Goal: Task Accomplishment & Management: Manage account settings

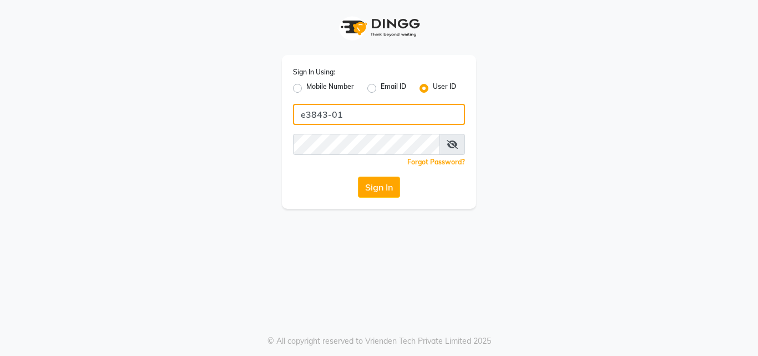
click at [331, 114] on input "e3843-01" at bounding box center [379, 114] width 172 height 21
type input "E1785-13"
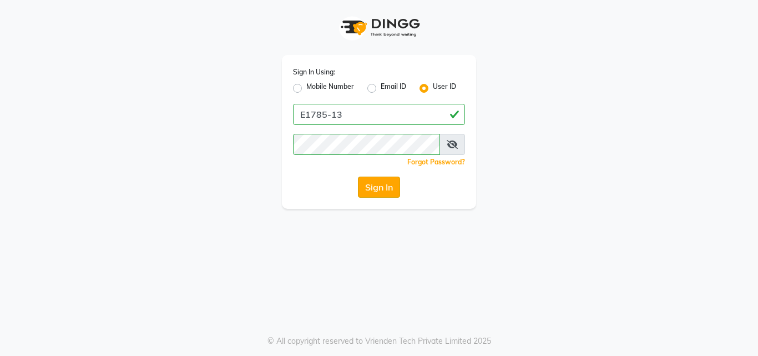
click at [375, 188] on button "Sign In" at bounding box center [379, 187] width 42 height 21
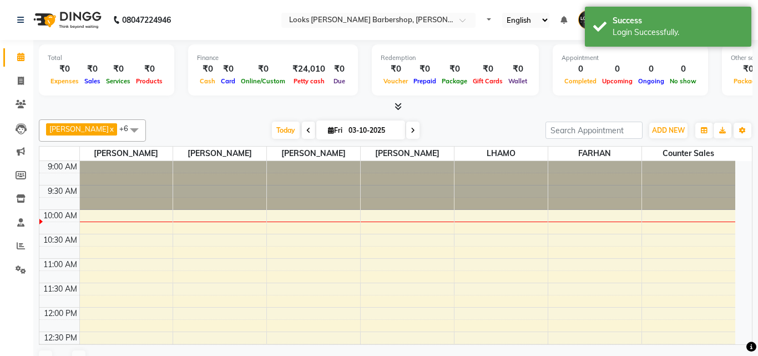
select select "en"
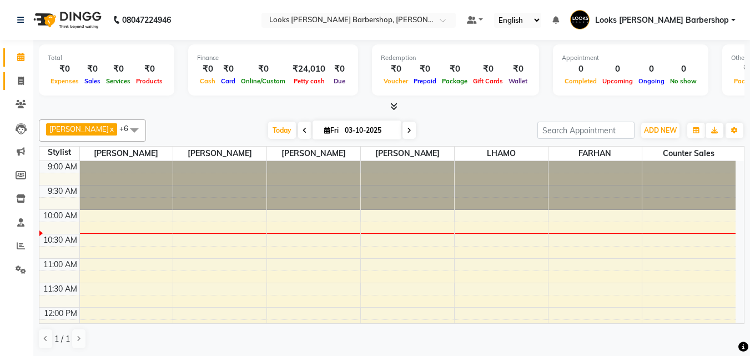
click at [9, 76] on link "Invoice" at bounding box center [16, 81] width 27 height 18
select select "service"
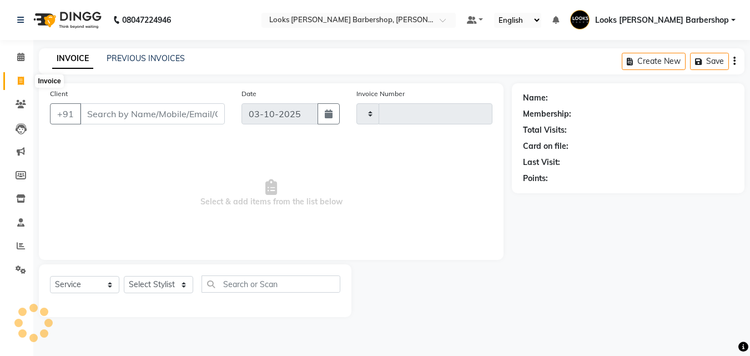
type input "4481"
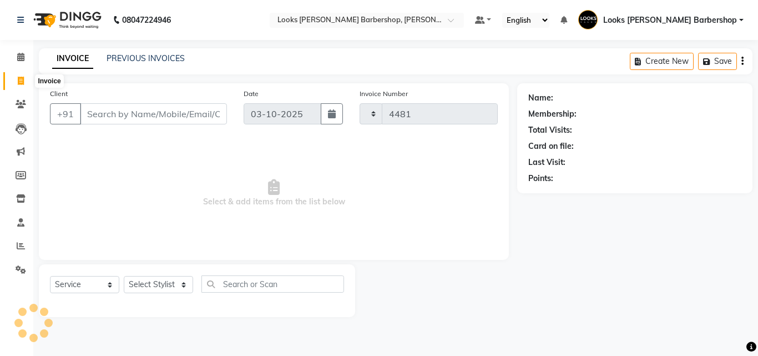
select select "4323"
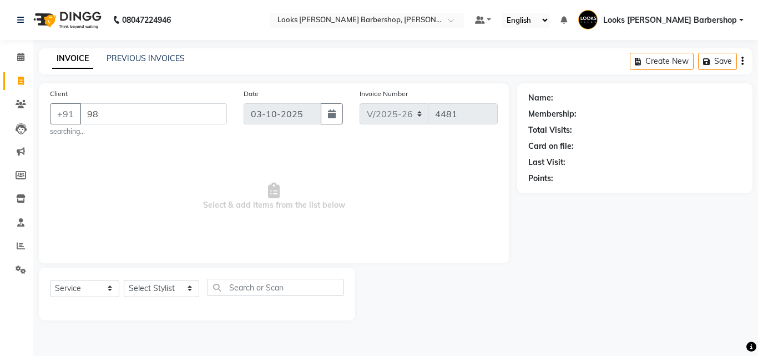
type input "9"
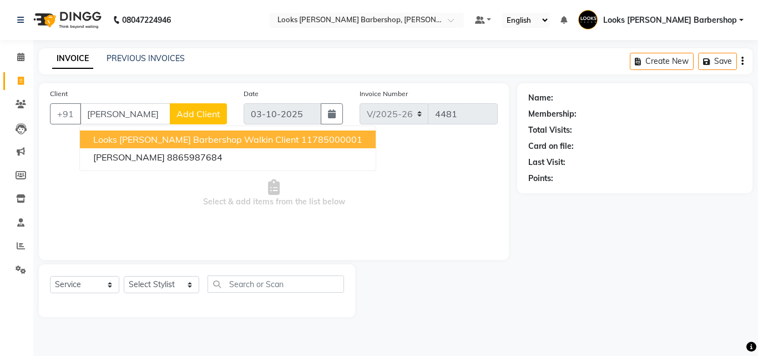
click at [130, 142] on span "Looks [PERSON_NAME] Barbershop Walkin Client" at bounding box center [196, 139] width 206 height 11
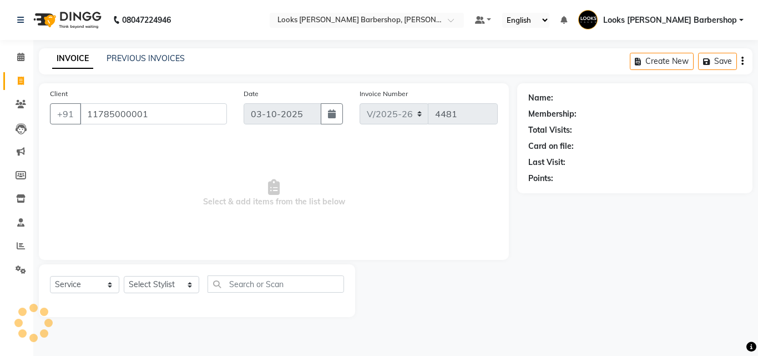
type input "11785000001"
click at [185, 286] on select "Select Stylist [PERSON_NAME] [PERSON_NAME] Amazon_Kart [PERSON_NAME] Counter Sa…" at bounding box center [161, 284] width 75 height 17
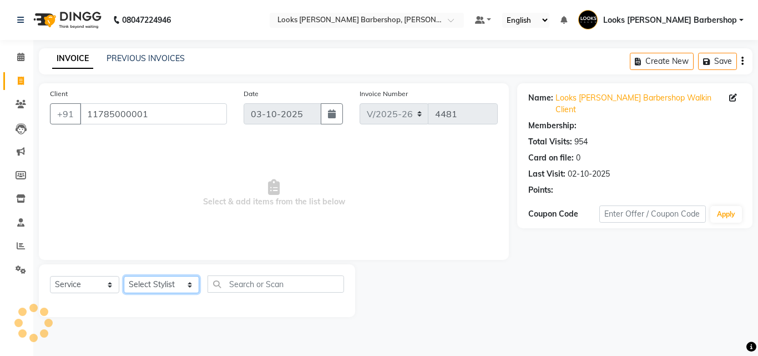
select select "1: Object"
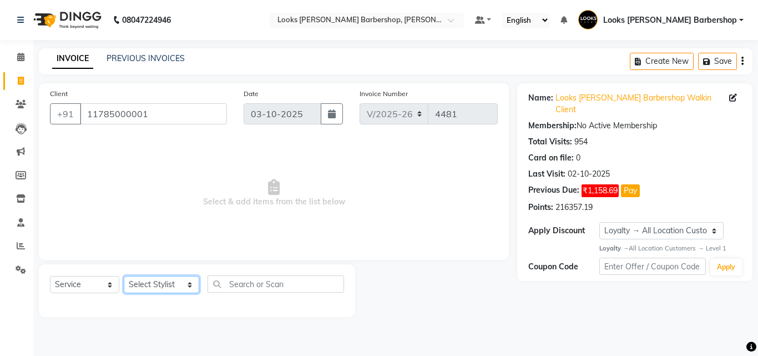
select select "23409"
click at [124, 276] on select "Select Stylist [PERSON_NAME] [PERSON_NAME] Amazon_Kart [PERSON_NAME] Counter Sa…" at bounding box center [161, 284] width 75 height 17
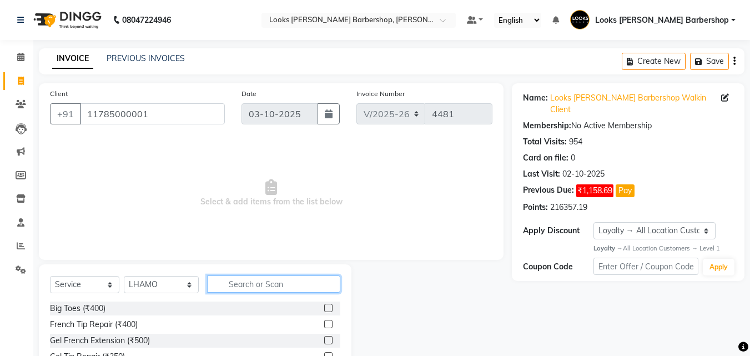
click at [250, 284] on input "text" at bounding box center [274, 283] width 134 height 17
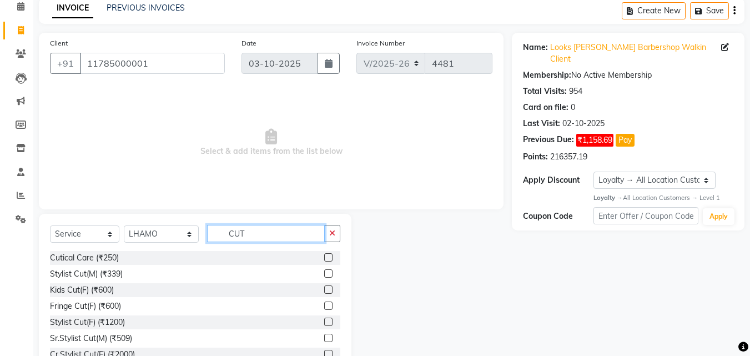
scroll to position [89, 0]
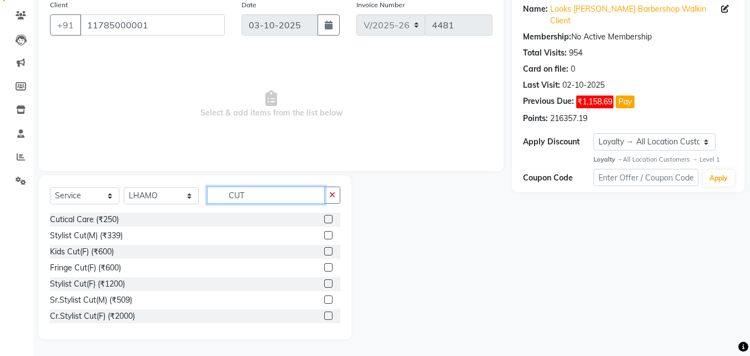
type input "CUT"
click at [324, 300] on label at bounding box center [328, 299] width 8 height 8
click at [324, 300] on input "checkbox" at bounding box center [327, 299] width 7 height 7
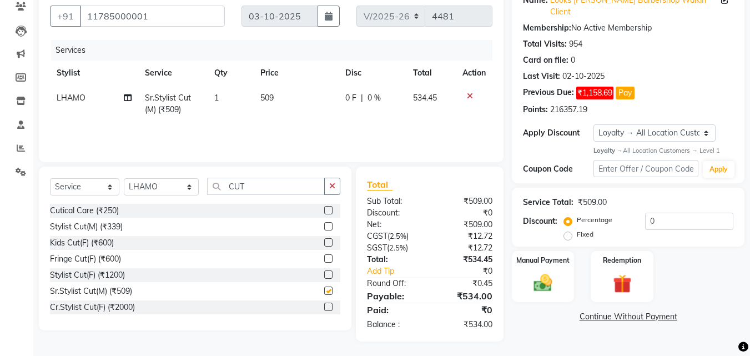
checkbox input "false"
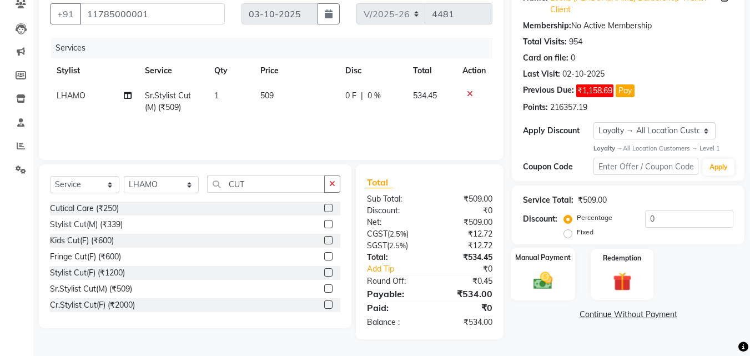
click at [553, 270] on img at bounding box center [542, 281] width 31 height 22
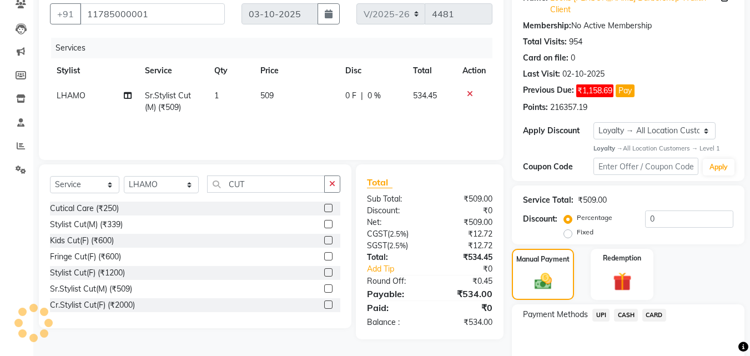
click at [624, 309] on span "CASH" at bounding box center [626, 315] width 24 height 13
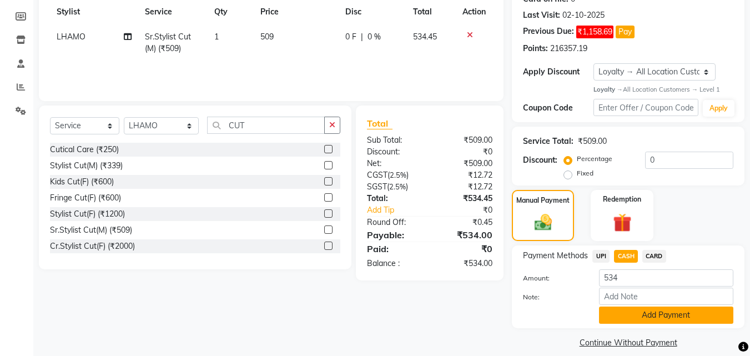
click at [622, 306] on button "Add Payment" at bounding box center [666, 314] width 134 height 17
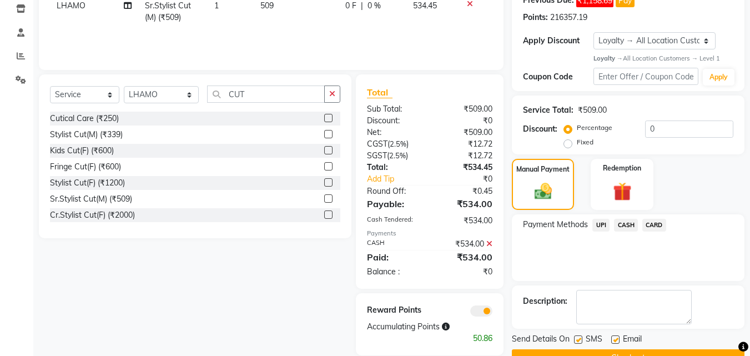
scroll to position [206, 0]
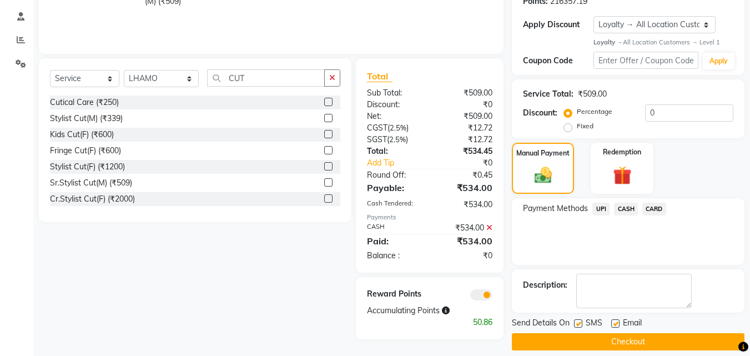
click at [612, 333] on button "Checkout" at bounding box center [628, 341] width 233 height 17
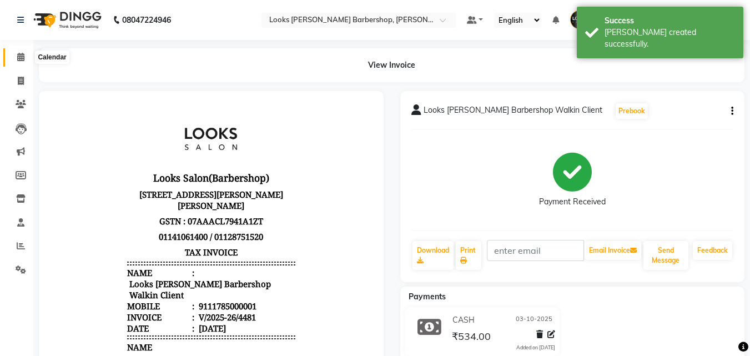
click at [17, 62] on span at bounding box center [20, 57] width 19 height 13
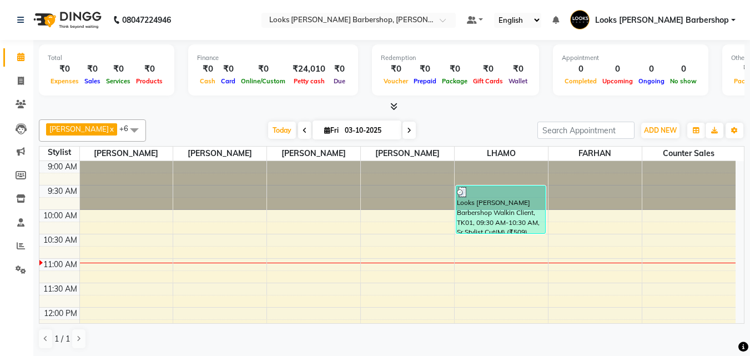
click at [394, 108] on icon at bounding box center [393, 106] width 7 height 8
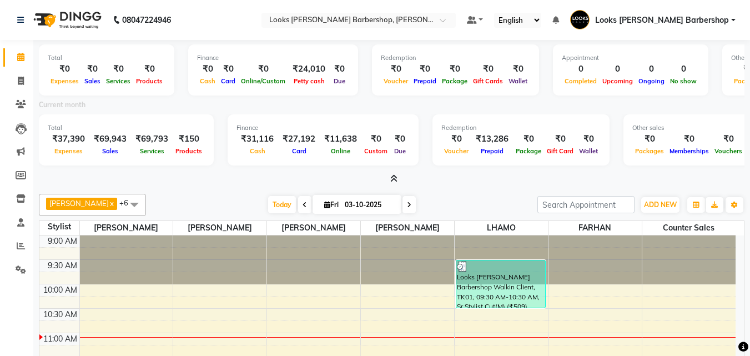
click at [389, 180] on span at bounding box center [392, 179] width 12 height 12
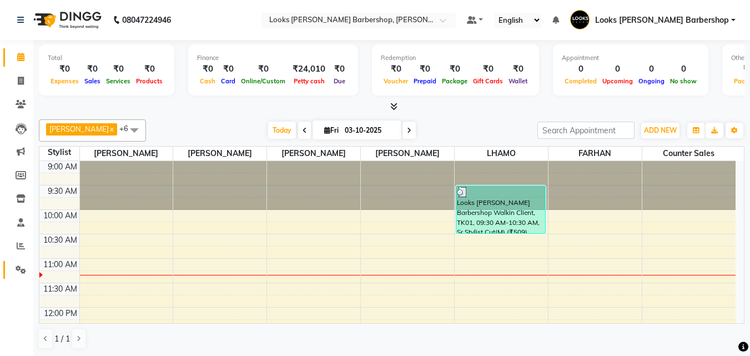
click at [16, 276] on link "Settings" at bounding box center [16, 270] width 27 height 18
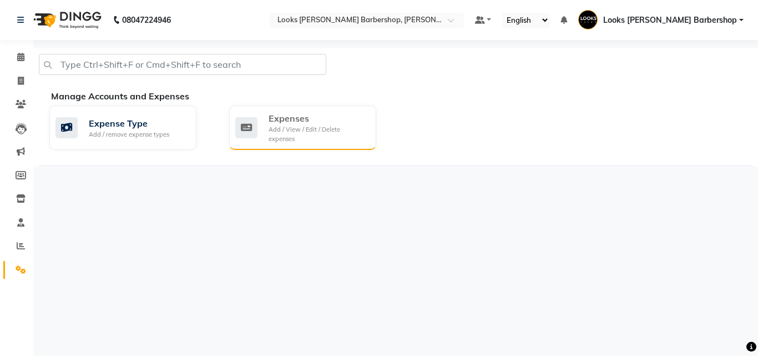
click at [277, 123] on div "Expenses" at bounding box center [318, 118] width 99 height 13
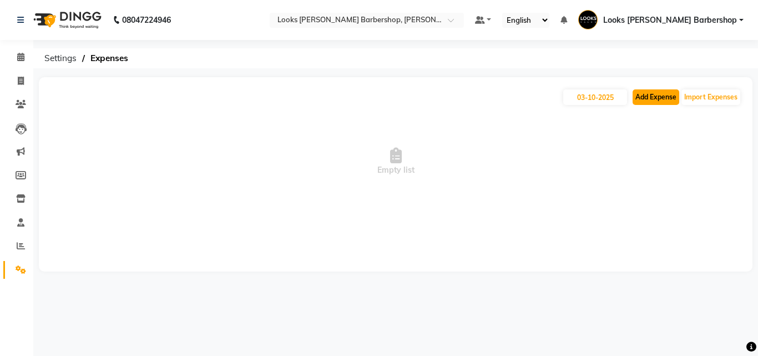
click at [647, 100] on button "Add Expense" at bounding box center [656, 97] width 47 height 16
select select "1"
select select "3128"
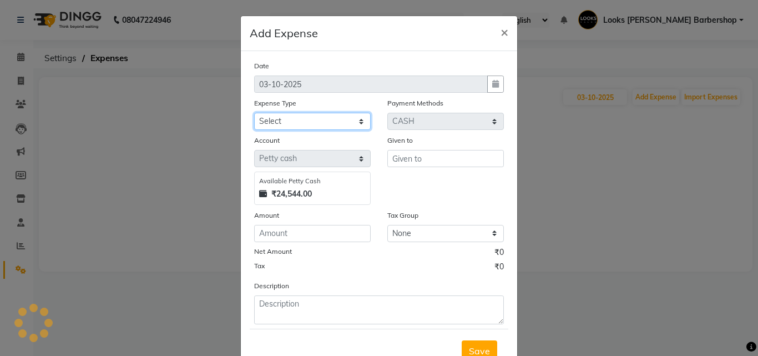
click at [294, 123] on select "Select Accommodation Aesthetics Bank Deposit BLINKIT Cash Handover Client Refun…" at bounding box center [312, 121] width 117 height 17
select select "24890"
click at [254, 113] on select "Select Accommodation Aesthetics Bank Deposit BLINKIT Cash Handover Client Refun…" at bounding box center [312, 121] width 117 height 17
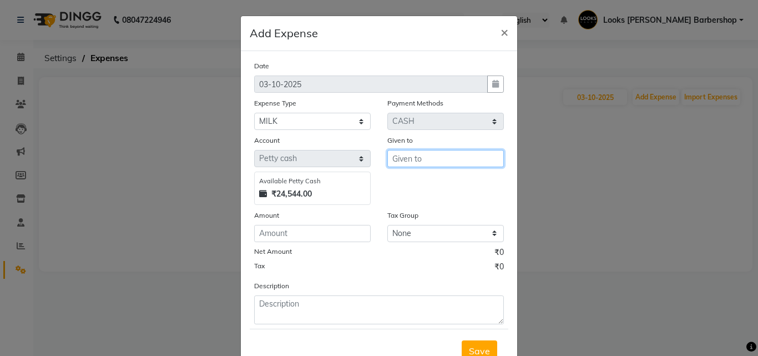
click at [446, 164] on input "text" at bounding box center [445, 158] width 117 height 17
click at [389, 188] on button "SACHI N" at bounding box center [432, 182] width 88 height 18
type input "SACHIN"
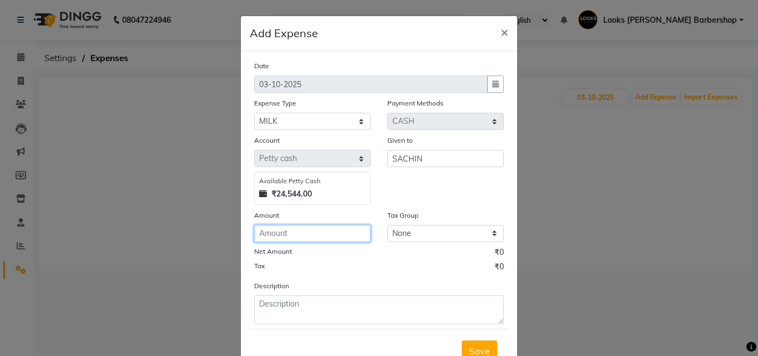
drag, startPoint x: 281, startPoint y: 224, endPoint x: 277, endPoint y: 234, distance: 10.4
click at [281, 226] on input "number" at bounding box center [312, 233] width 117 height 17
type input "120"
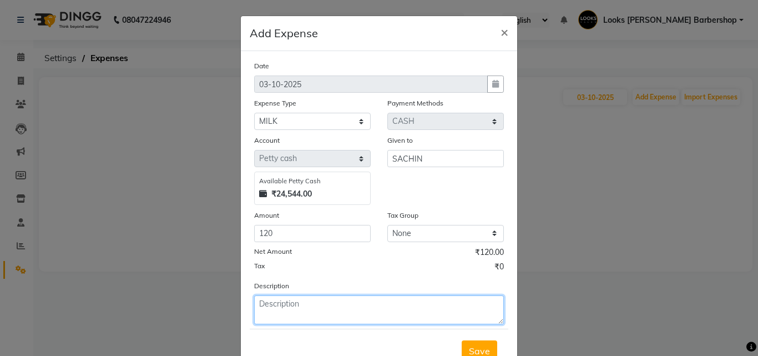
click at [302, 309] on textarea at bounding box center [379, 309] width 250 height 29
type textarea "MILK"
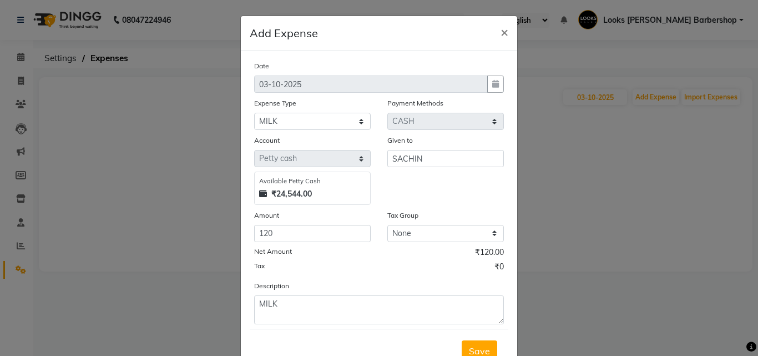
click at [478, 352] on span "Save" at bounding box center [479, 350] width 21 height 11
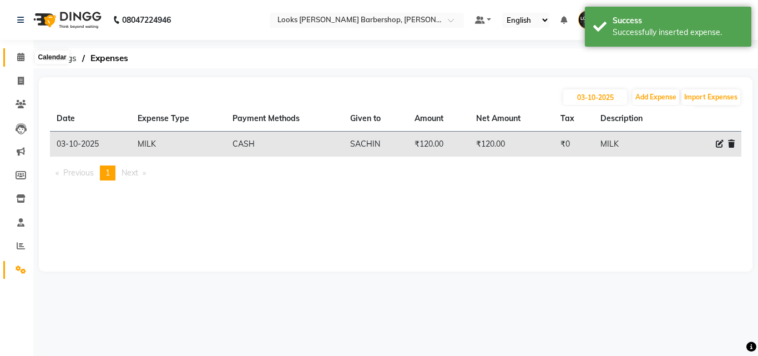
click at [17, 60] on icon at bounding box center [20, 57] width 7 height 8
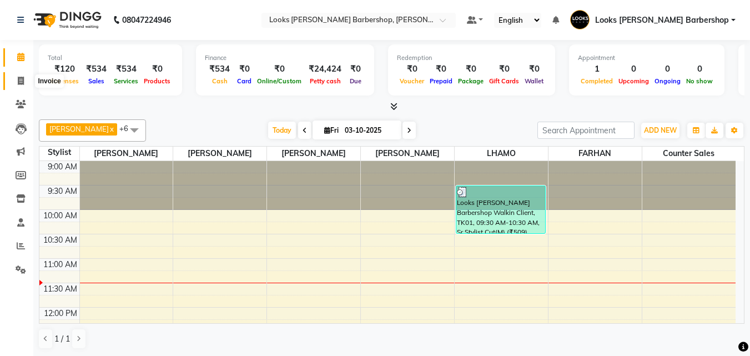
click at [22, 83] on icon at bounding box center [21, 81] width 6 height 8
select select "service"
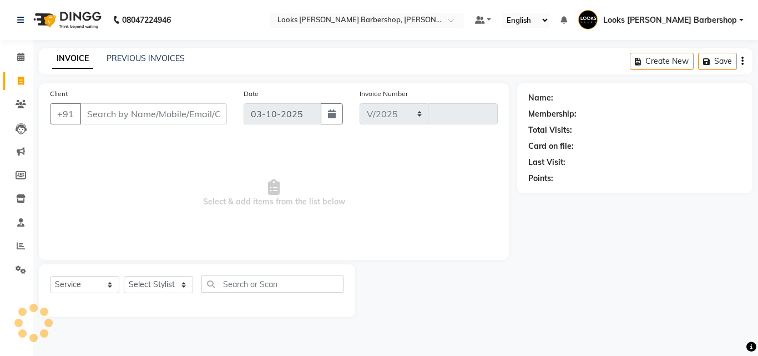
select select "4323"
type input "4482"
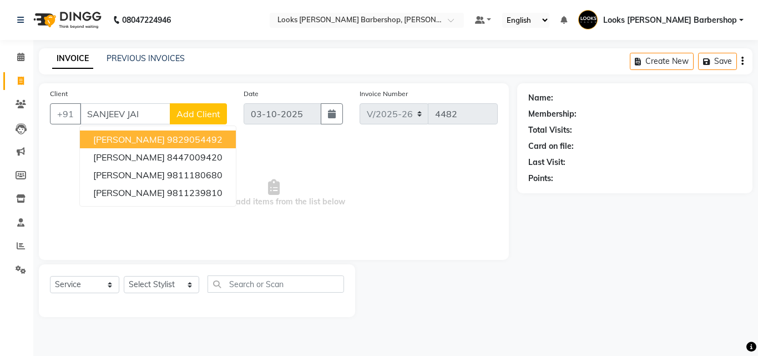
click at [158, 115] on input "SANJEEV JAI" at bounding box center [125, 113] width 90 height 21
type input "S"
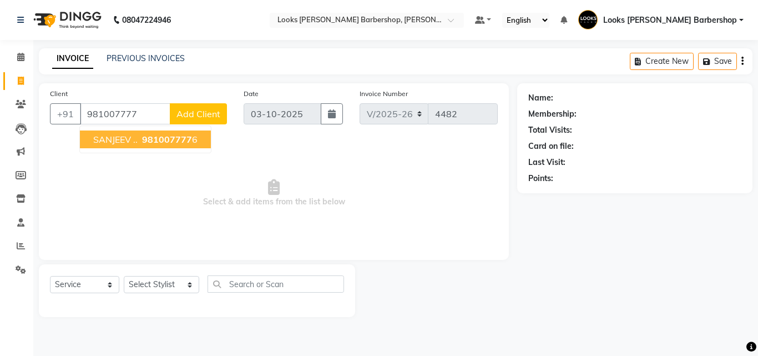
click at [161, 135] on span "981007777" at bounding box center [167, 139] width 50 height 11
type input "9810077776"
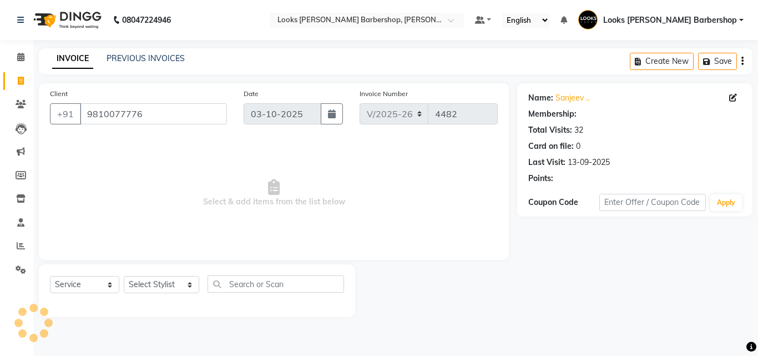
select select "1: Object"
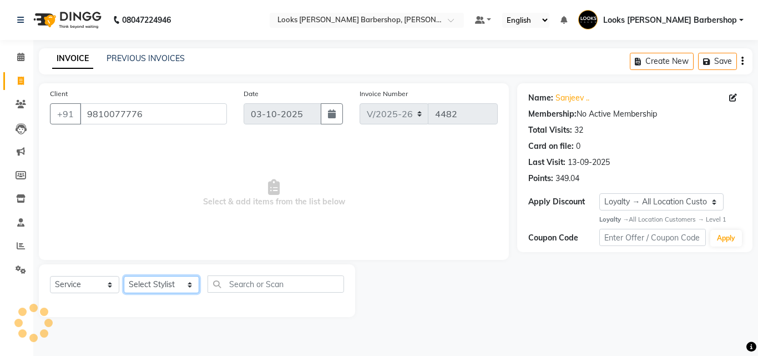
drag, startPoint x: 182, startPoint y: 279, endPoint x: 175, endPoint y: 279, distance: 6.7
click at [179, 279] on select "Select Stylist [PERSON_NAME] [PERSON_NAME] Amazon_Kart [PERSON_NAME] Counter Sa…" at bounding box center [161, 284] width 75 height 17
select select "23405"
click at [124, 276] on select "Select Stylist [PERSON_NAME] [PERSON_NAME] Amazon_Kart [PERSON_NAME] Counter Sa…" at bounding box center [161, 284] width 75 height 17
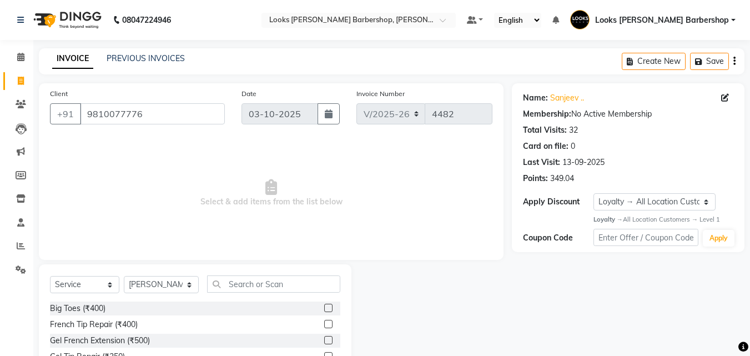
drag, startPoint x: 256, startPoint y: 296, endPoint x: 276, endPoint y: 286, distance: 23.1
click at [263, 293] on div "Select Service Product Membership Package Voucher Prepaid Gift Card Select Styl…" at bounding box center [195, 288] width 290 height 26
click at [276, 286] on input "text" at bounding box center [274, 283] width 134 height 17
type input "CUT"
click at [324, 322] on label at bounding box center [328, 324] width 8 height 8
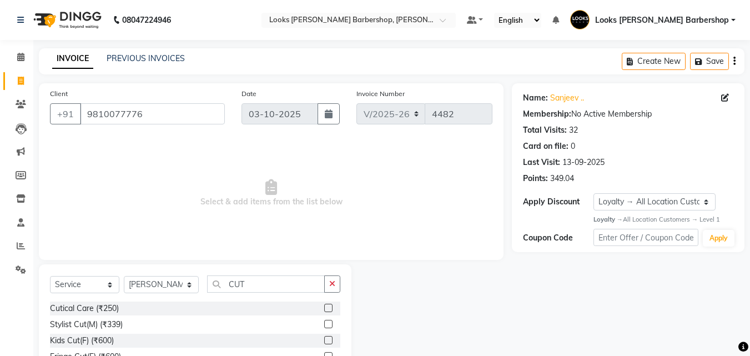
click at [324, 322] on input "checkbox" at bounding box center [327, 324] width 7 height 7
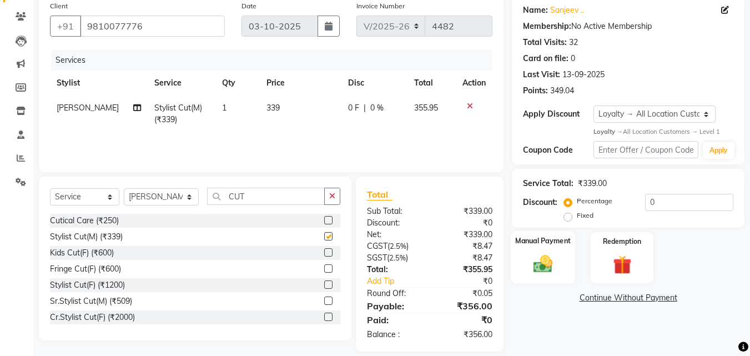
checkbox input "false"
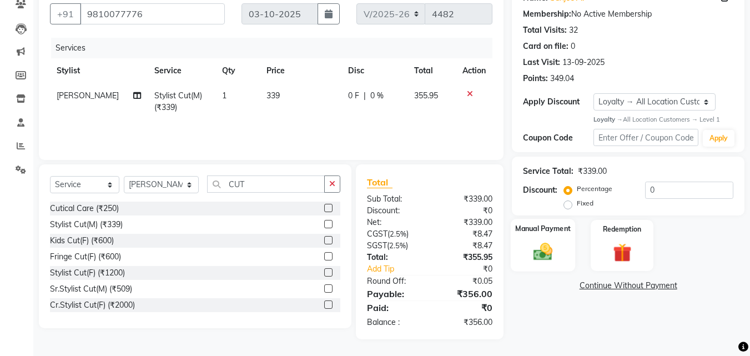
click at [542, 253] on img at bounding box center [542, 252] width 31 height 22
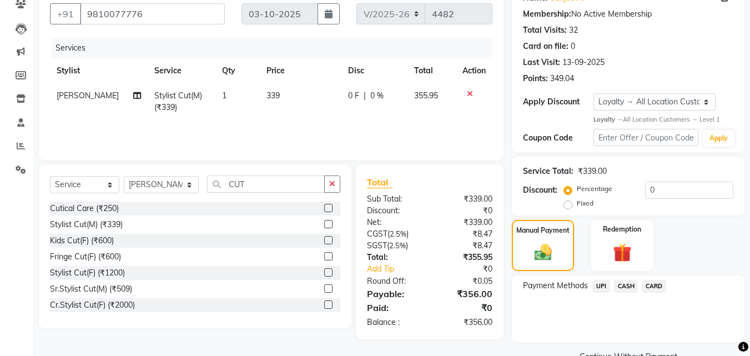
click at [618, 281] on span "CASH" at bounding box center [626, 286] width 24 height 13
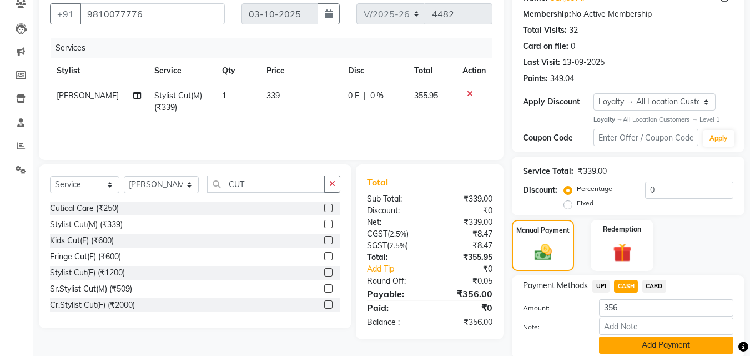
click at [641, 350] on button "Add Payment" at bounding box center [666, 344] width 134 height 17
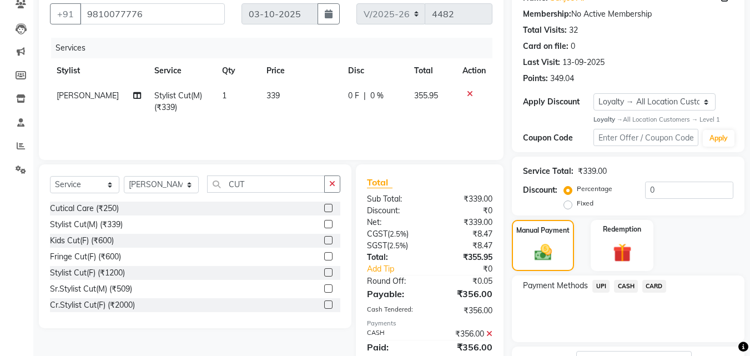
scroll to position [194, 0]
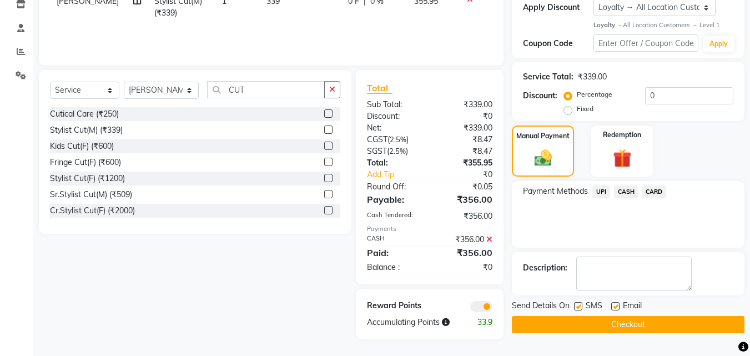
drag, startPoint x: 619, startPoint y: 327, endPoint x: 603, endPoint y: 319, distance: 18.1
click at [606, 322] on button "Checkout" at bounding box center [628, 324] width 233 height 17
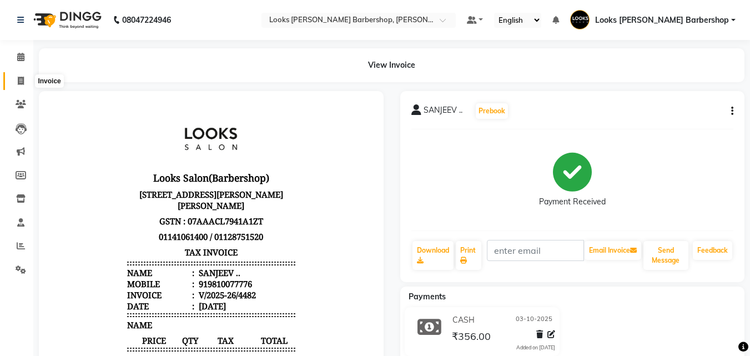
click at [18, 78] on icon at bounding box center [21, 81] width 6 height 8
select select "service"
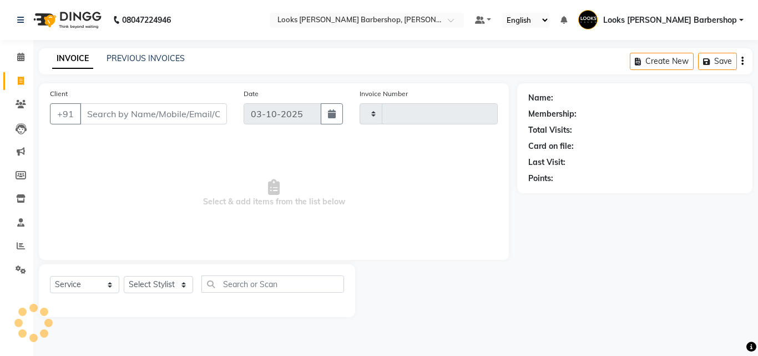
type input "4483"
select select "4323"
click at [135, 118] on input "Client" at bounding box center [153, 113] width 147 height 21
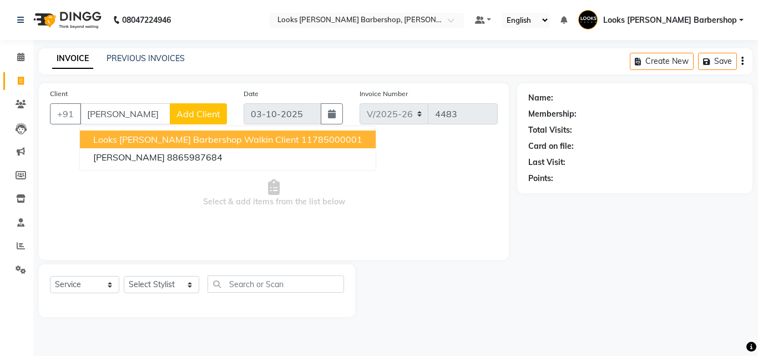
click at [135, 138] on span "Looks [PERSON_NAME] Barbershop Walkin Client" at bounding box center [196, 139] width 206 height 11
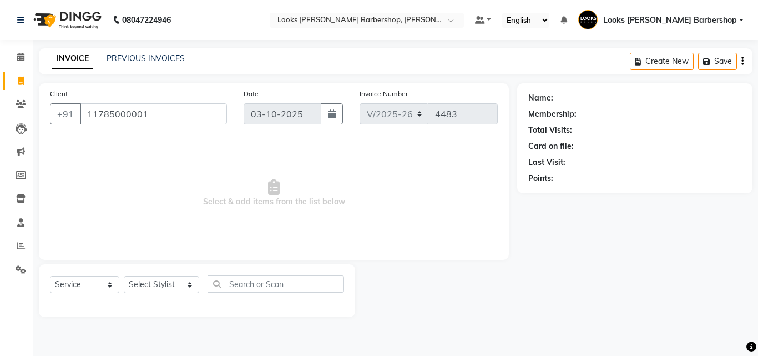
type input "11785000001"
click at [137, 283] on select "Select Stylist [PERSON_NAME] [PERSON_NAME] Amazon_Kart [PERSON_NAME] Counter Sa…" at bounding box center [161, 284] width 75 height 17
select select "23407"
click at [124, 276] on select "Select Stylist [PERSON_NAME] [PERSON_NAME] Amazon_Kart [PERSON_NAME] Counter Sa…" at bounding box center [161, 284] width 75 height 17
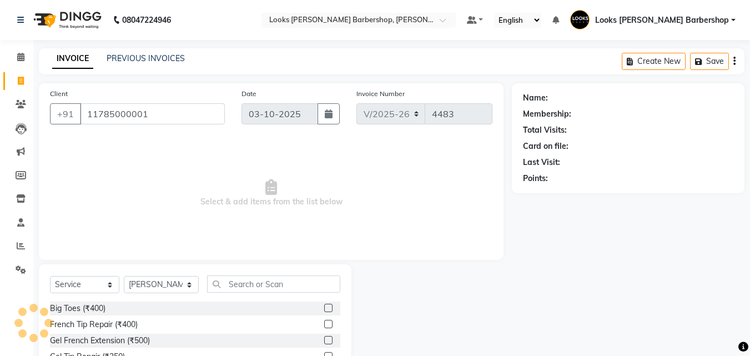
click at [219, 274] on div "Select Service Product Membership Package Voucher Prepaid Gift Card Select Styl…" at bounding box center [195, 346] width 312 height 164
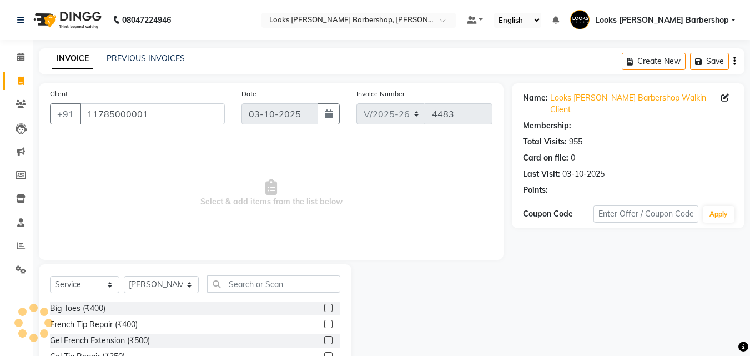
select select "1: Object"
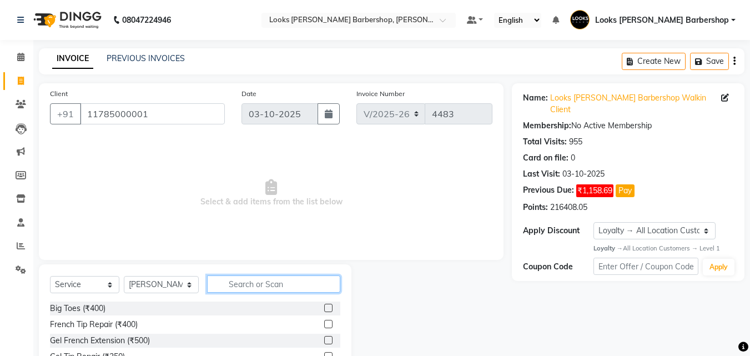
click at [246, 283] on input "text" at bounding box center [274, 283] width 134 height 17
type input "BEARD"
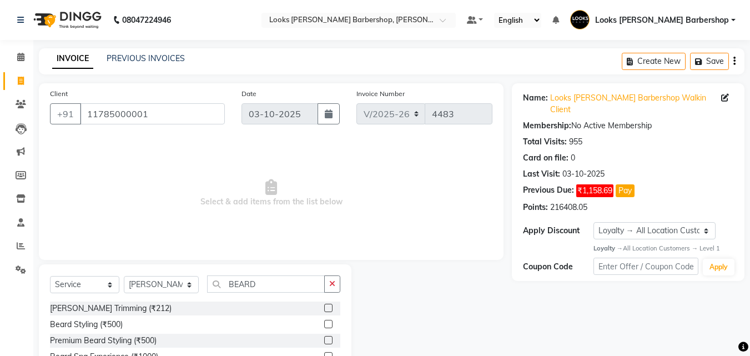
click at [326, 307] on label at bounding box center [328, 308] width 8 height 8
click at [326, 307] on input "checkbox" at bounding box center [327, 308] width 7 height 7
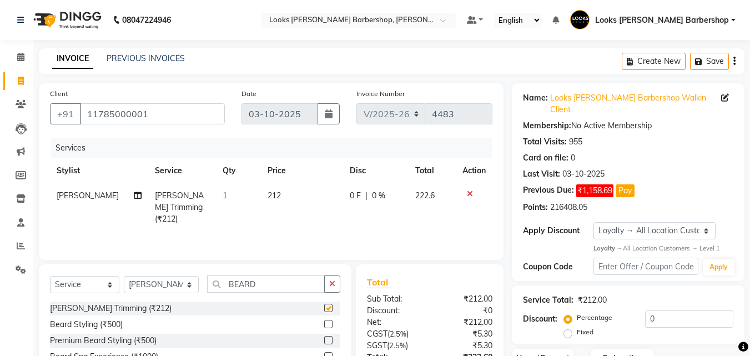
checkbox input "false"
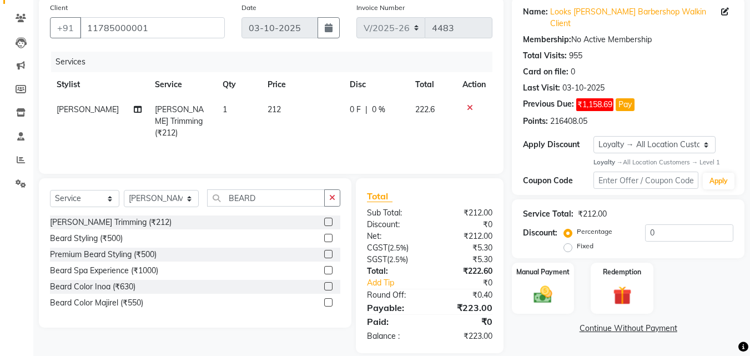
scroll to position [100, 0]
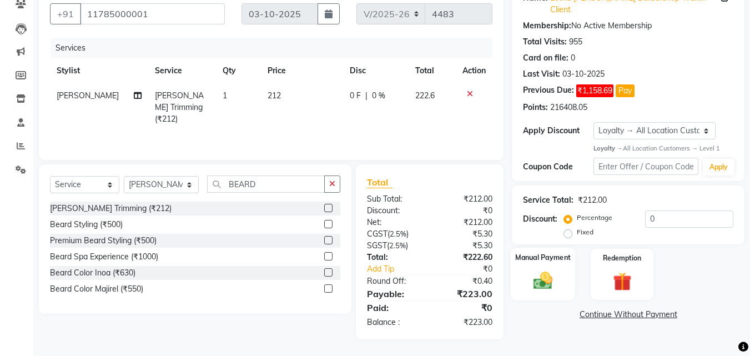
click at [552, 274] on img at bounding box center [542, 281] width 31 height 22
click at [602, 309] on span "UPI" at bounding box center [600, 315] width 17 height 13
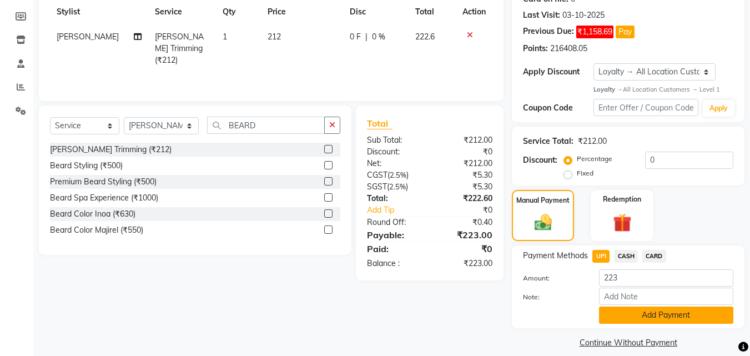
click at [617, 306] on button "Add Payment" at bounding box center [666, 314] width 134 height 17
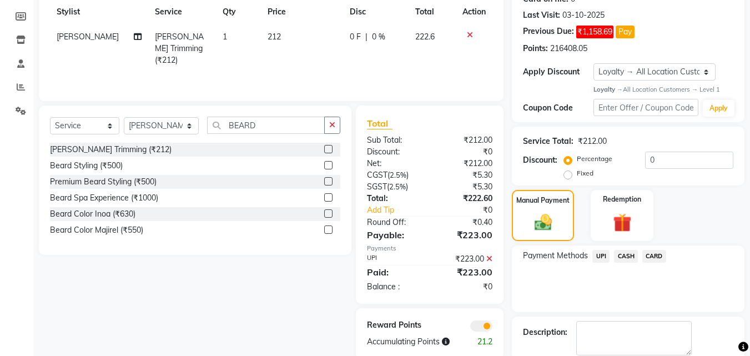
scroll to position [205, 0]
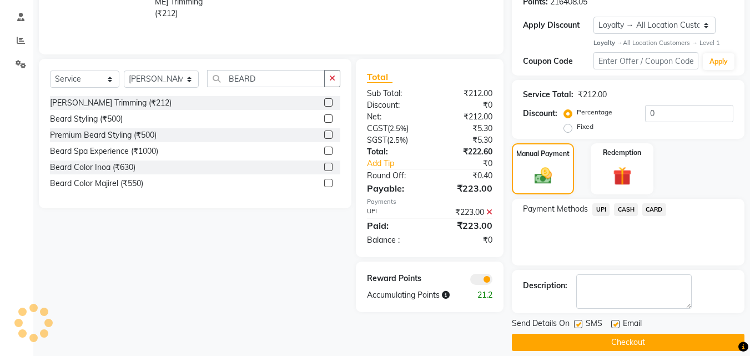
click at [598, 334] on button "Checkout" at bounding box center [628, 342] width 233 height 17
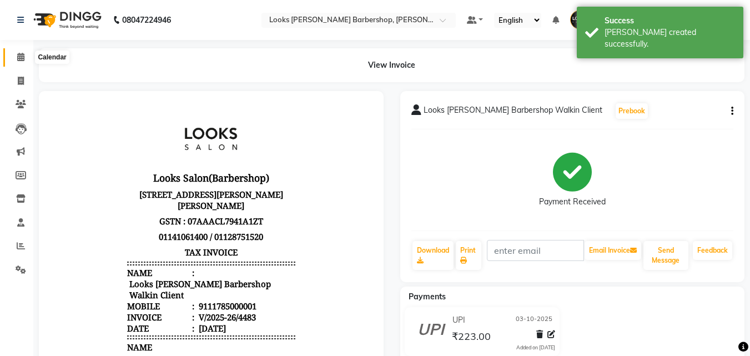
click at [21, 55] on icon at bounding box center [20, 57] width 7 height 8
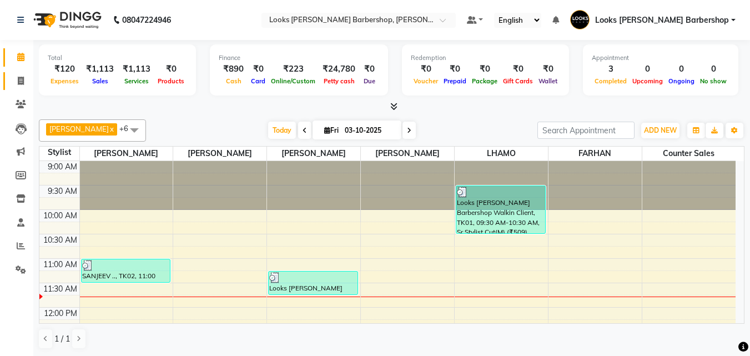
click at [20, 87] on link "Invoice" at bounding box center [16, 81] width 27 height 18
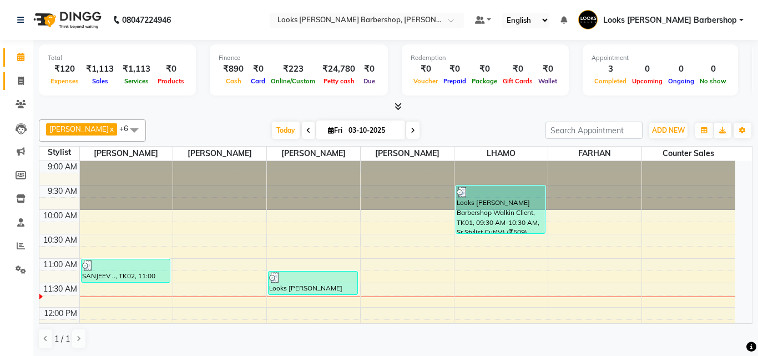
select select "service"
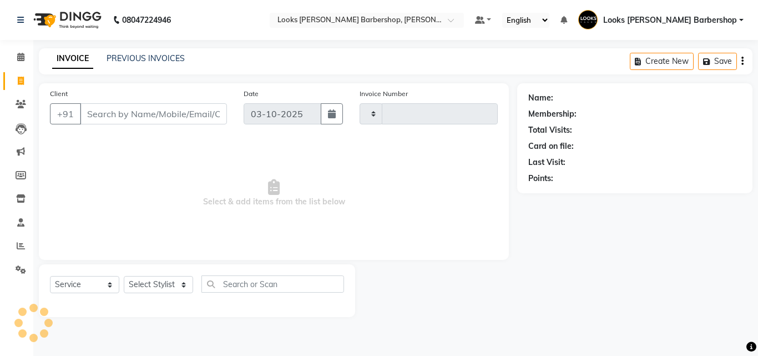
type input "4484"
select select "4323"
click at [129, 61] on link "PREVIOUS INVOICES" at bounding box center [146, 58] width 78 height 10
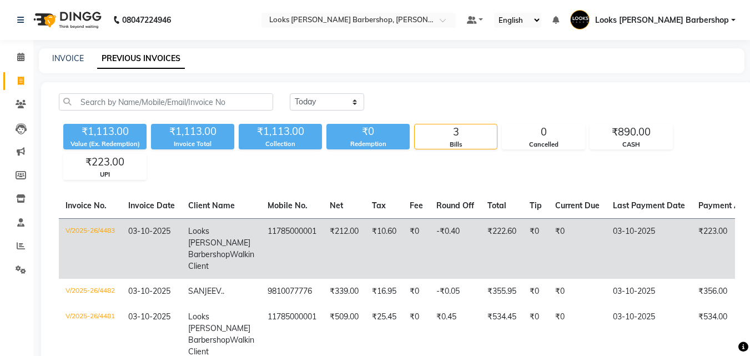
click at [195, 230] on span "Looks [PERSON_NAME] Barbershop" at bounding box center [219, 242] width 62 height 33
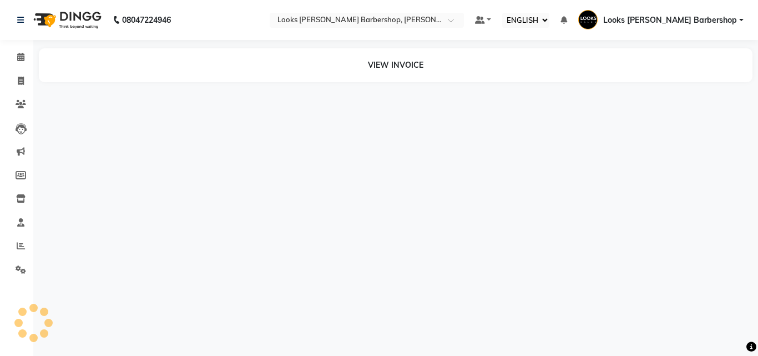
select select "ec"
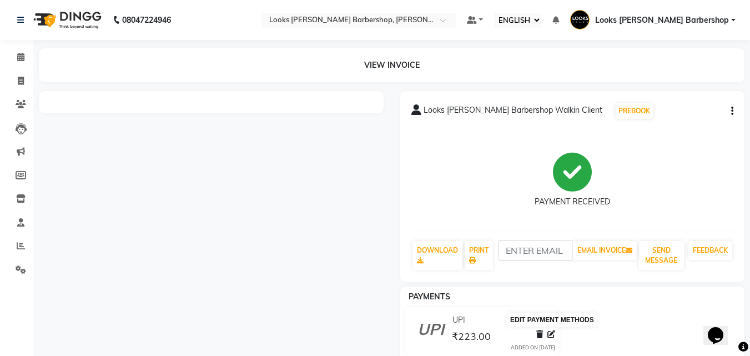
click at [551, 335] on icon at bounding box center [551, 334] width 8 height 8
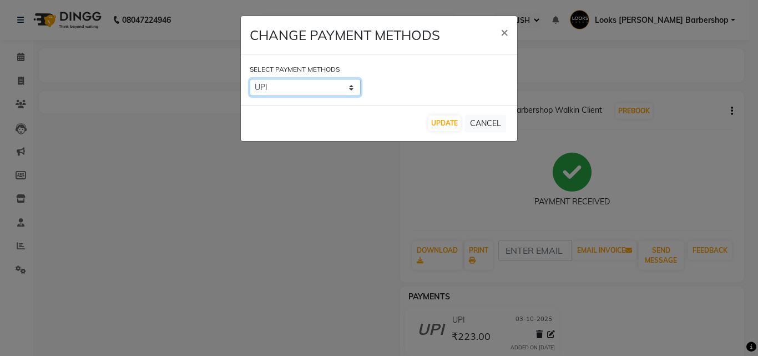
click at [337, 87] on select "UPI CASH CARD" at bounding box center [305, 87] width 111 height 17
select select "1"
click at [250, 79] on select "UPI CASH CARD" at bounding box center [305, 87] width 111 height 17
click at [445, 126] on button "UPDATE" at bounding box center [444, 123] width 32 height 16
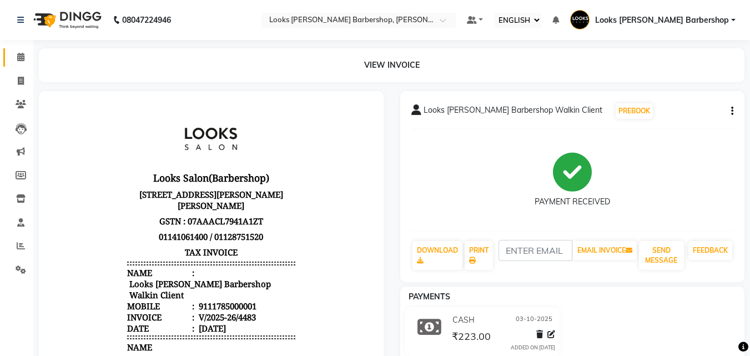
click at [20, 65] on link "CALENDAR" at bounding box center [16, 57] width 27 height 18
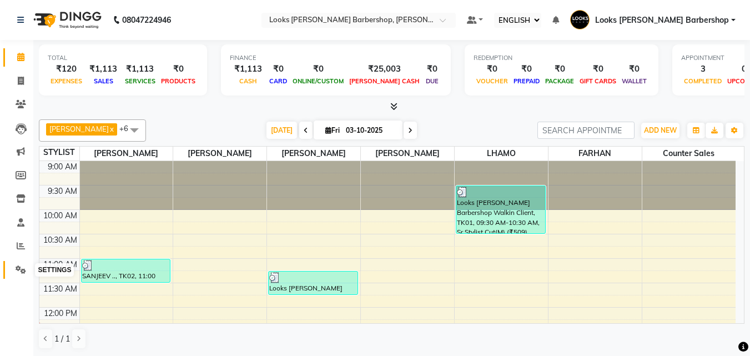
click at [18, 264] on span at bounding box center [20, 270] width 19 height 13
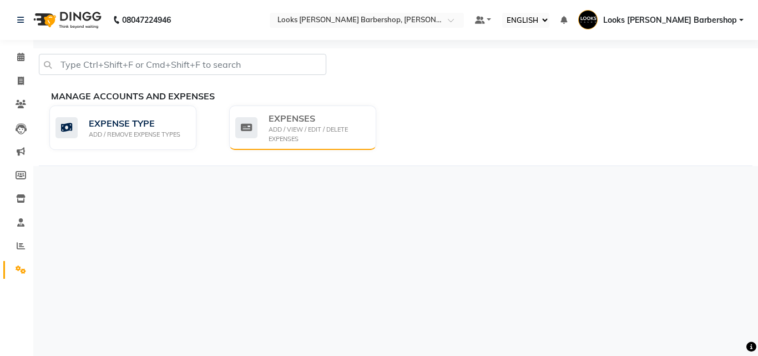
click at [305, 123] on div "EXPENSES" at bounding box center [318, 118] width 99 height 13
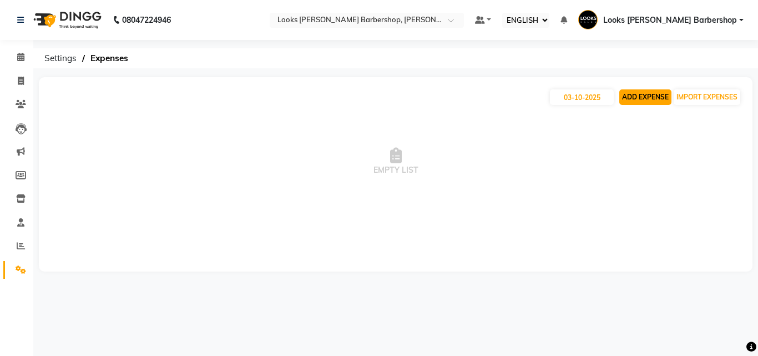
click at [664, 92] on button "ADD EXPENSE" at bounding box center [645, 97] width 52 height 16
select select "1"
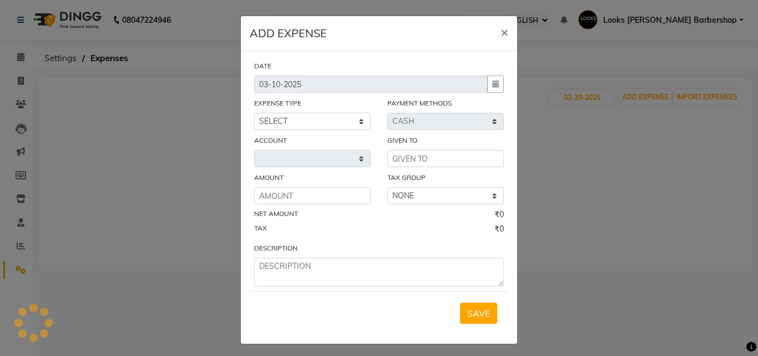
select select "3128"
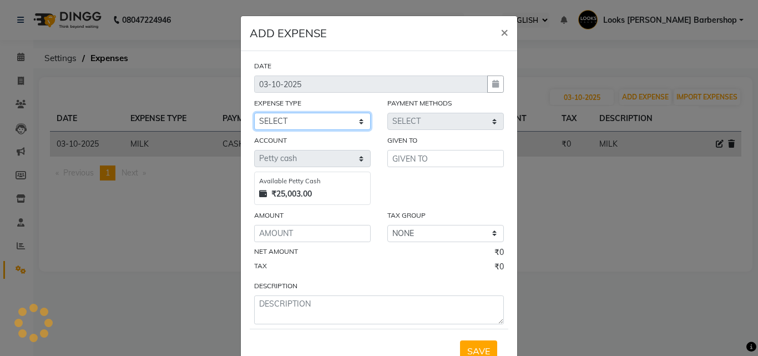
click at [357, 122] on select "SELECT Accommodation Aesthetics Bank Deposit BLINKIT Cash Handover Client Refun…" at bounding box center [312, 121] width 117 height 17
click at [254, 113] on select "SELECT Accommodation Aesthetics Bank Deposit BLINKIT Cash Handover Client Refun…" at bounding box center [312, 121] width 117 height 17
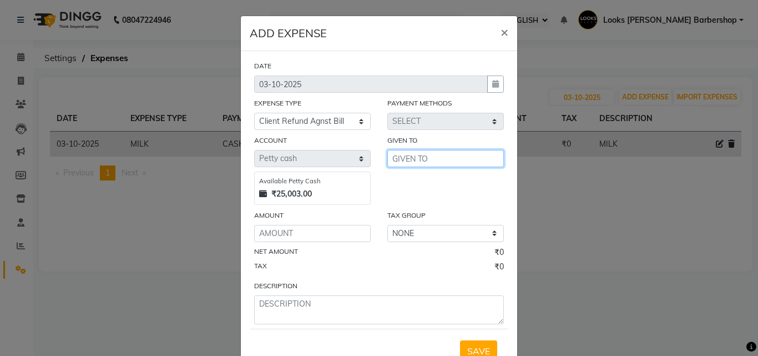
click at [416, 155] on input "text" at bounding box center [445, 158] width 117 height 17
drag, startPoint x: 333, startPoint y: 112, endPoint x: 333, endPoint y: 123, distance: 11.1
click at [333, 123] on div "EXPENSE TYPE SELECT Accommodation Aesthetics Bank Deposit BLINKIT Cash Handover…" at bounding box center [312, 113] width 133 height 33
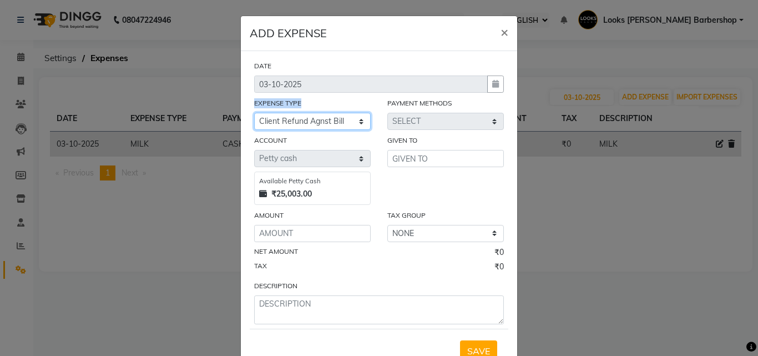
click at [334, 123] on select "SELECT Accommodation Aesthetics Bank Deposit BLINKIT Cash Handover Client Refun…" at bounding box center [312, 121] width 117 height 17
select select "23749"
click at [254, 113] on select "SELECT Accommodation Aesthetics Bank Deposit BLINKIT Cash Handover Client Refun…" at bounding box center [312, 121] width 117 height 17
click at [403, 169] on div "GIVEN TO" at bounding box center [445, 169] width 133 height 70
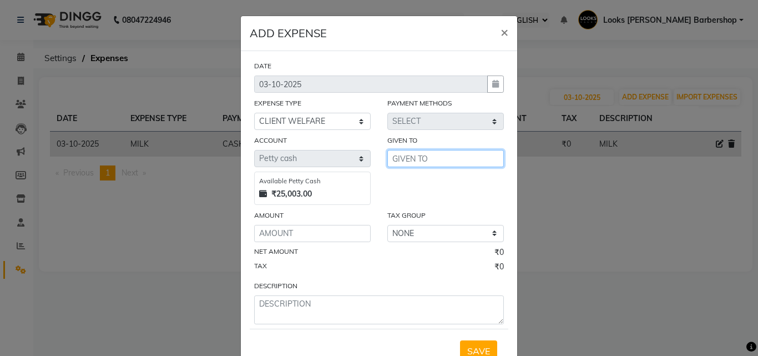
click at [405, 160] on input "text" at bounding box center [445, 158] width 117 height 17
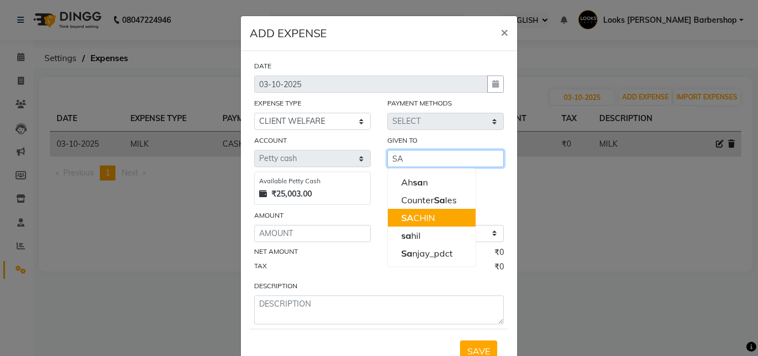
drag, startPoint x: 406, startPoint y: 214, endPoint x: 391, endPoint y: 213, distance: 15.1
click at [404, 214] on span "SA" at bounding box center [407, 217] width 12 height 11
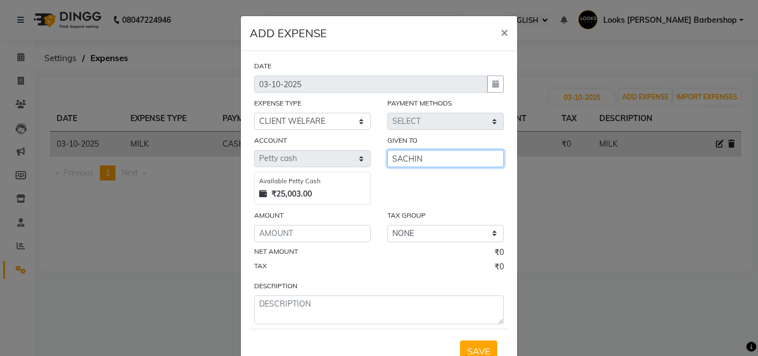
type input "SACHIN"
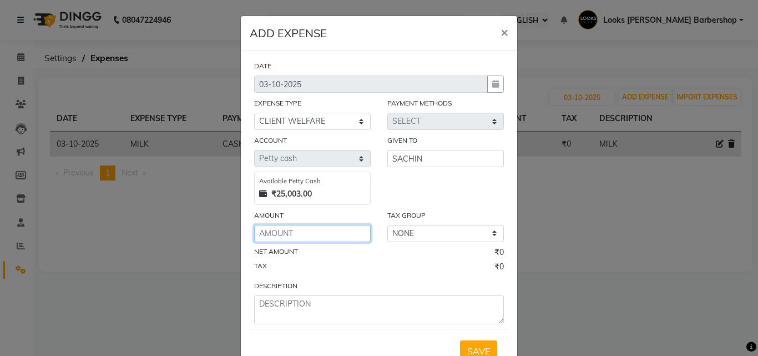
click at [271, 230] on input "number" at bounding box center [312, 233] width 117 height 17
type input "50"
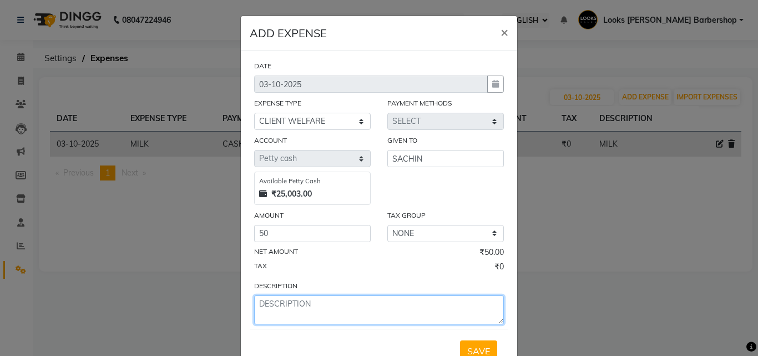
drag, startPoint x: 314, startPoint y: 309, endPoint x: 314, endPoint y: 295, distance: 14.4
click at [314, 307] on textarea at bounding box center [379, 309] width 250 height 29
type textarea "[PERSON_NAME]"
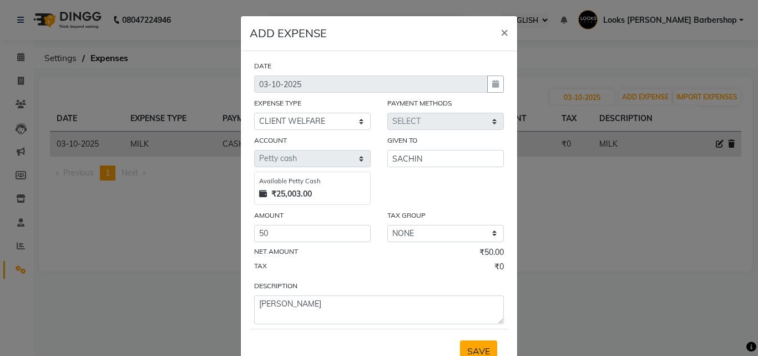
click at [477, 343] on button "SAVE" at bounding box center [478, 350] width 37 height 21
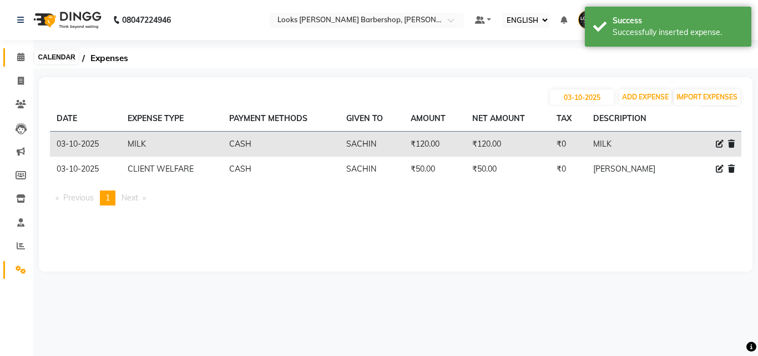
click at [24, 52] on span at bounding box center [20, 57] width 19 height 13
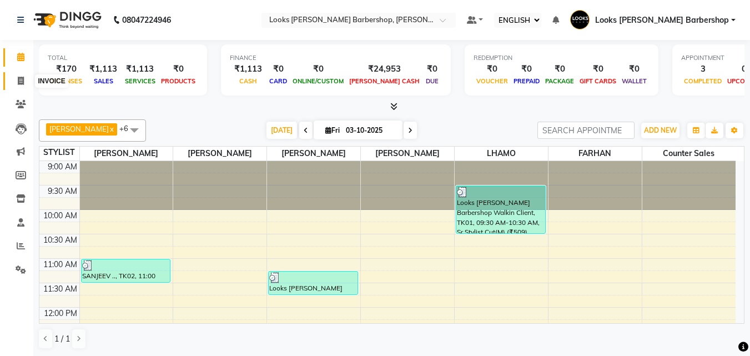
click at [18, 80] on icon at bounding box center [21, 81] width 6 height 8
select select "service"
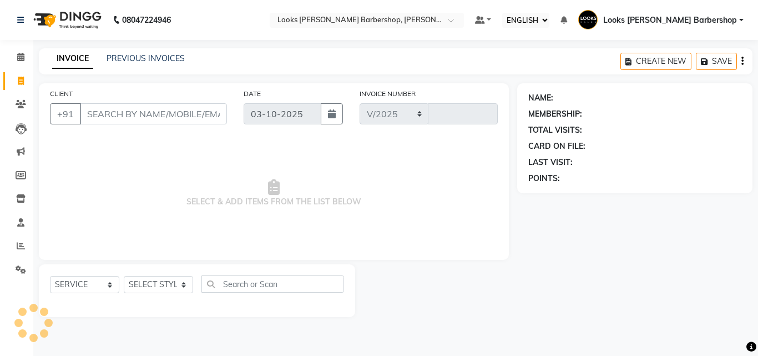
select select "4323"
type input "4484"
click at [152, 280] on select "SELECT STYLIST" at bounding box center [158, 284] width 69 height 17
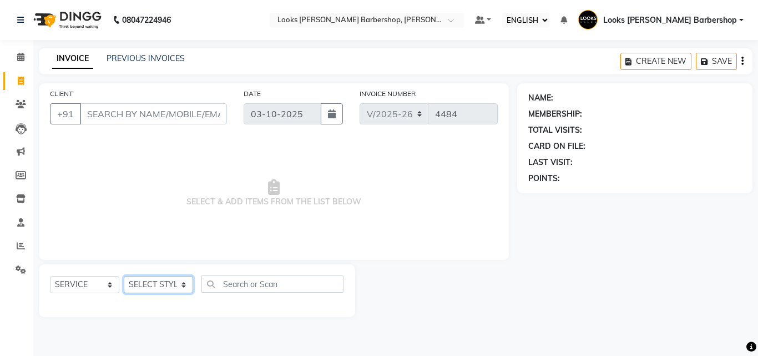
click at [152, 280] on select "SELECT STYLIST" at bounding box center [158, 284] width 69 height 17
click at [151, 280] on select "SELECT STYLIST" at bounding box center [158, 284] width 69 height 17
click at [147, 291] on select "SELECT STYLIST [PERSON_NAME] [PERSON_NAME] Amazon_Kart [PERSON_NAME] Counter Sa…" at bounding box center [161, 284] width 75 height 17
select select "23406"
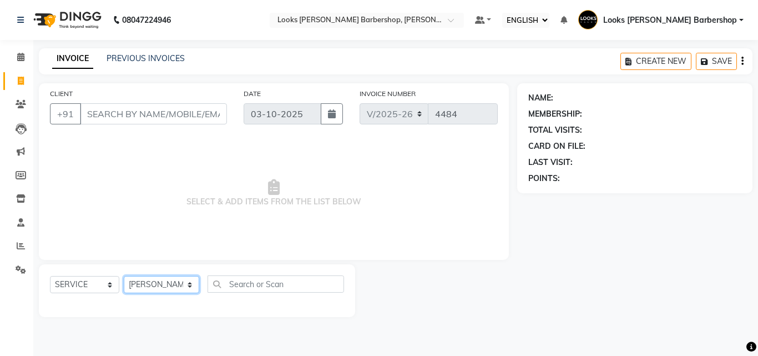
click at [124, 276] on select "SELECT STYLIST [PERSON_NAME] [PERSON_NAME] Amazon_Kart [PERSON_NAME] Counter Sa…" at bounding box center [161, 284] width 75 height 17
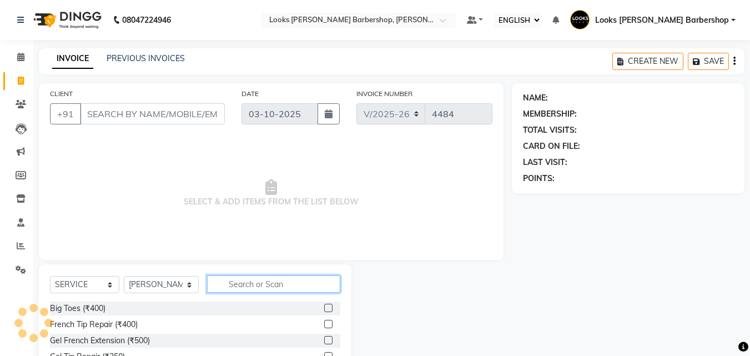
click at [231, 287] on input "text" at bounding box center [274, 283] width 134 height 17
type input "CUT"
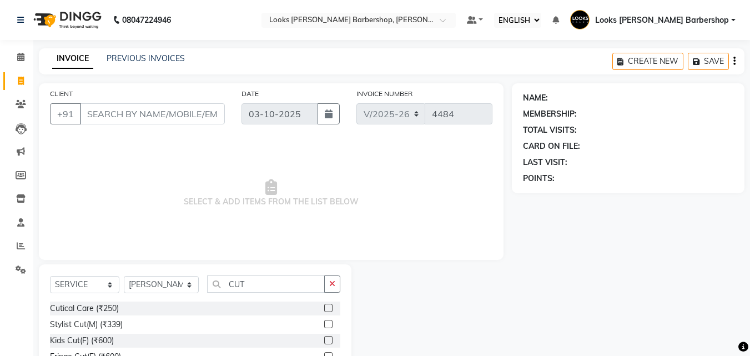
click at [324, 325] on label at bounding box center [328, 324] width 8 height 8
click at [324, 325] on input "checkbox" at bounding box center [327, 324] width 7 height 7
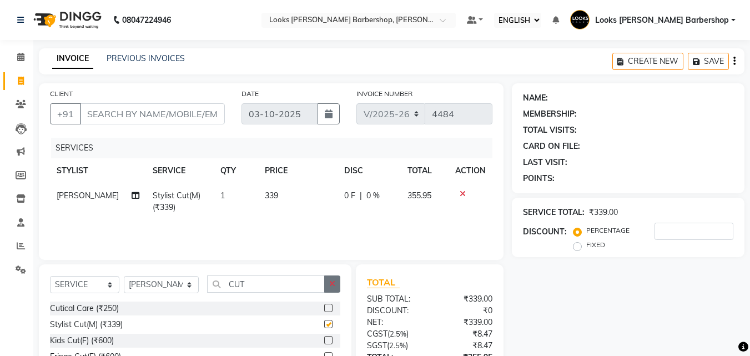
checkbox input "false"
drag, startPoint x: 329, startPoint y: 288, endPoint x: 280, endPoint y: 300, distance: 50.5
click at [328, 288] on button "button" at bounding box center [332, 283] width 16 height 17
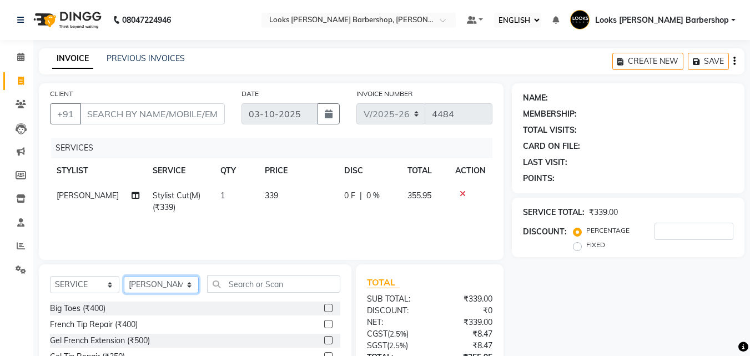
click at [160, 285] on select "SELECT STYLIST [PERSON_NAME] [PERSON_NAME] Amazon_Kart [PERSON_NAME] Counter Sa…" at bounding box center [161, 284] width 75 height 17
select select "23416"
click at [124, 276] on select "SELECT STYLIST [PERSON_NAME] [PERSON_NAME] Amazon_Kart [PERSON_NAME] Counter Sa…" at bounding box center [161, 284] width 75 height 17
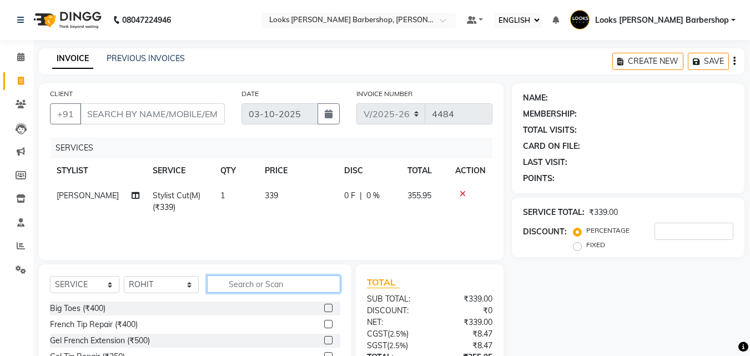
click at [266, 288] on input "text" at bounding box center [274, 283] width 134 height 17
type input "WASH"
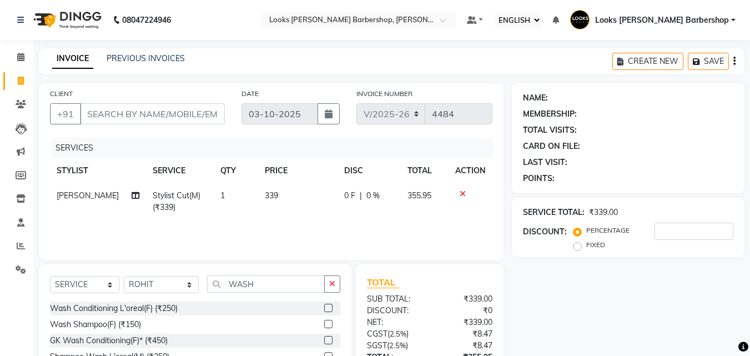
click at [324, 322] on label at bounding box center [328, 324] width 8 height 8
click at [324, 322] on input "checkbox" at bounding box center [327, 324] width 7 height 7
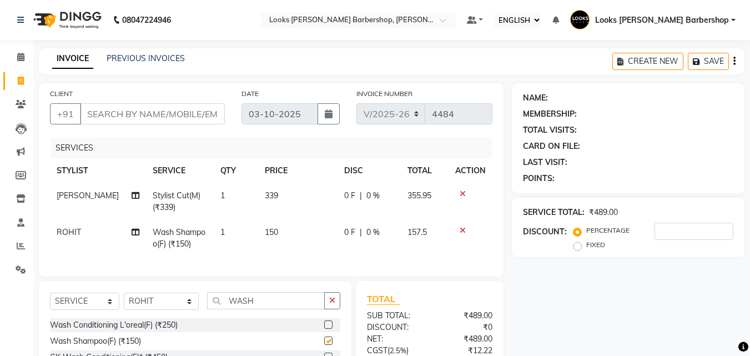
checkbox input "false"
click at [279, 235] on td "150" at bounding box center [297, 238] width 79 height 37
select select "23416"
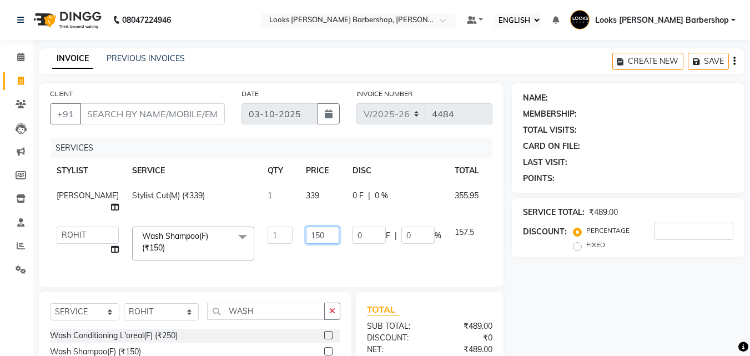
click at [320, 236] on input "150" at bounding box center [322, 234] width 33 height 17
type input "153"
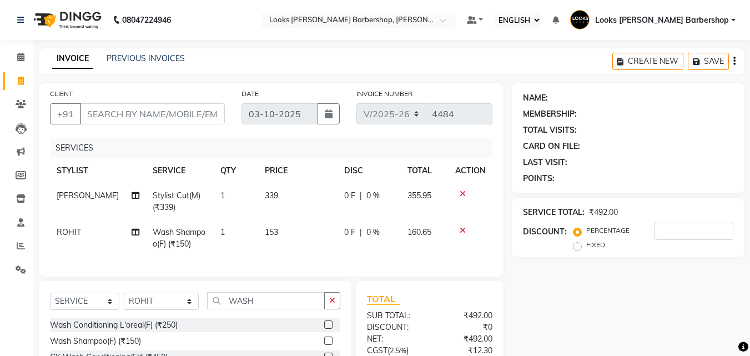
click at [331, 265] on div "SERVICES STYLIST SERVICE QTY PRICE DISC TOTAL ACTION DHARAMVEER Stylist Cut(M) …" at bounding box center [271, 202] width 442 height 128
click at [105, 110] on input "CLIENT" at bounding box center [152, 113] width 145 height 21
type input "9"
type input "0"
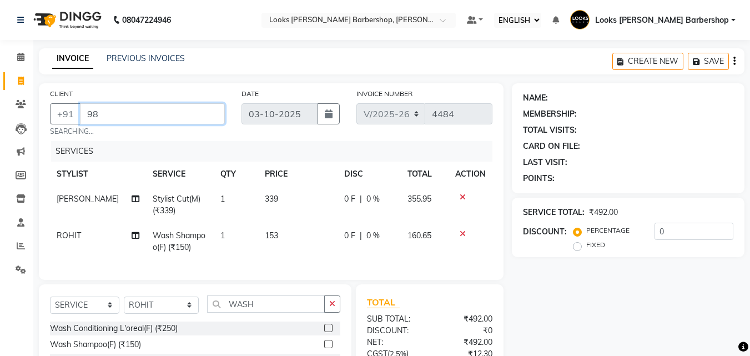
type input "9"
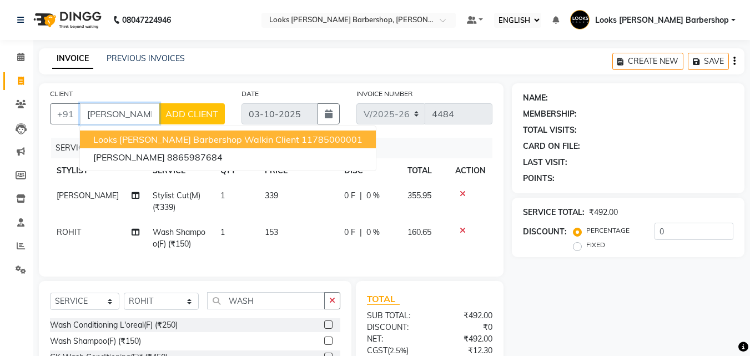
click at [157, 140] on span "Looks [PERSON_NAME] Barbershop Walkin Client" at bounding box center [196, 139] width 206 height 11
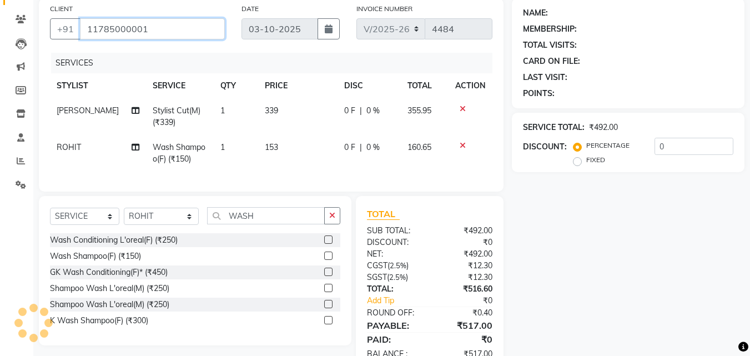
scroll to position [125, 0]
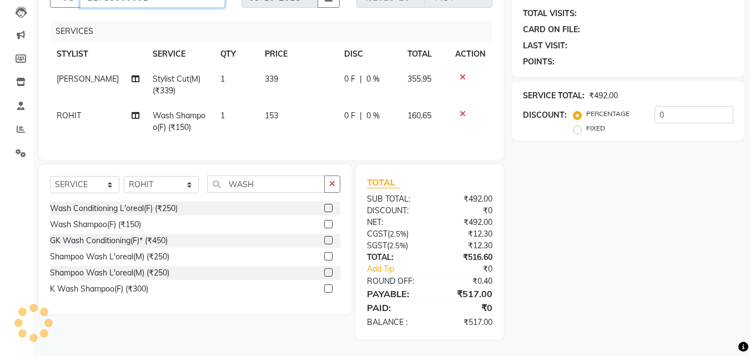
type input "11785000001"
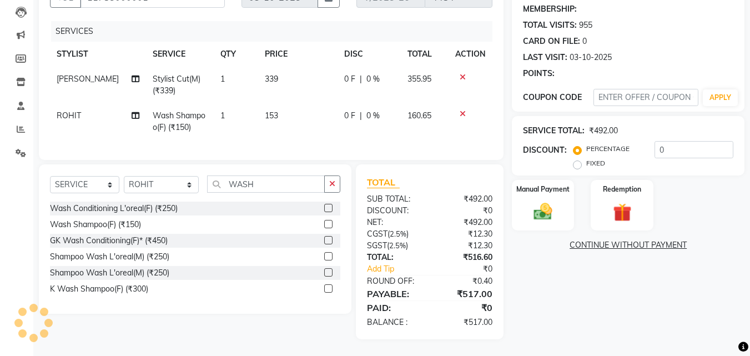
select select "1: Object"
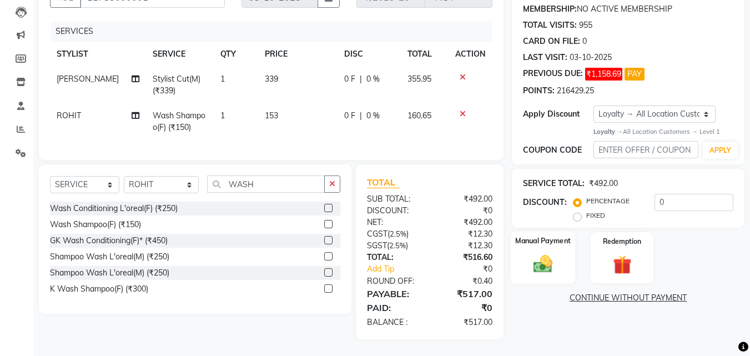
click at [533, 253] on img at bounding box center [542, 264] width 31 height 22
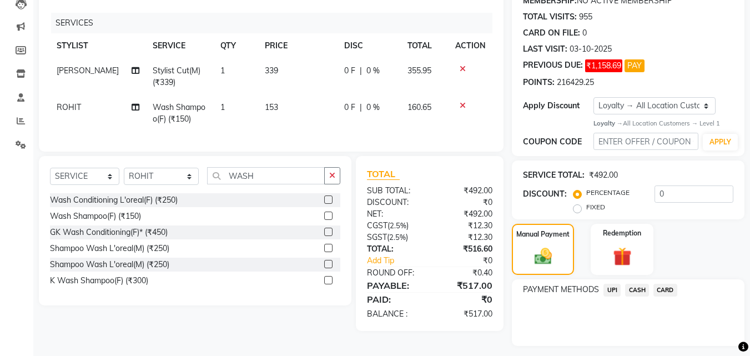
click at [608, 284] on span "UPI" at bounding box center [611, 290] width 17 height 13
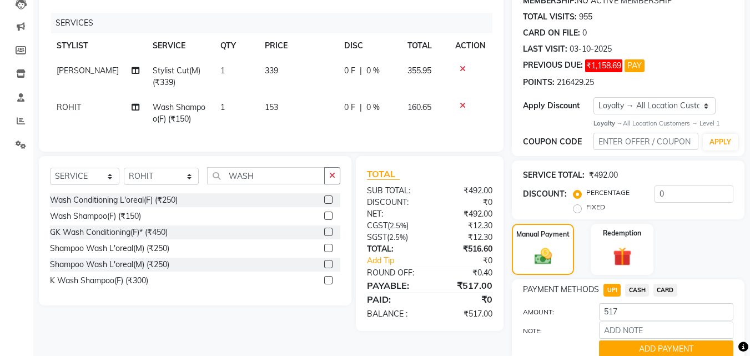
click at [606, 349] on div "PAYMENT METHODS UPI CASH CARD AMOUNT: 517 NOTE: ADD PAYMENT" at bounding box center [628, 320] width 233 height 83
click at [607, 340] on button "ADD PAYMENT" at bounding box center [666, 348] width 134 height 17
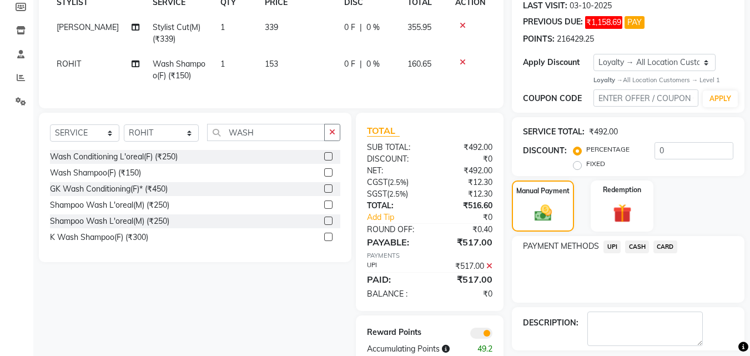
scroll to position [205, 0]
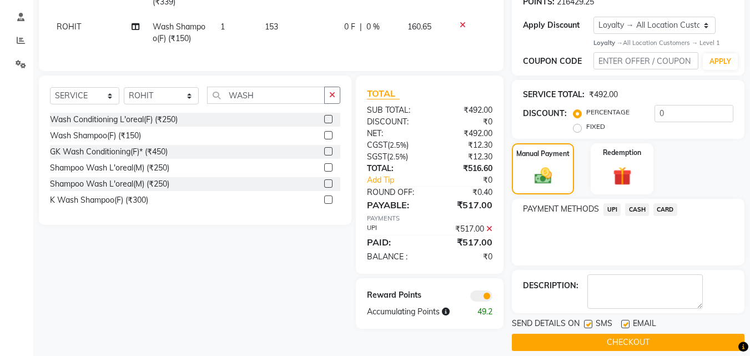
click at [609, 334] on button "CHECKOUT" at bounding box center [628, 342] width 233 height 17
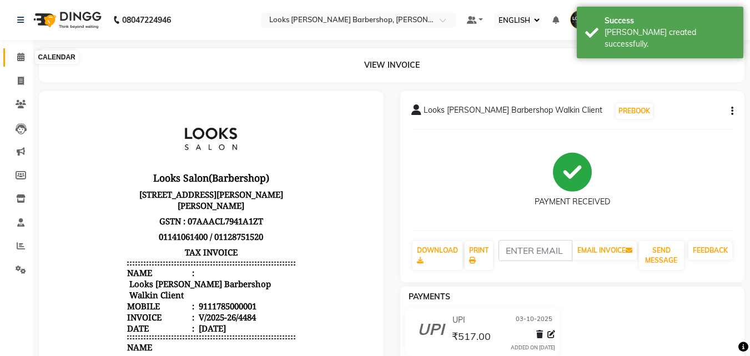
click at [12, 52] on span at bounding box center [20, 57] width 19 height 13
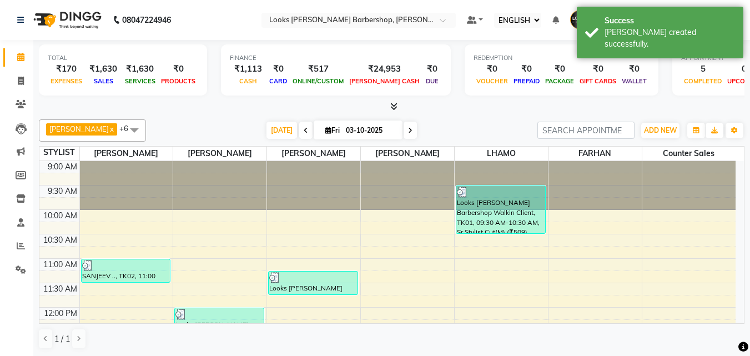
scroll to position [147, 0]
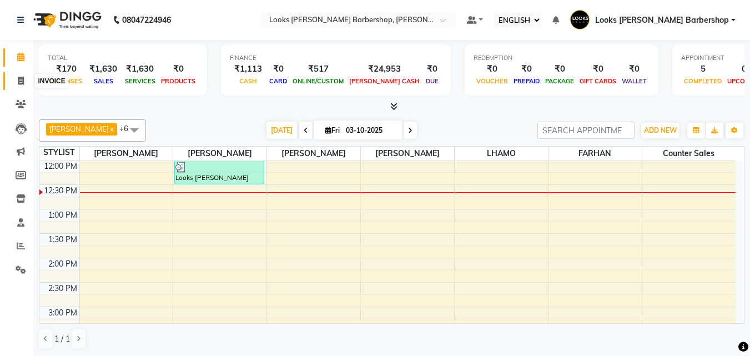
click at [23, 78] on icon at bounding box center [21, 81] width 6 height 8
select select "service"
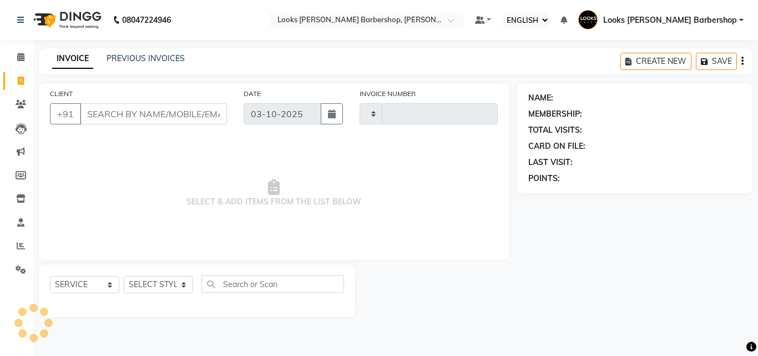
type input "4485"
select select "4323"
click at [163, 280] on select "SELECT STYLIST" at bounding box center [158, 284] width 69 height 17
click at [163, 279] on select "SELECT STYLIST [PERSON_NAME] [PERSON_NAME] Amazon_Kart [PERSON_NAME] Counter Sa…" at bounding box center [161, 284] width 75 height 17
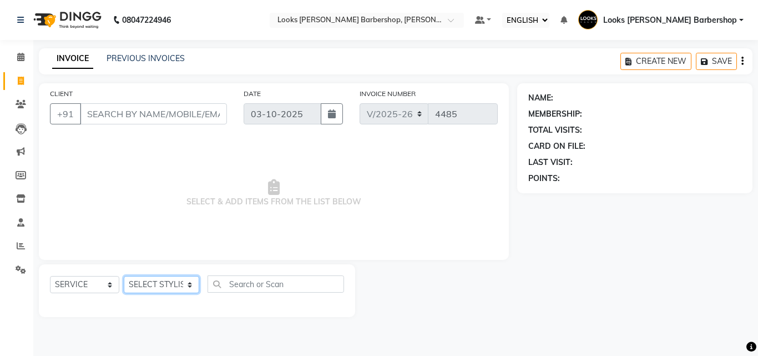
select select "23410"
click at [124, 276] on select "SELECT STYLIST [PERSON_NAME] [PERSON_NAME] Amazon_Kart [PERSON_NAME] Counter Sa…" at bounding box center [161, 284] width 75 height 17
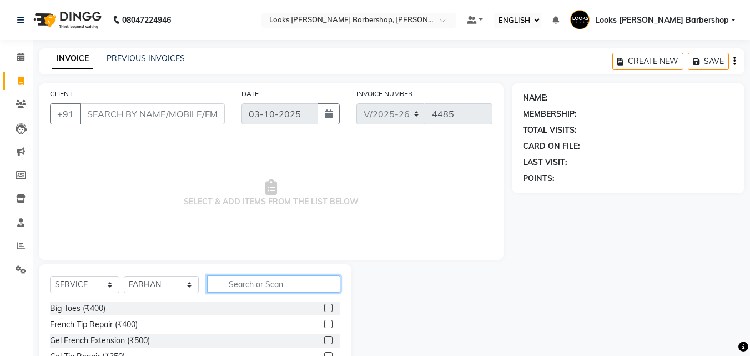
click at [252, 286] on input "text" at bounding box center [274, 283] width 134 height 17
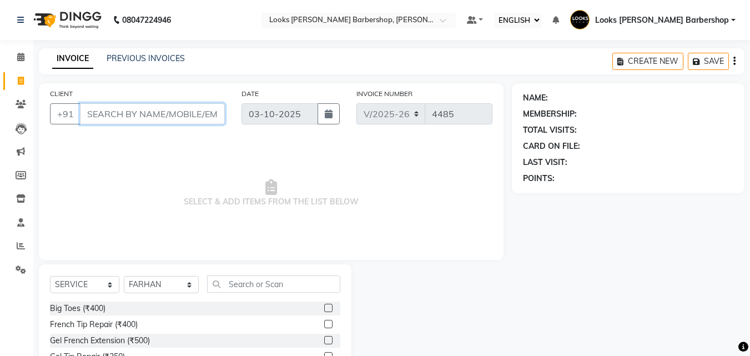
click at [122, 117] on input "CLIENT" at bounding box center [152, 113] width 145 height 21
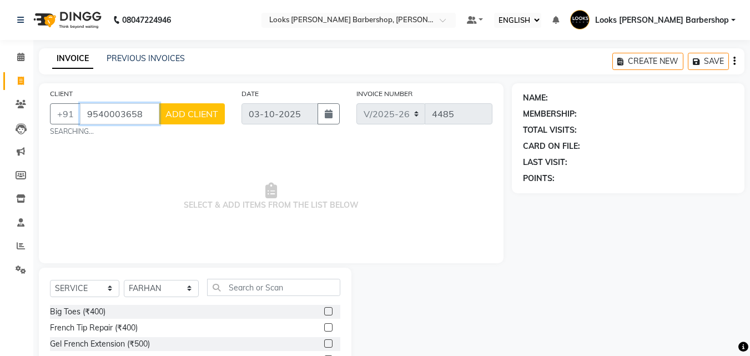
type input "9540003658"
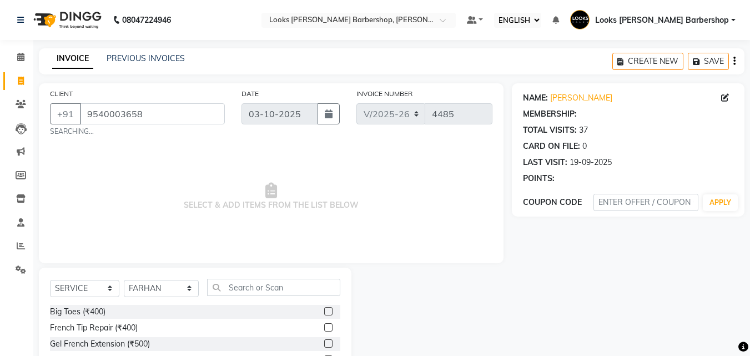
select select "1: Object"
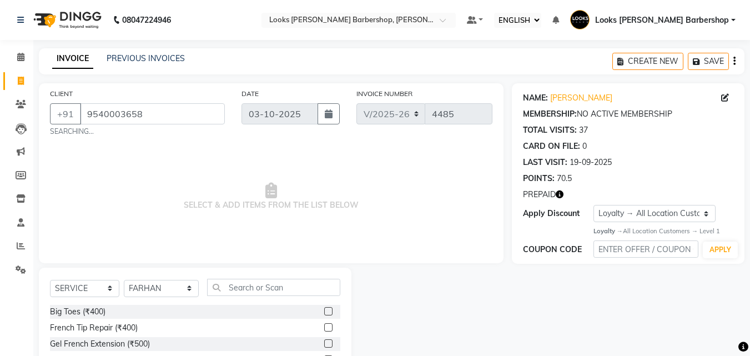
click at [561, 190] on icon "button" at bounding box center [560, 194] width 8 height 8
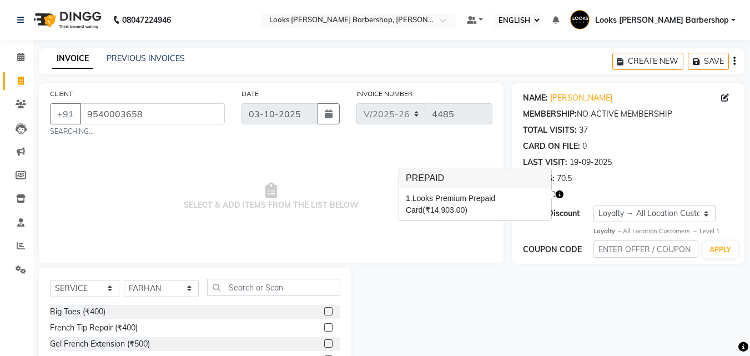
drag, startPoint x: 480, startPoint y: 266, endPoint x: 471, endPoint y: 265, distance: 9.0
click at [476, 266] on div "CLIENT +91 9540003658 SEARCHING... DATE 03-10-2025 INVOICE NUMBER V/2025 V/2025…" at bounding box center [271, 257] width 481 height 348
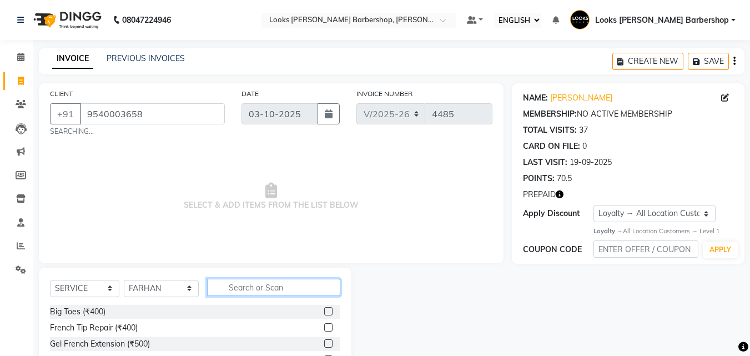
click at [264, 286] on input "text" at bounding box center [274, 287] width 134 height 17
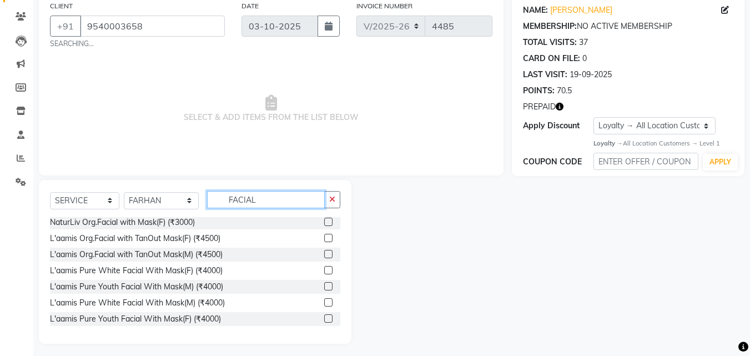
scroll to position [92, 0]
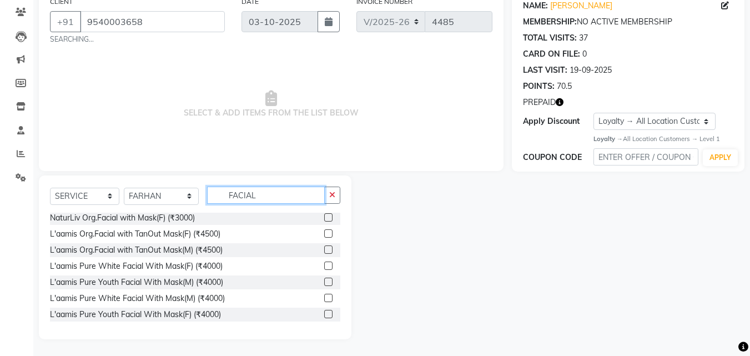
type input "FACIAL"
click at [324, 298] on label at bounding box center [328, 298] width 8 height 8
click at [324, 298] on input "checkbox" at bounding box center [327, 298] width 7 height 7
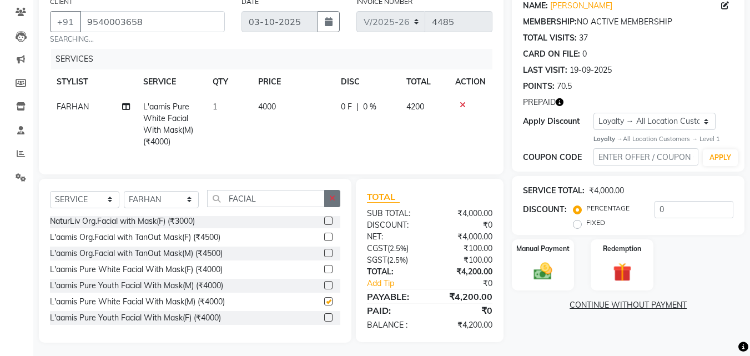
checkbox input "false"
click at [330, 202] on icon "button" at bounding box center [332, 198] width 6 height 8
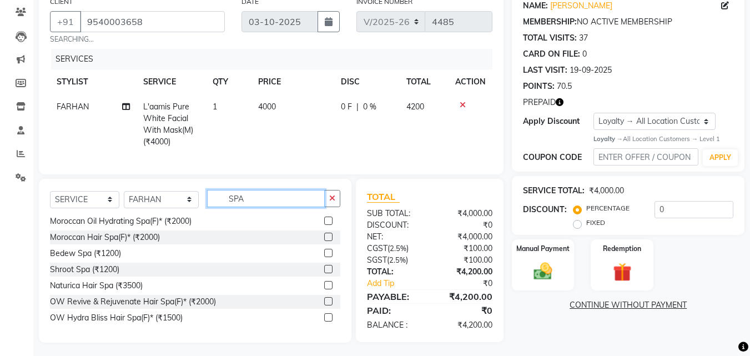
scroll to position [66, 0]
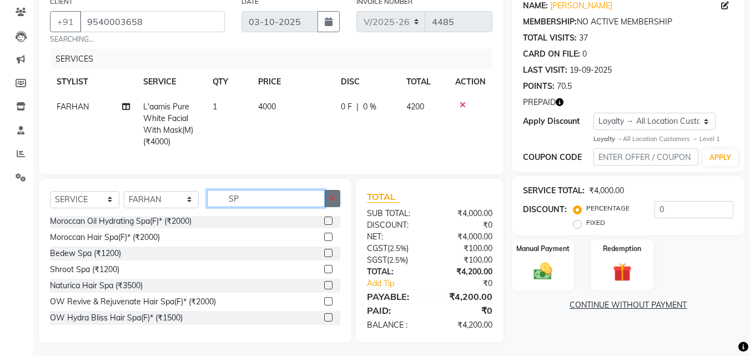
type input "S"
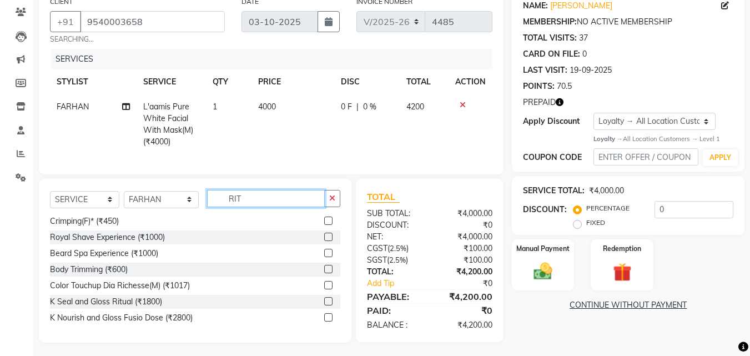
scroll to position [0, 0]
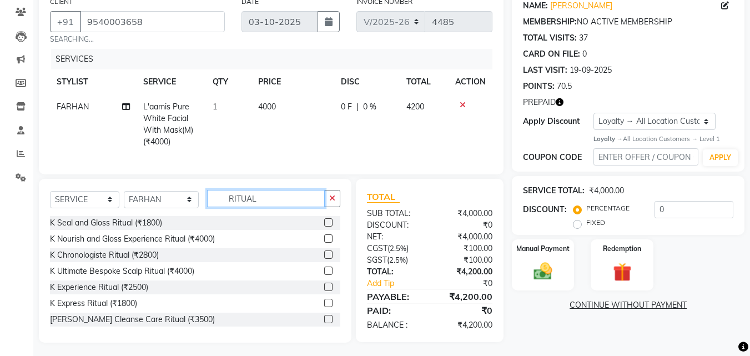
type input "RITUAL"
click at [324, 291] on label at bounding box center [328, 287] width 8 height 8
click at [324, 291] on input "checkbox" at bounding box center [327, 287] width 7 height 7
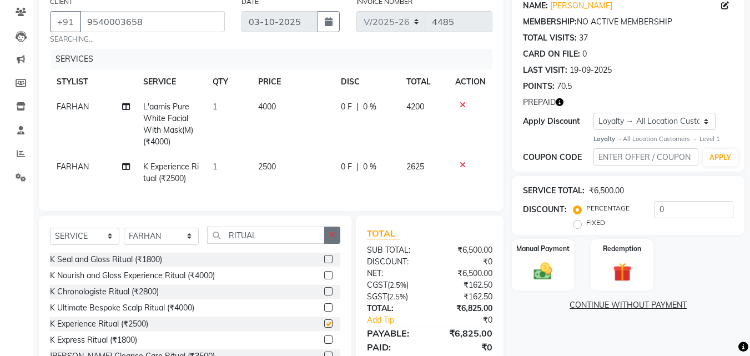
checkbox input "false"
click at [332, 244] on button "button" at bounding box center [332, 234] width 16 height 17
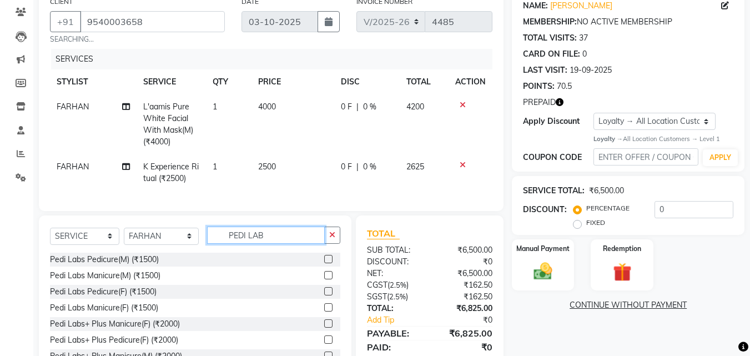
type input "PEDI LAB"
click at [324, 344] on label at bounding box center [328, 339] width 8 height 8
click at [324, 344] on input "checkbox" at bounding box center [327, 339] width 7 height 7
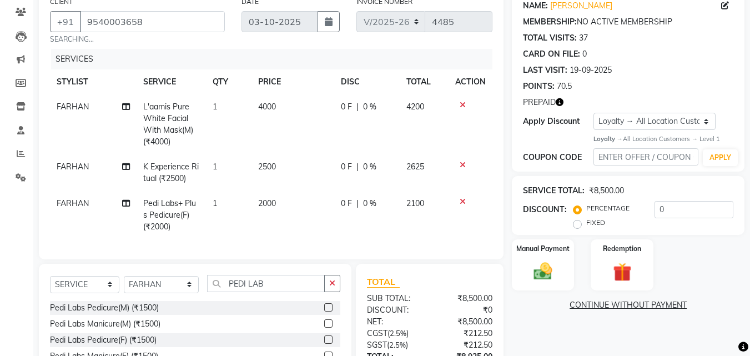
checkbox input "false"
click at [335, 285] on button "button" at bounding box center [332, 283] width 16 height 17
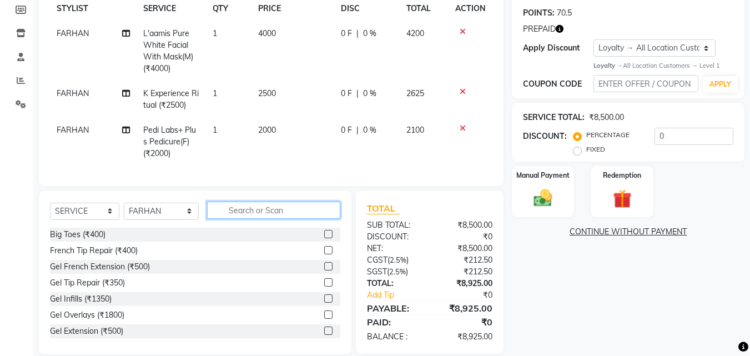
scroll to position [189, 0]
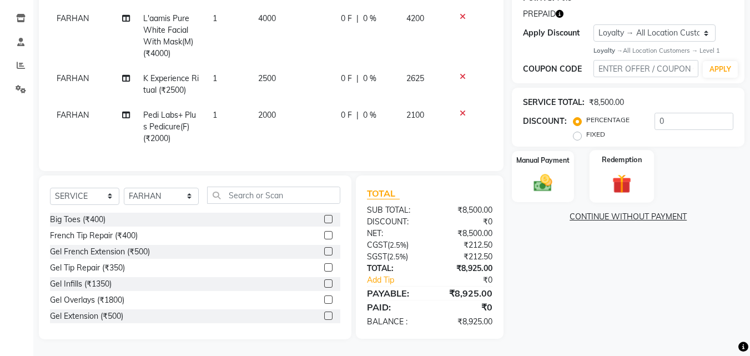
click at [628, 172] on img at bounding box center [621, 184] width 31 height 24
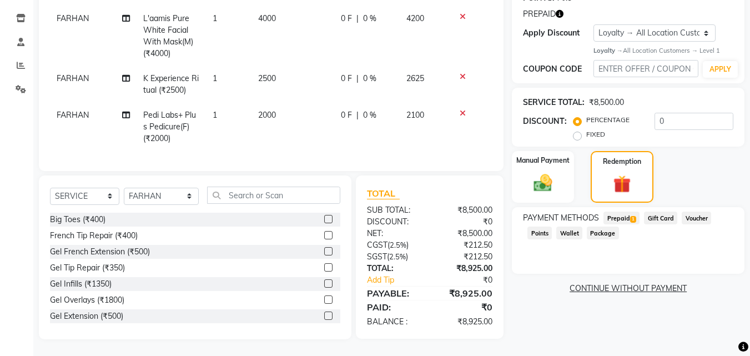
click at [622, 214] on span "Prepaid 1" at bounding box center [621, 217] width 36 height 13
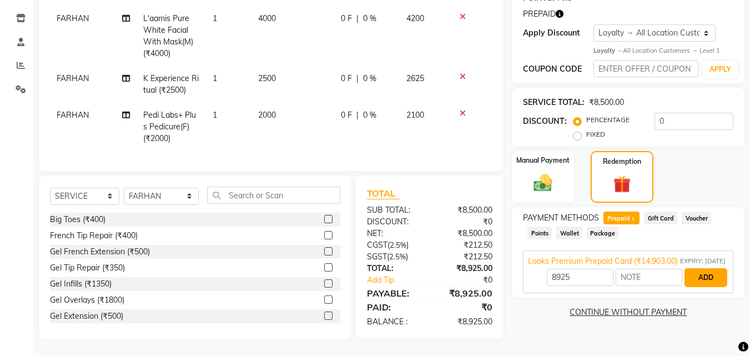
click at [709, 280] on button "ADD" at bounding box center [705, 277] width 43 height 19
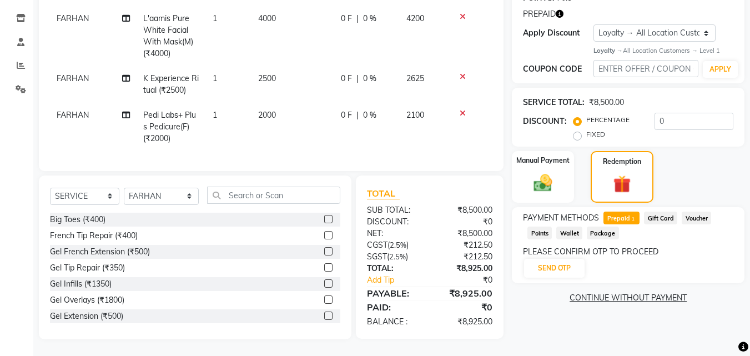
click at [554, 249] on div "PLEASE CONFIRM OTP TO PROCEED SEND OTP" at bounding box center [628, 262] width 210 height 33
click at [548, 259] on button "SEND OTP" at bounding box center [554, 268] width 60 height 19
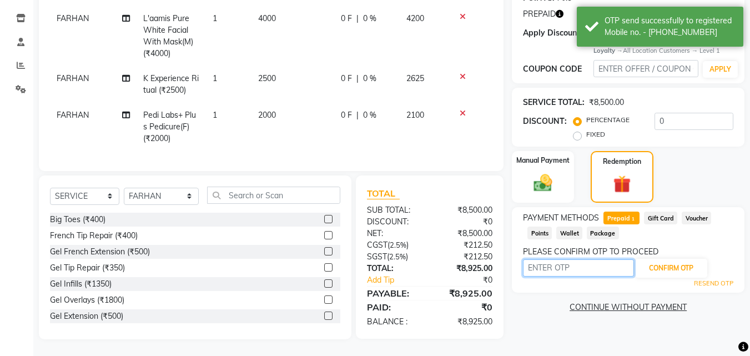
click at [551, 259] on input "text" at bounding box center [578, 267] width 111 height 17
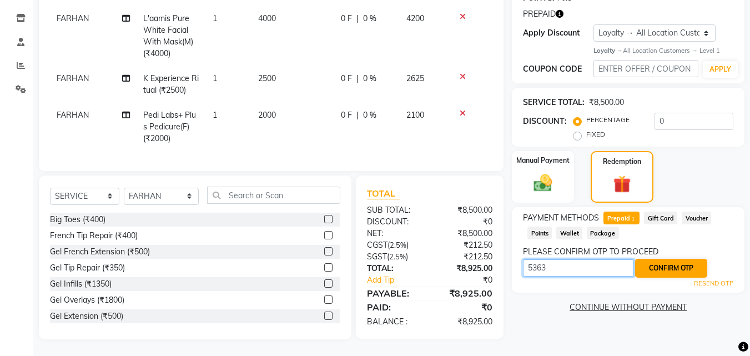
type input "5363"
click at [659, 265] on button "CONFIRM OTP" at bounding box center [671, 268] width 72 height 19
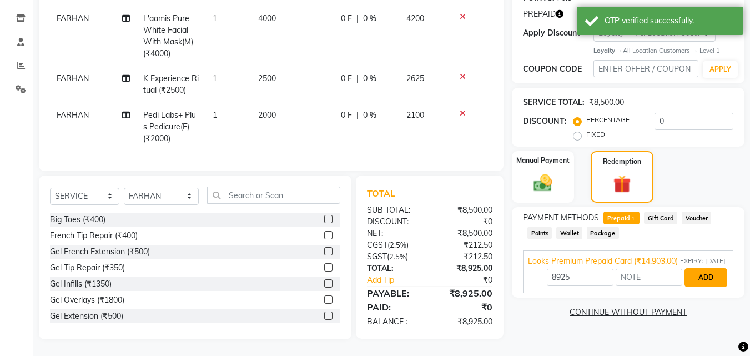
click at [696, 275] on button "ADD" at bounding box center [705, 277] width 43 height 19
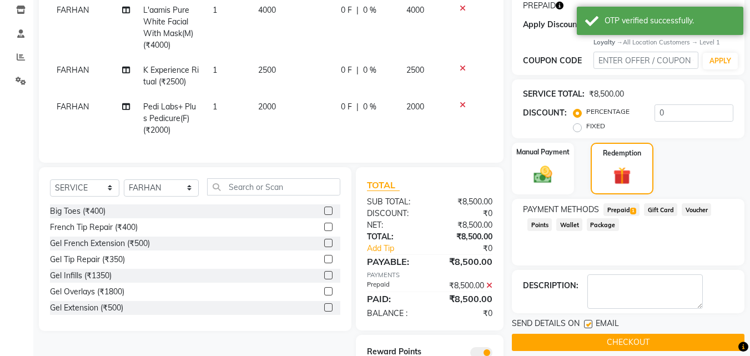
click at [624, 345] on button "CHECKOUT" at bounding box center [628, 342] width 233 height 17
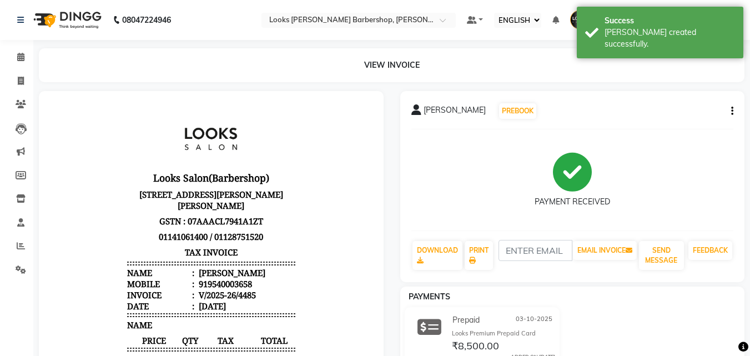
click at [730, 112] on button "button" at bounding box center [730, 111] width 7 height 12
click at [684, 116] on div "EDIT ITEM STAFF" at bounding box center [666, 118] width 98 height 14
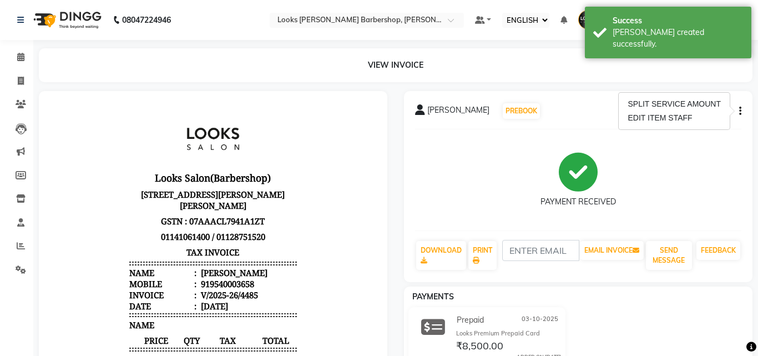
select select
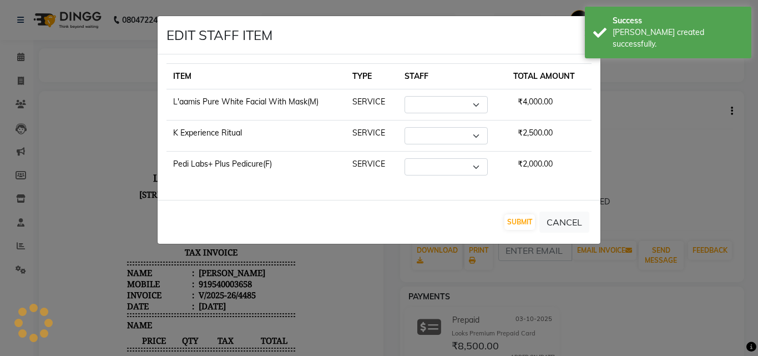
select select "23410"
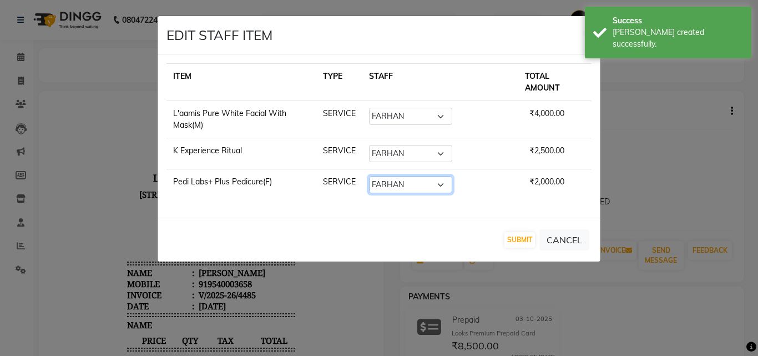
click at [443, 176] on select "SELECT Adnan AENA Ahsan Amazon_Kart BIJENDER Counter Sales DHARAMVEER FARHAN KA…" at bounding box center [410, 184] width 83 height 17
select select "23413"
click at [387, 176] on select "SELECT Adnan AENA Ahsan Amazon_Kart BIJENDER Counter Sales DHARAMVEER FARHAN KA…" at bounding box center [410, 184] width 83 height 17
click at [527, 232] on button "SUBMIT" at bounding box center [520, 240] width 31 height 16
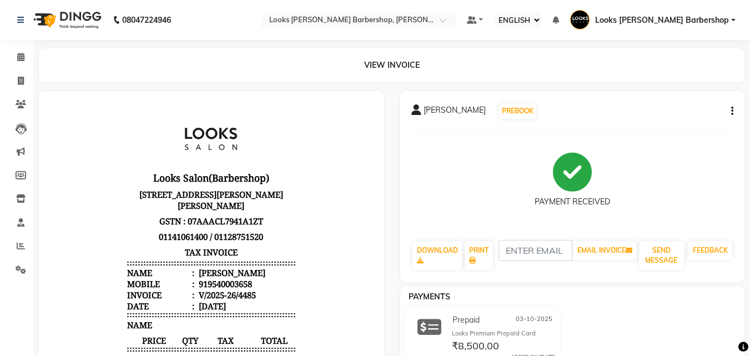
click at [196, 289] on div "919540003658" at bounding box center [224, 283] width 56 height 11
click at [212, 289] on div "919540003658" at bounding box center [224, 283] width 56 height 11
copy div "919540003658"
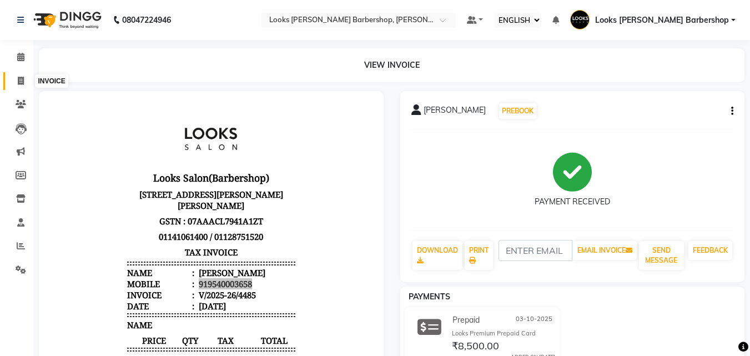
click at [12, 81] on span at bounding box center [20, 81] width 19 height 13
select select "service"
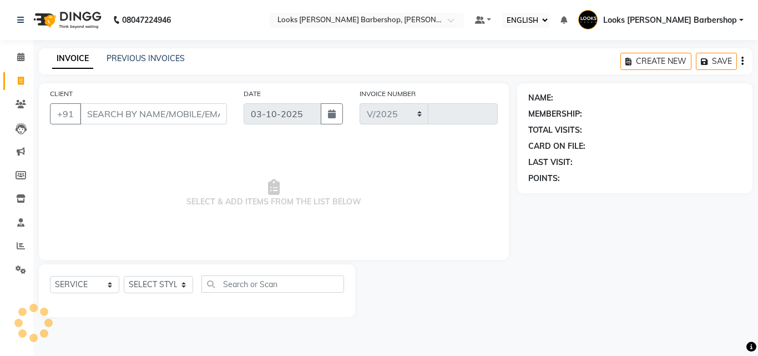
select select "4323"
type input "4486"
click at [138, 112] on input "CLIENT" at bounding box center [153, 113] width 147 height 21
type input "919540003658"
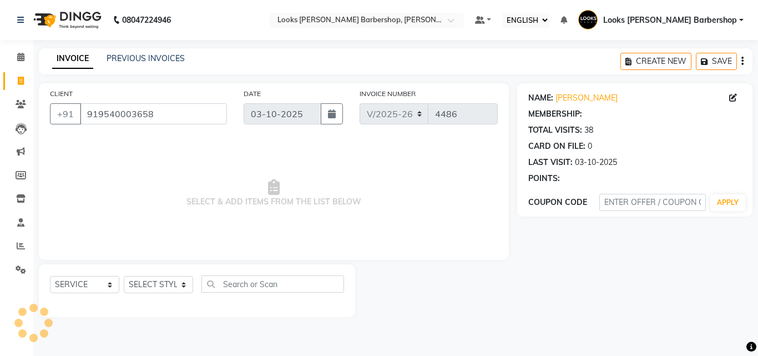
select select "1: Object"
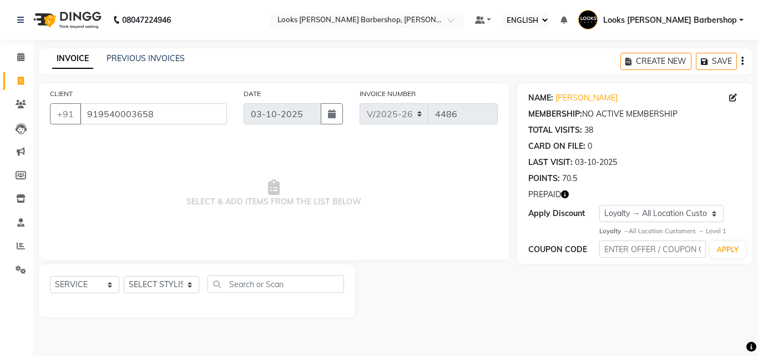
click at [563, 195] on icon "button" at bounding box center [565, 194] width 8 height 8
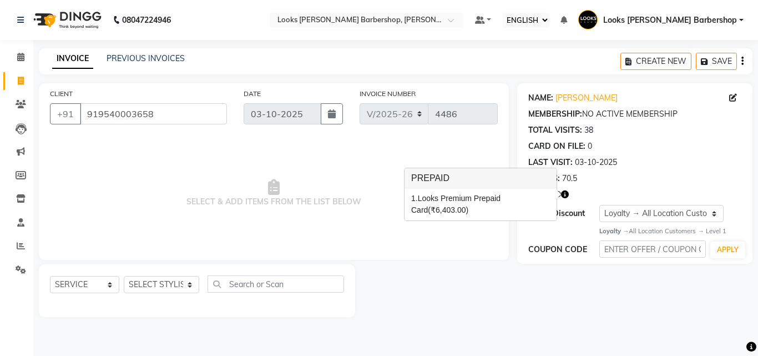
drag, startPoint x: 346, startPoint y: 252, endPoint x: 147, endPoint y: 155, distance: 220.9
click at [330, 246] on div "CLIENT +91 919540003658 DATE 03-10-2025 INVOICE NUMBER V/2025 V/2025-26 4486 SE…" at bounding box center [274, 171] width 470 height 177
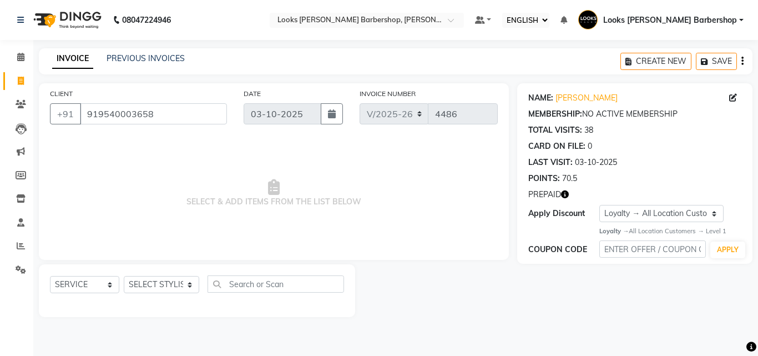
drag, startPoint x: 494, startPoint y: 193, endPoint x: 556, endPoint y: 190, distance: 61.7
click at [496, 193] on span "SELECT & ADD ITEMS FROM THE LIST BELOW" at bounding box center [274, 193] width 448 height 111
click at [564, 195] on icon "button" at bounding box center [565, 194] width 8 height 8
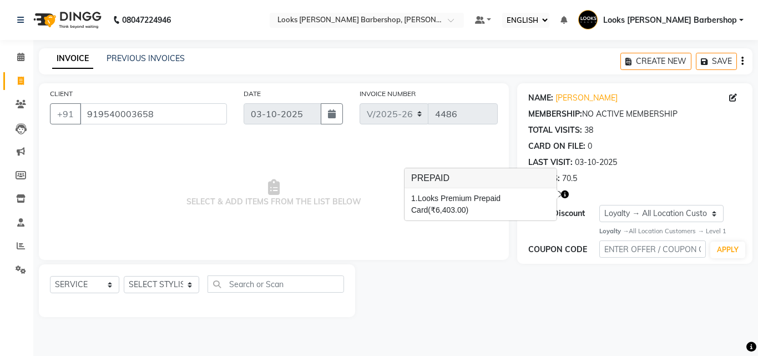
click at [466, 256] on div "CLIENT +91 919540003658 DATE 03-10-2025 INVOICE NUMBER V/2025 V/2025-26 4486 SE…" at bounding box center [274, 171] width 470 height 177
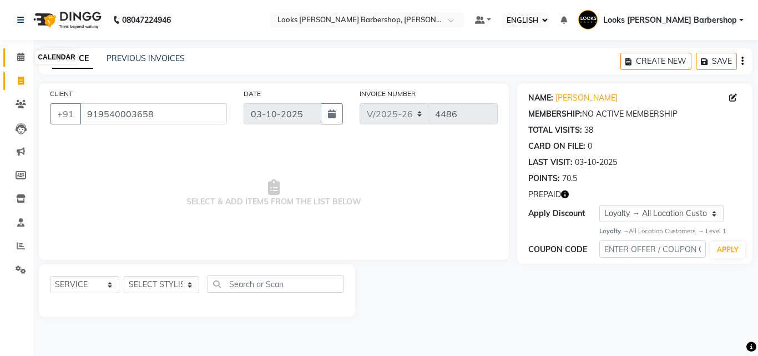
click at [14, 56] on span at bounding box center [20, 57] width 19 height 13
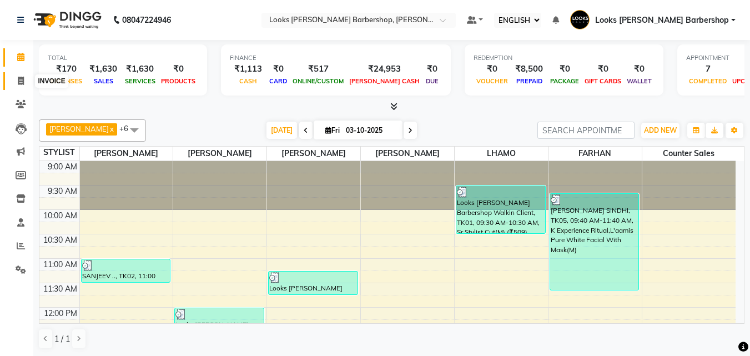
click at [21, 85] on span at bounding box center [20, 81] width 19 height 13
select select "service"
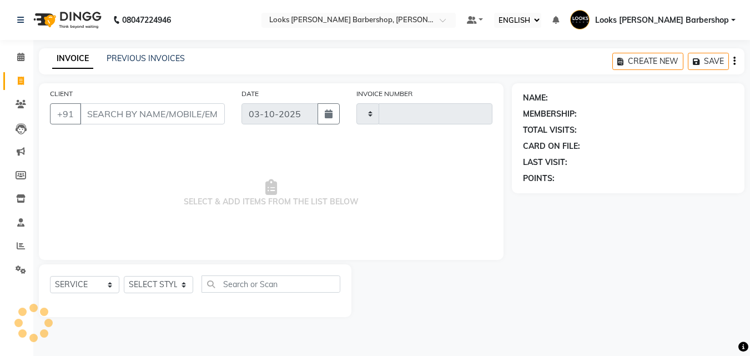
type input "4486"
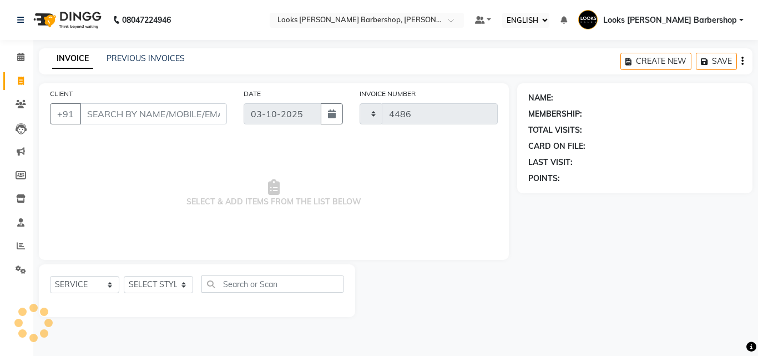
select select "4323"
click at [129, 54] on link "PREVIOUS INVOICES" at bounding box center [146, 58] width 78 height 10
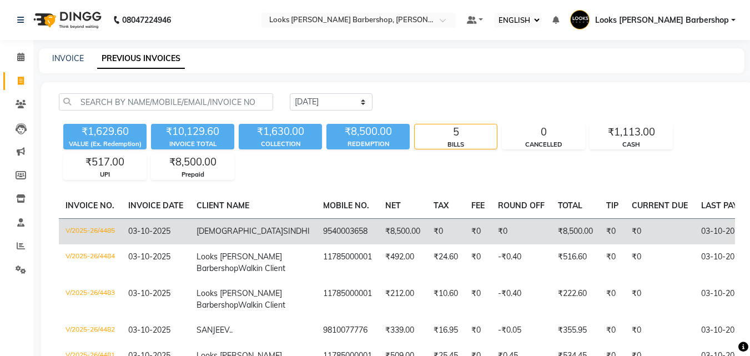
click at [118, 233] on td "V/2025-26/4485" at bounding box center [90, 231] width 63 height 26
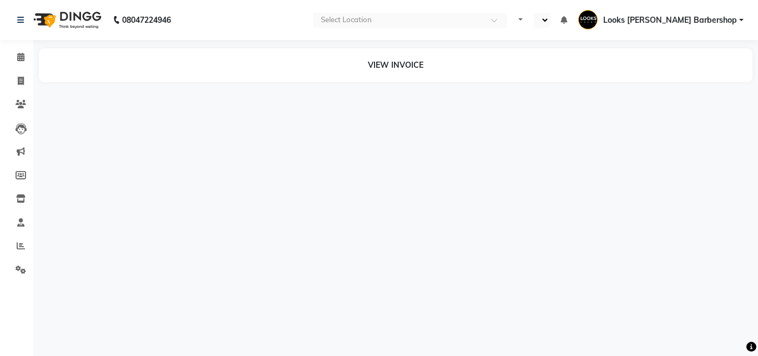
select select "ec"
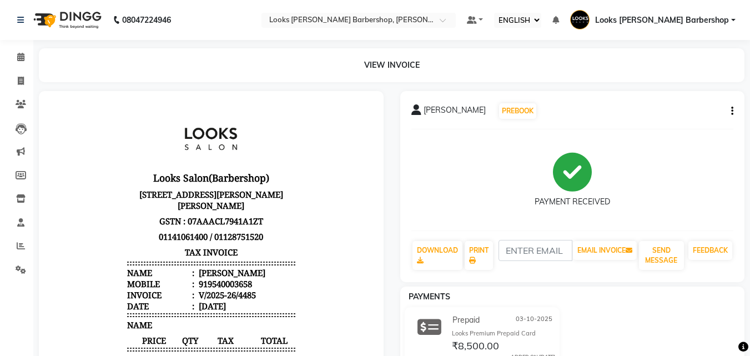
click at [732, 112] on icon "button" at bounding box center [732, 111] width 2 height 1
click at [671, 115] on div "EDIT ITEM STAFF" at bounding box center [666, 118] width 98 height 14
select select
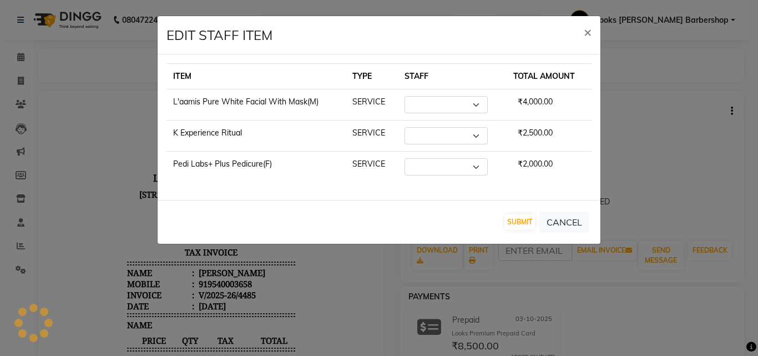
select select "23410"
select select "23413"
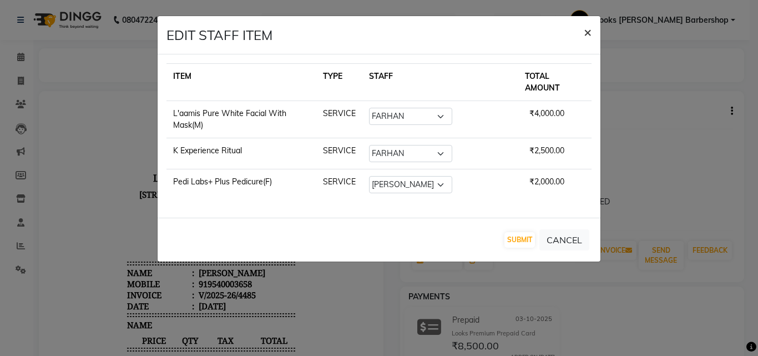
click at [586, 29] on span "×" at bounding box center [588, 31] width 8 height 17
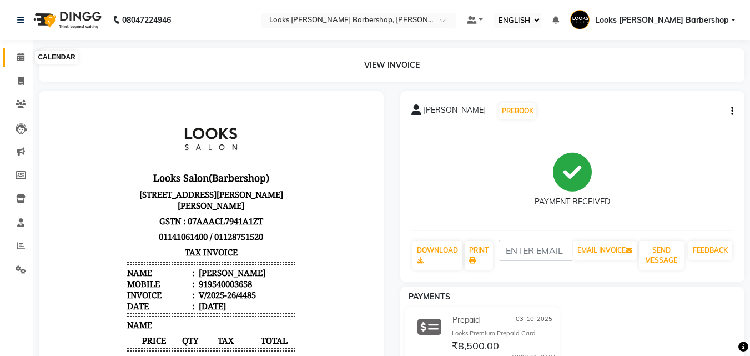
click at [12, 62] on span at bounding box center [20, 57] width 19 height 13
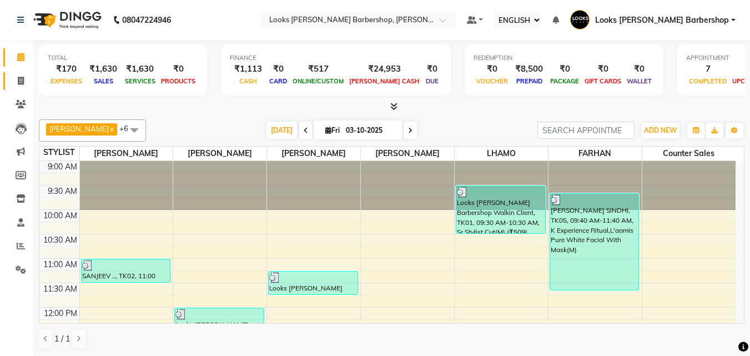
click at [16, 74] on link "INVOICE" at bounding box center [16, 81] width 27 height 18
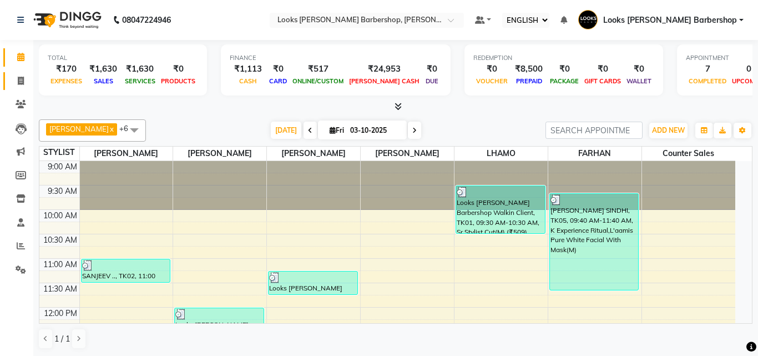
select select "service"
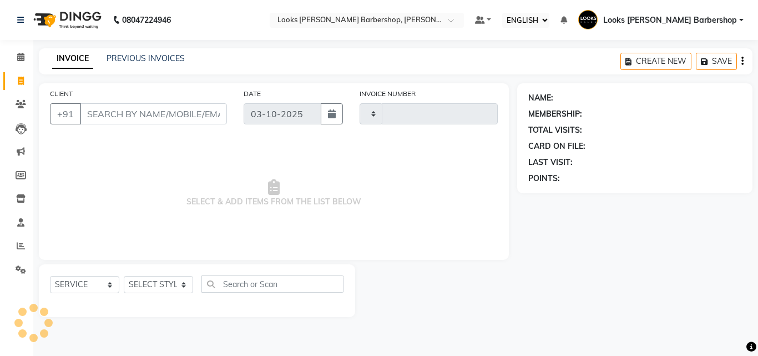
type input "4486"
select select "4323"
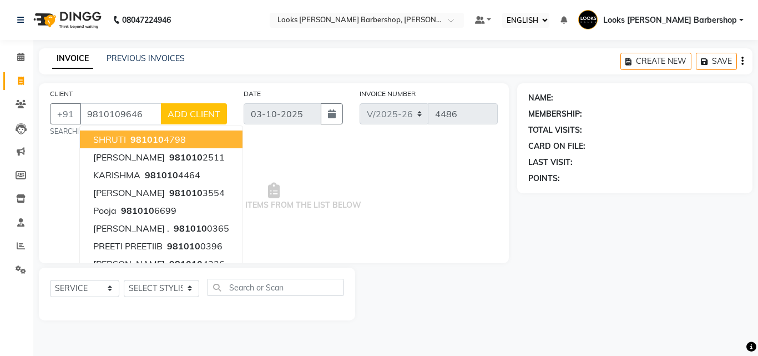
type input "9810109646"
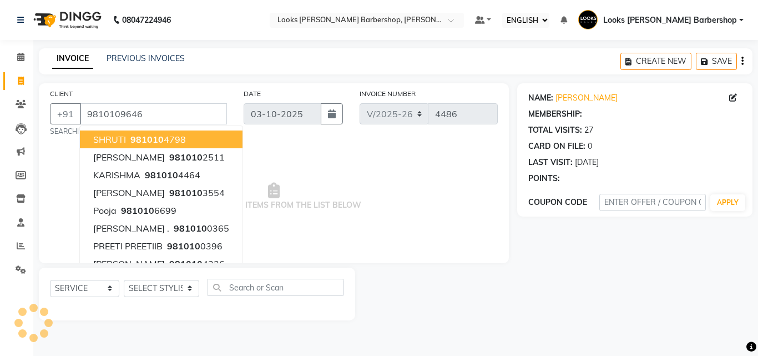
select select "1: Object"
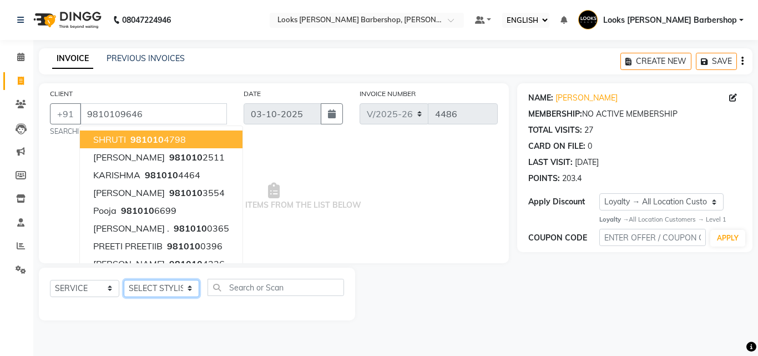
click at [157, 287] on select "SELECT STYLIST [PERSON_NAME] [PERSON_NAME] Amazon_Kart [PERSON_NAME] Counter Sa…" at bounding box center [161, 288] width 75 height 17
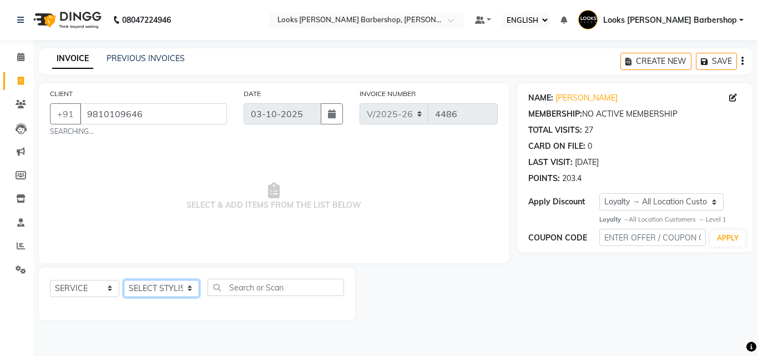
select select "23408"
click at [124, 280] on select "SELECT STYLIST [PERSON_NAME] [PERSON_NAME] Amazon_Kart [PERSON_NAME] Counter Sa…" at bounding box center [161, 288] width 75 height 17
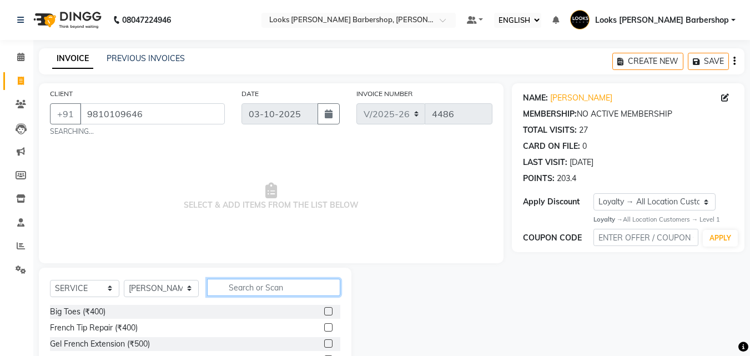
click at [255, 296] on input "text" at bounding box center [274, 287] width 134 height 17
type input "CUT"
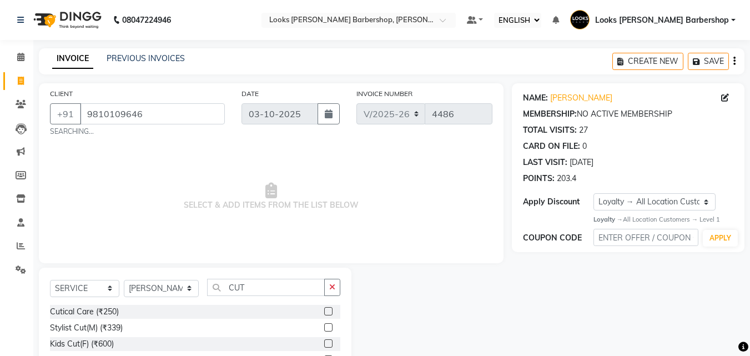
click at [324, 328] on label at bounding box center [328, 327] width 8 height 8
click at [324, 328] on input "checkbox" at bounding box center [327, 327] width 7 height 7
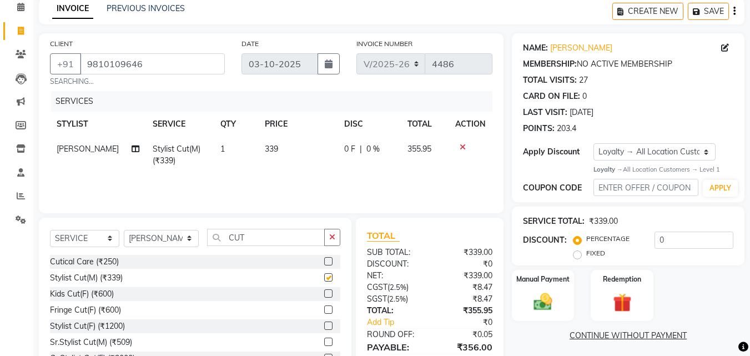
checkbox input "false"
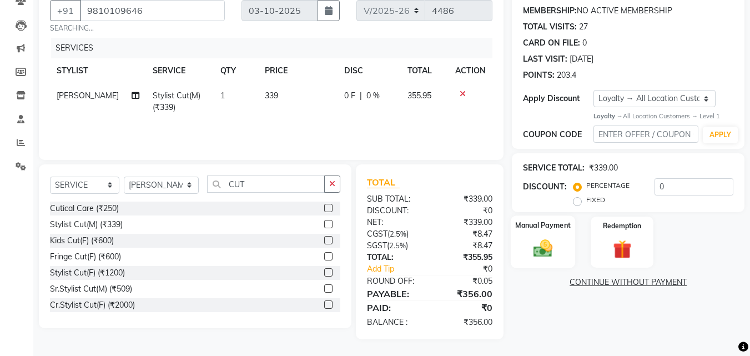
click at [541, 260] on div "Manual Payment" at bounding box center [543, 241] width 65 height 53
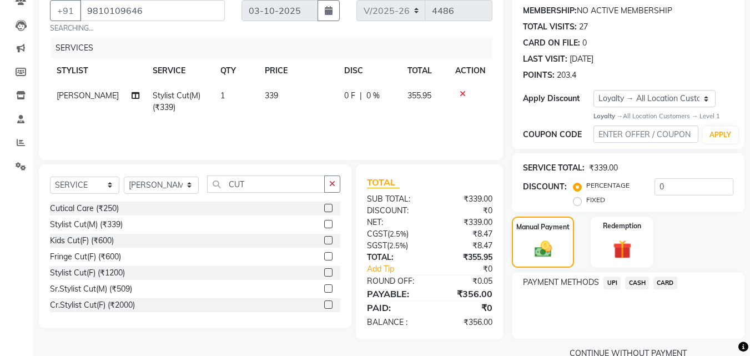
click at [638, 286] on span "CASH" at bounding box center [637, 282] width 24 height 13
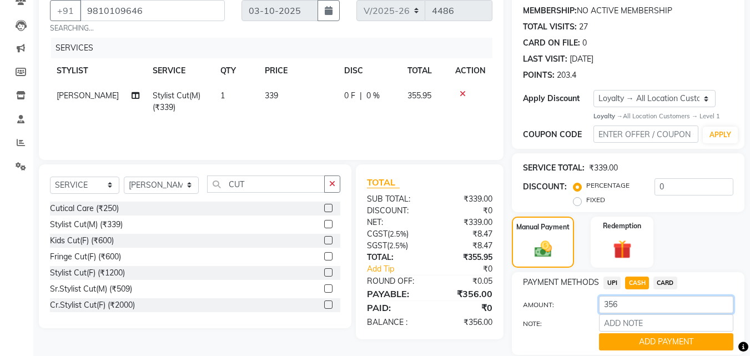
drag, startPoint x: 644, startPoint y: 298, endPoint x: 636, endPoint y: 307, distance: 12.6
click at [643, 303] on input "356" at bounding box center [666, 304] width 134 height 17
type input "3"
type input "500"
click at [644, 336] on button "ADD PAYMENT" at bounding box center [666, 341] width 134 height 17
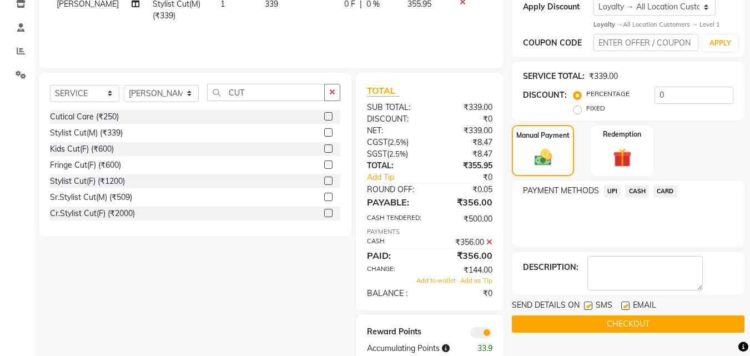
scroll to position [221, 0]
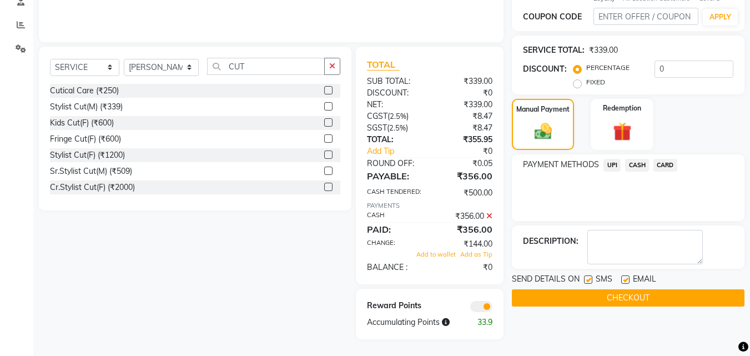
click at [646, 297] on button "CHECKOUT" at bounding box center [628, 297] width 233 height 17
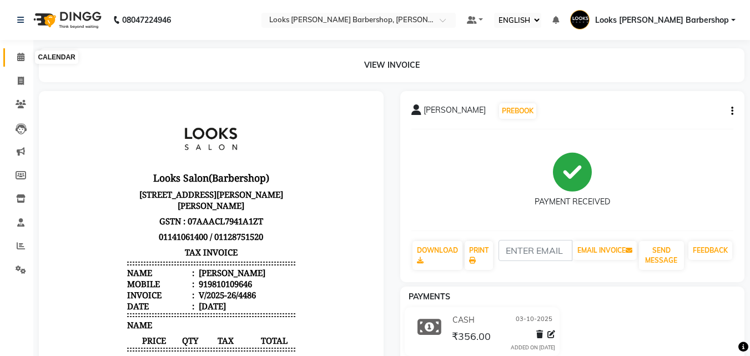
click at [24, 56] on icon at bounding box center [20, 57] width 7 height 8
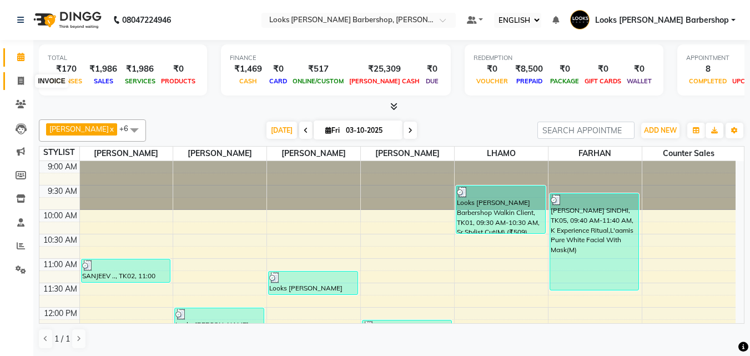
click at [21, 85] on span at bounding box center [20, 81] width 19 height 13
select select "service"
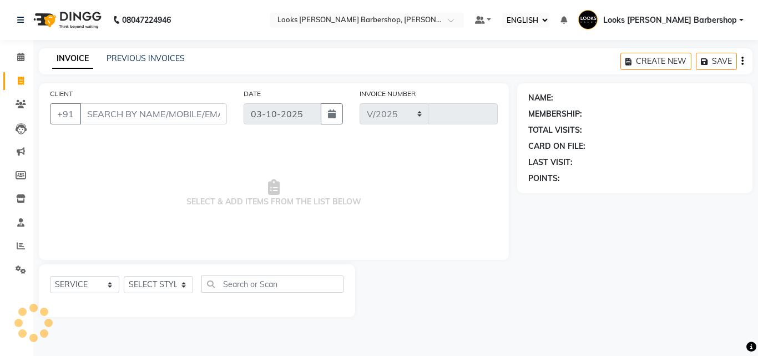
select select "4323"
type input "4487"
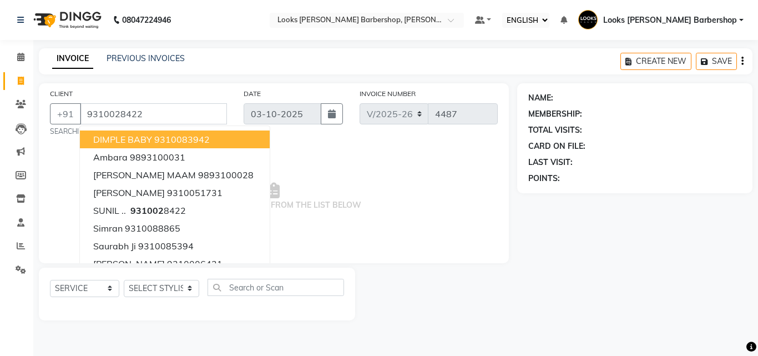
type input "9310028422"
select select "1: Object"
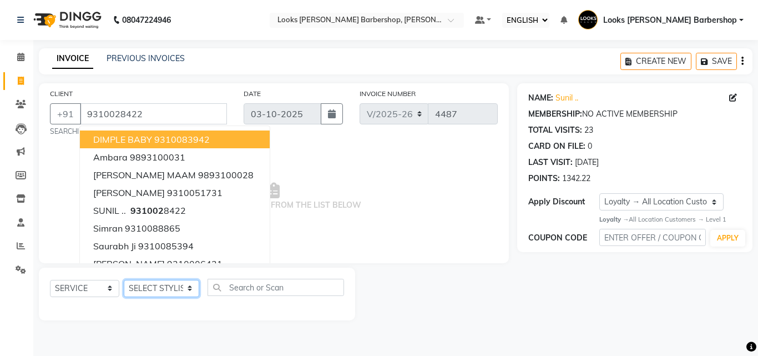
click at [159, 289] on select "SELECT STYLIST [PERSON_NAME] [PERSON_NAME] Amazon_Kart [PERSON_NAME] Counter Sa…" at bounding box center [161, 288] width 75 height 17
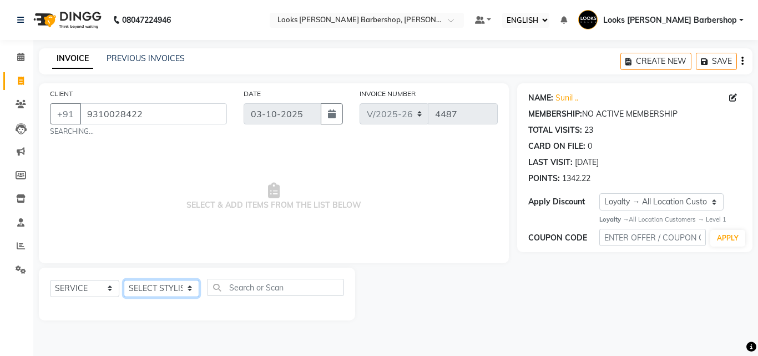
select select "23407"
click at [124, 280] on select "SELECT STYLIST [PERSON_NAME] [PERSON_NAME] Amazon_Kart [PERSON_NAME] Counter Sa…" at bounding box center [161, 288] width 75 height 17
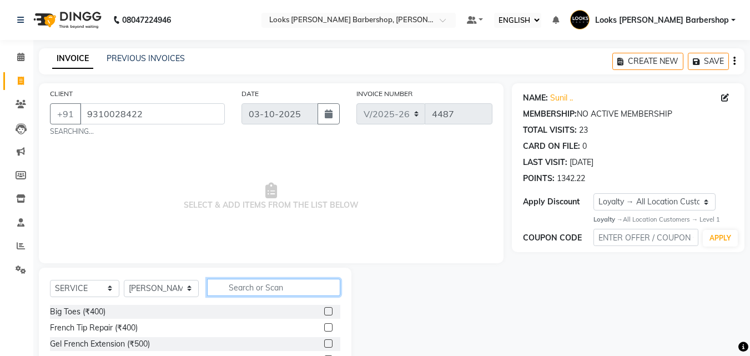
click at [215, 288] on input "text" at bounding box center [274, 287] width 134 height 17
type input "CUT"
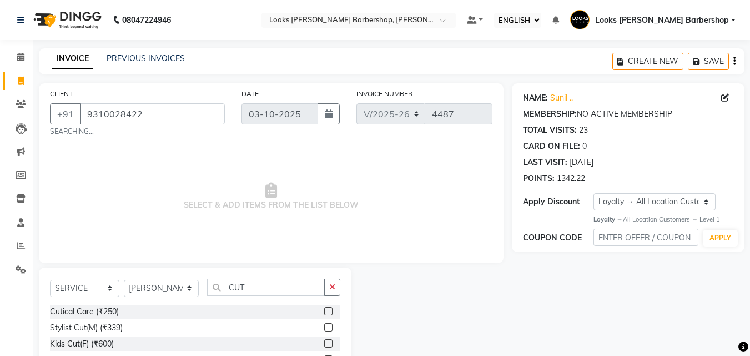
click at [324, 328] on label at bounding box center [328, 327] width 8 height 8
click at [324, 328] on input "checkbox" at bounding box center [327, 327] width 7 height 7
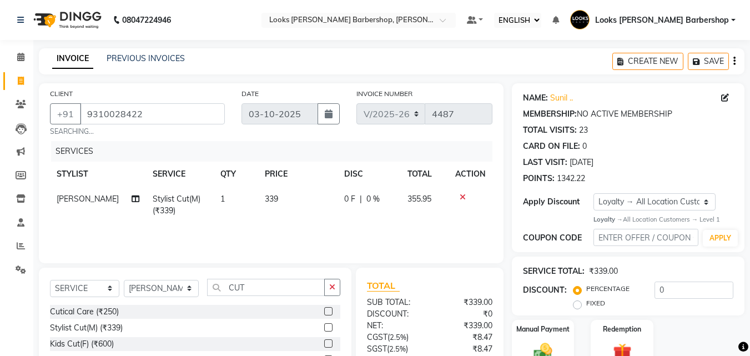
checkbox input "false"
drag, startPoint x: 338, startPoint y: 274, endPoint x: 331, endPoint y: 287, distance: 14.9
click at [336, 280] on div "SELECT SERVICE PRODUCT MEMBERSHIP PACKAGE VOUCHER PREPAID GIFT CARD SELECT STYL…" at bounding box center [195, 350] width 312 height 164
click at [331, 287] on icon "button" at bounding box center [332, 287] width 6 height 8
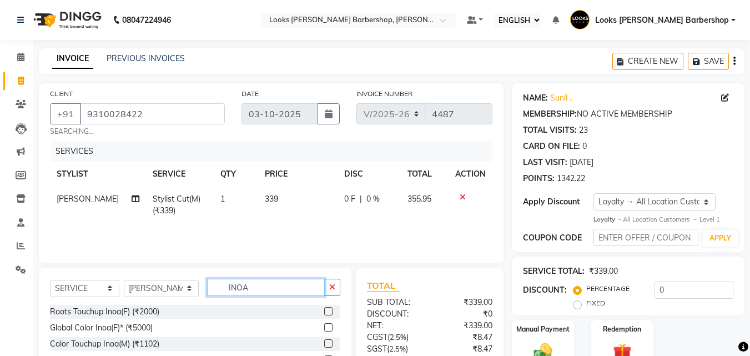
type input "INOA"
click at [324, 345] on label at bounding box center [328, 343] width 8 height 8
click at [324, 345] on input "checkbox" at bounding box center [327, 343] width 7 height 7
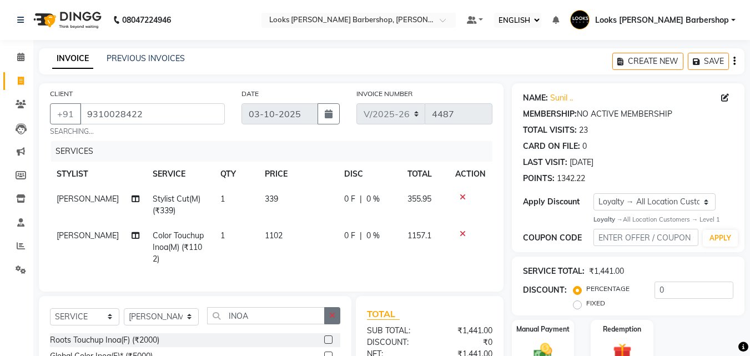
checkbox input "false"
click at [329, 311] on icon "button" at bounding box center [332, 315] width 6 height 8
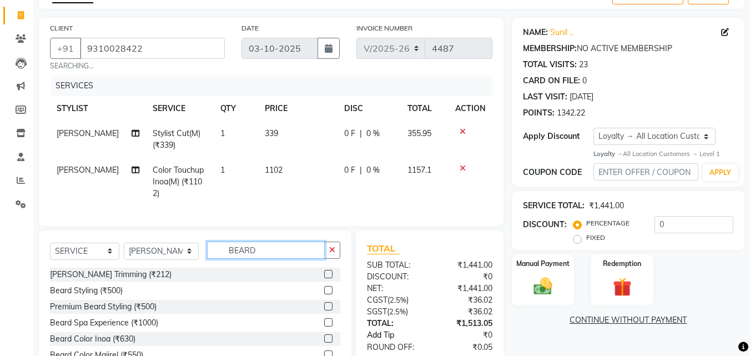
scroll to position [128, 0]
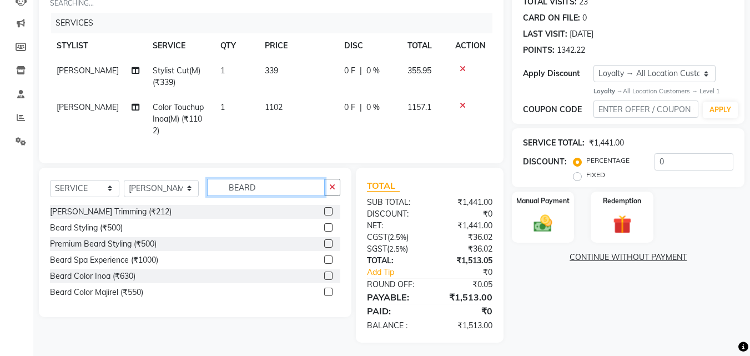
type input "BEARD"
click at [330, 273] on label at bounding box center [328, 275] width 8 height 8
click at [330, 273] on input "checkbox" at bounding box center [327, 276] width 7 height 7
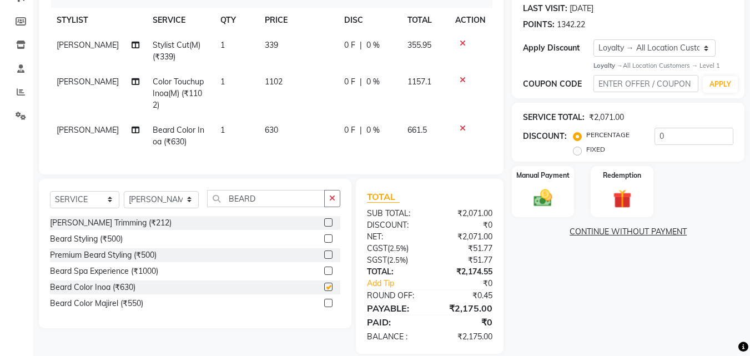
checkbox input "false"
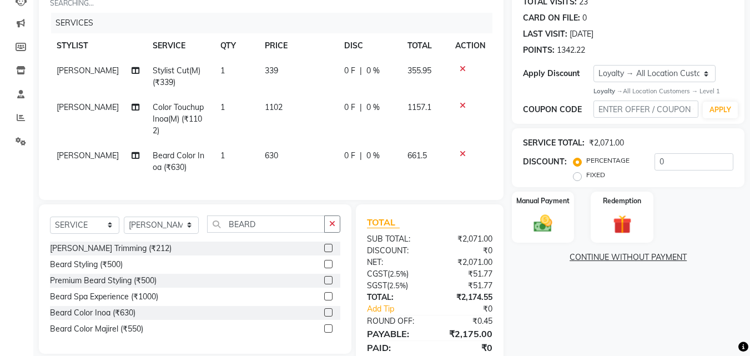
scroll to position [165, 0]
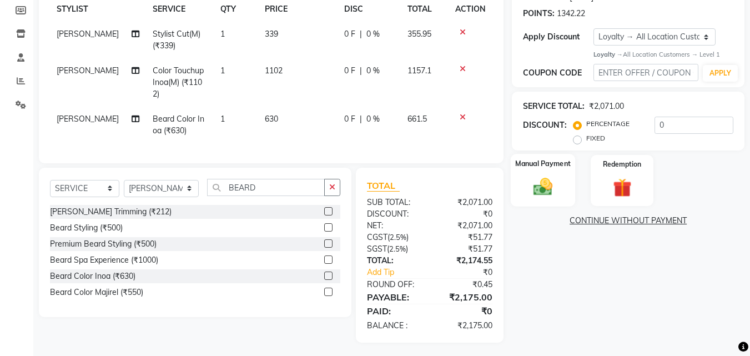
click at [542, 188] on img at bounding box center [542, 187] width 31 height 22
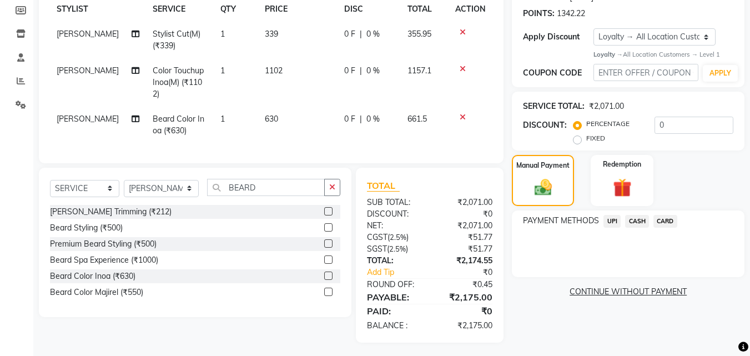
click at [615, 221] on span "UPI" at bounding box center [611, 221] width 17 height 13
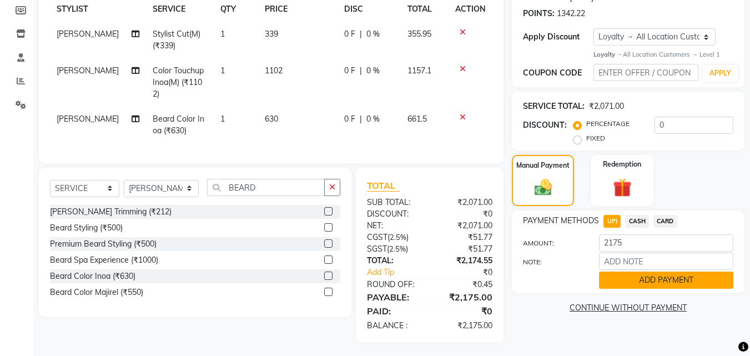
click at [642, 285] on button "ADD PAYMENT" at bounding box center [666, 279] width 134 height 17
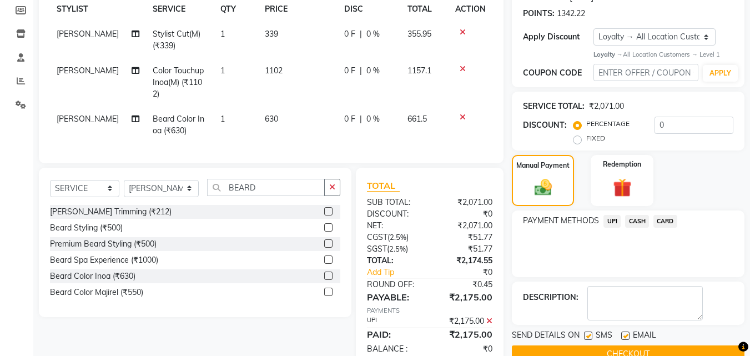
scroll to position [255, 0]
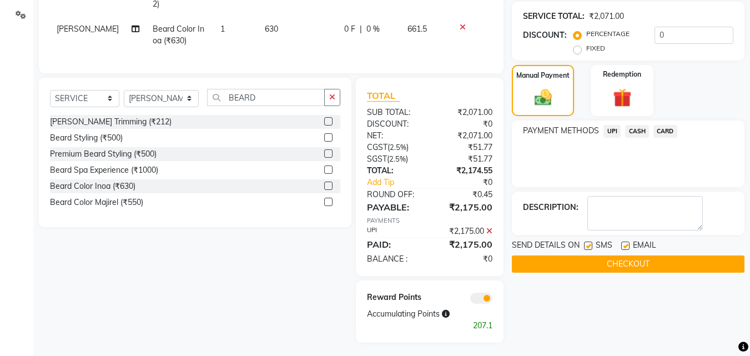
click at [633, 266] on button "CHECKOUT" at bounding box center [628, 263] width 233 height 17
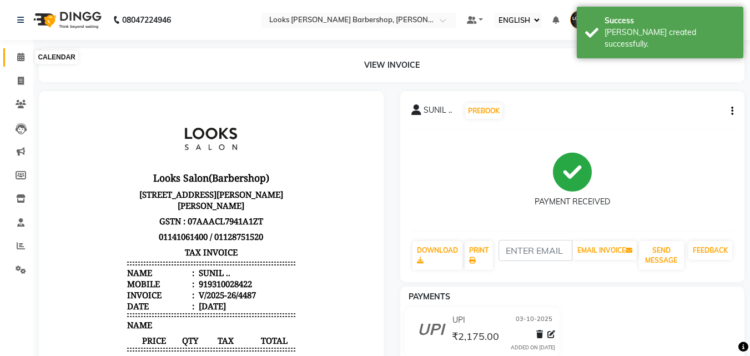
click at [23, 62] on span at bounding box center [20, 57] width 19 height 13
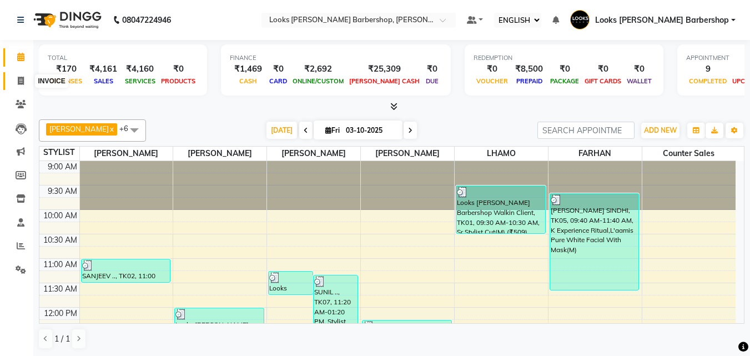
drag, startPoint x: 18, startPoint y: 78, endPoint x: 47, endPoint y: 87, distance: 30.7
click at [18, 77] on icon at bounding box center [21, 81] width 6 height 8
select select "service"
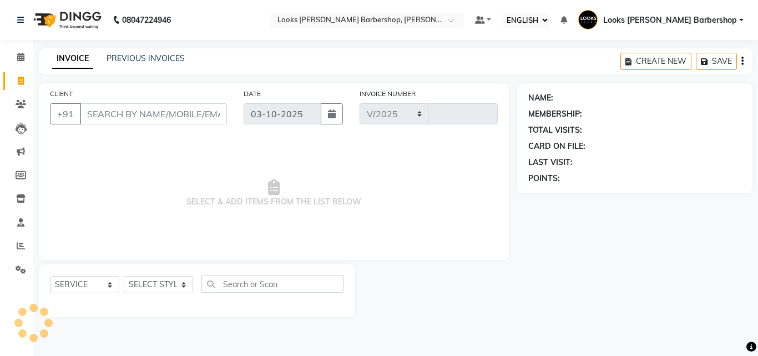
select select "4323"
type input "4488"
click at [127, 110] on input "CLIENT" at bounding box center [153, 113] width 147 height 21
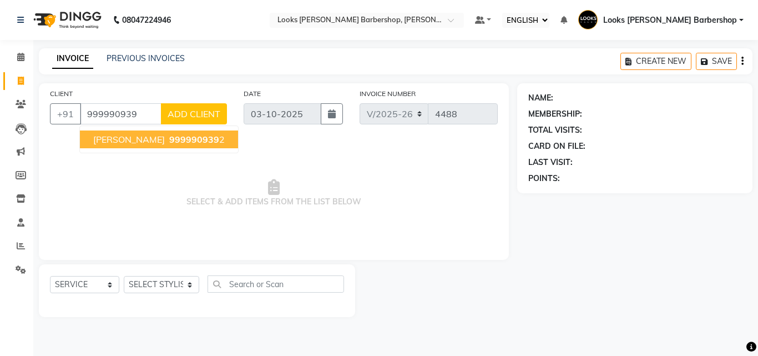
click at [143, 141] on span "[PERSON_NAME]" at bounding box center [129, 139] width 72 height 11
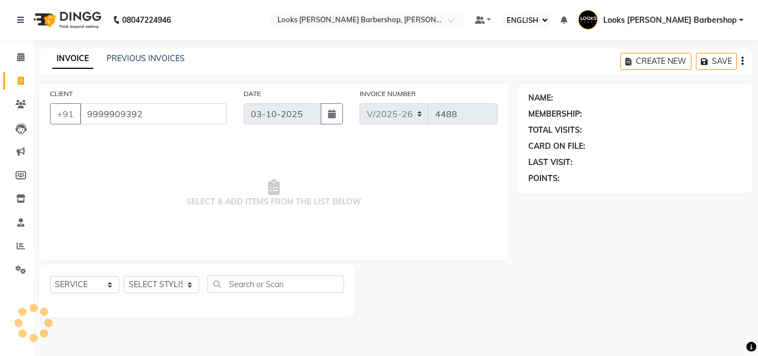
type input "9999909392"
select select "1: Object"
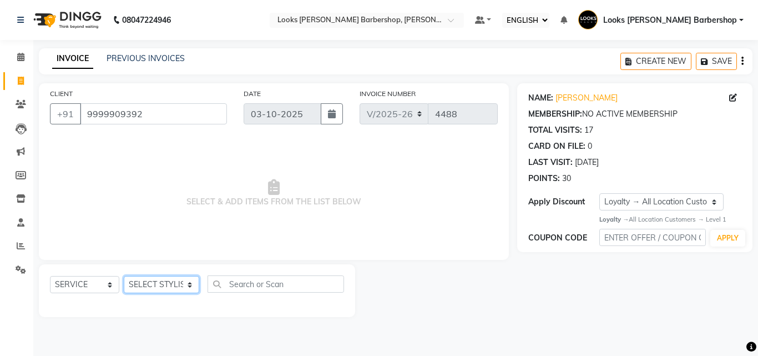
click at [179, 284] on select "SELECT STYLIST [PERSON_NAME] [PERSON_NAME] Amazon_Kart [PERSON_NAME] Counter Sa…" at bounding box center [161, 284] width 75 height 17
select select "23408"
click at [124, 276] on select "SELECT STYLIST [PERSON_NAME] [PERSON_NAME] Amazon_Kart [PERSON_NAME] Counter Sa…" at bounding box center [161, 284] width 75 height 17
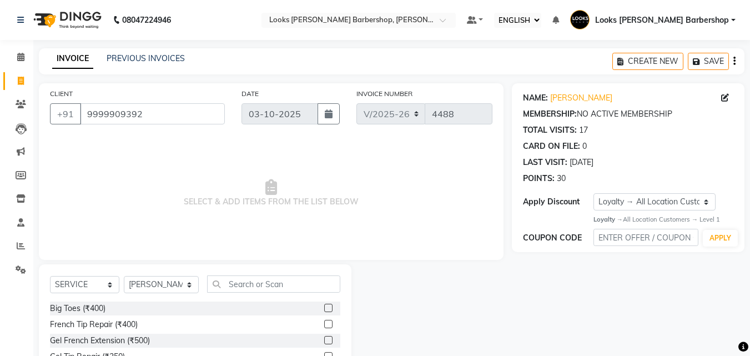
click at [220, 270] on div "SELECT SERVICE PRODUCT MEMBERSHIP PACKAGE VOUCHER PREPAID GIFT CARD SELECT STYL…" at bounding box center [195, 346] width 312 height 164
click at [218, 278] on input "text" at bounding box center [274, 283] width 134 height 17
type input "CUT"
click at [324, 321] on label at bounding box center [328, 324] width 8 height 8
click at [324, 321] on input "checkbox" at bounding box center [327, 324] width 7 height 7
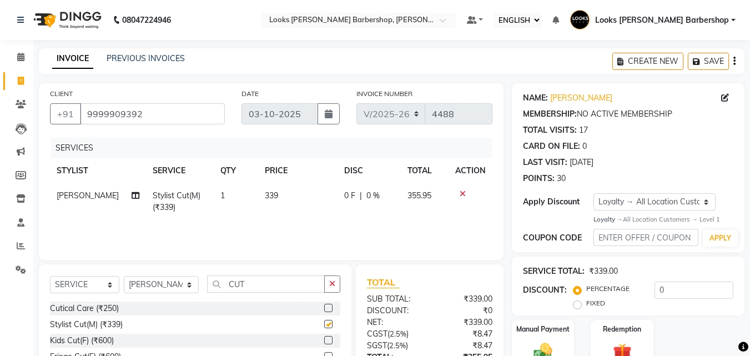
scroll to position [100, 0]
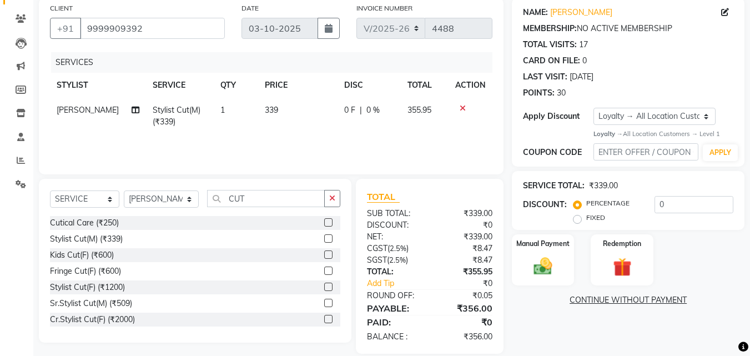
checkbox input "false"
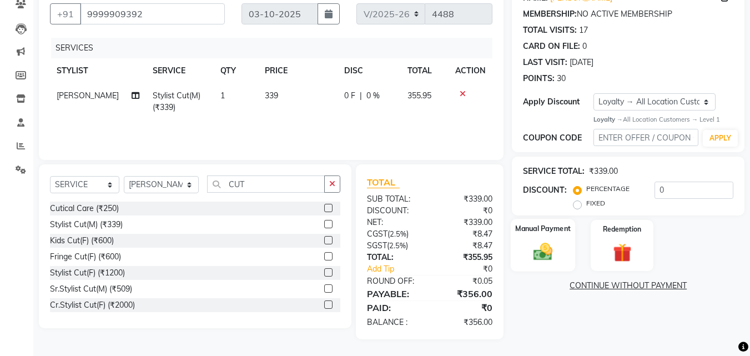
click at [541, 245] on img at bounding box center [542, 252] width 31 height 22
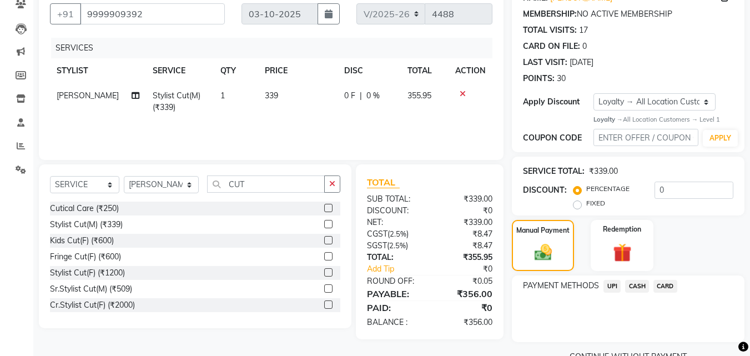
click at [607, 284] on span "UPI" at bounding box center [611, 286] width 17 height 13
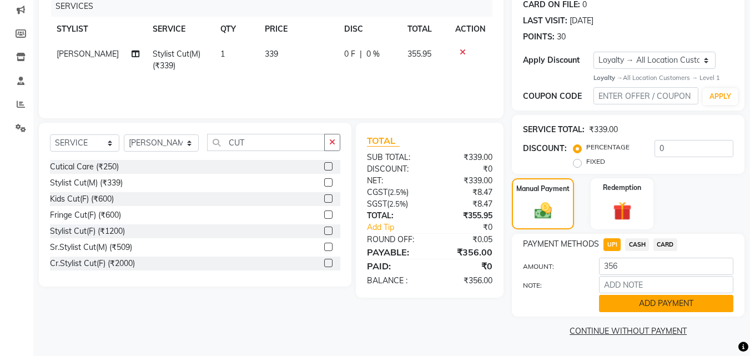
click at [614, 296] on button "ADD PAYMENT" at bounding box center [666, 303] width 134 height 17
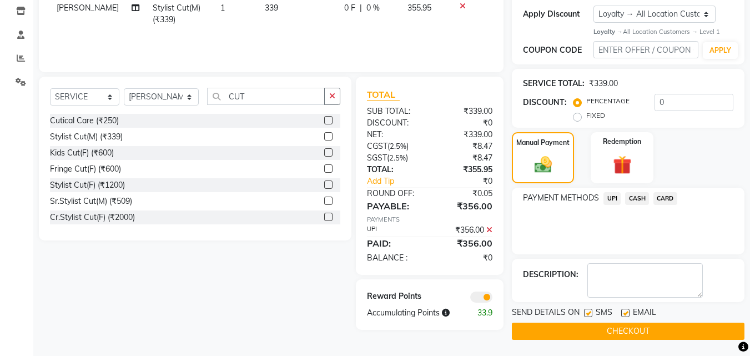
scroll to position [188, 0]
click at [618, 329] on button "CHECKOUT" at bounding box center [628, 330] width 233 height 17
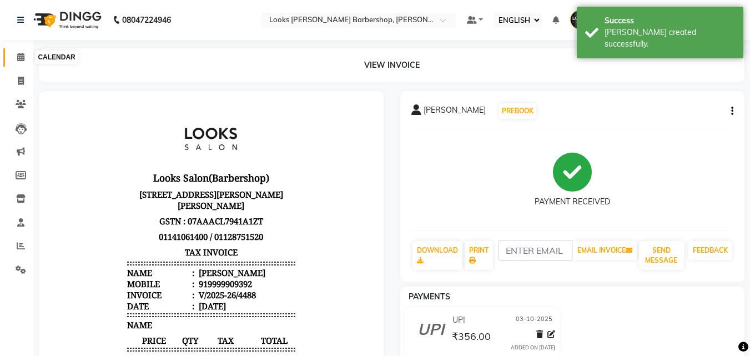
click at [24, 54] on icon at bounding box center [20, 57] width 7 height 8
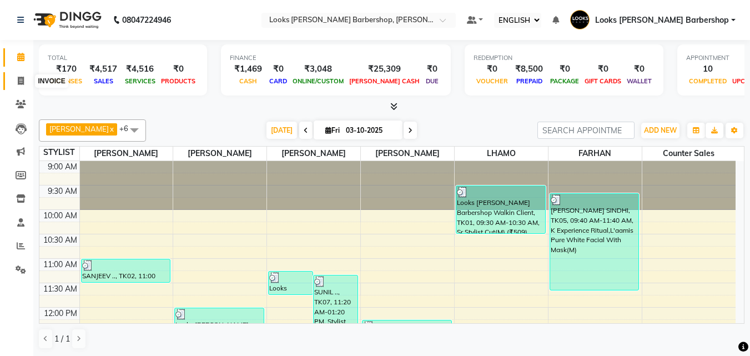
click at [21, 77] on icon at bounding box center [21, 81] width 6 height 8
select select "service"
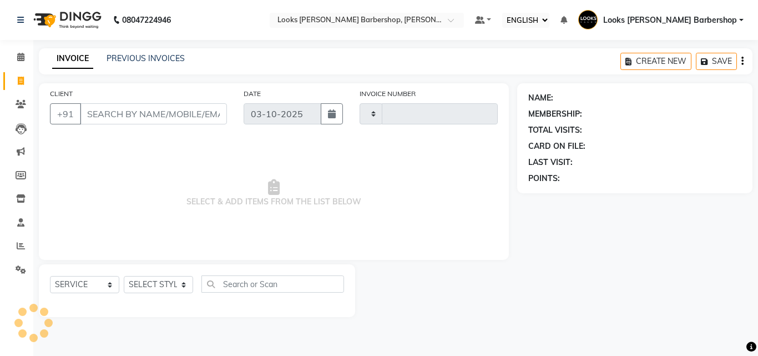
type input "4489"
select select "4323"
click at [118, 113] on input "CLIENT" at bounding box center [153, 113] width 147 height 21
click at [18, 53] on icon at bounding box center [20, 57] width 7 height 8
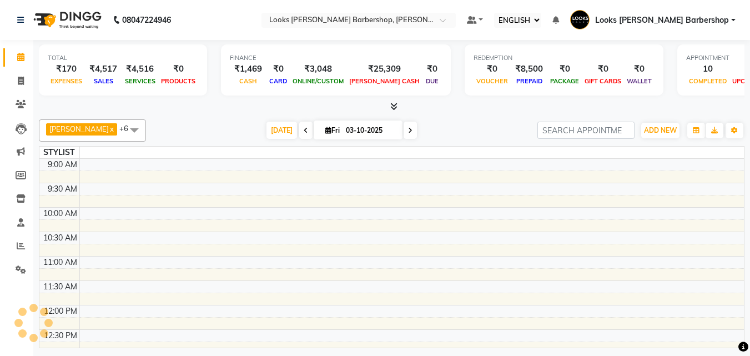
scroll to position [196, 0]
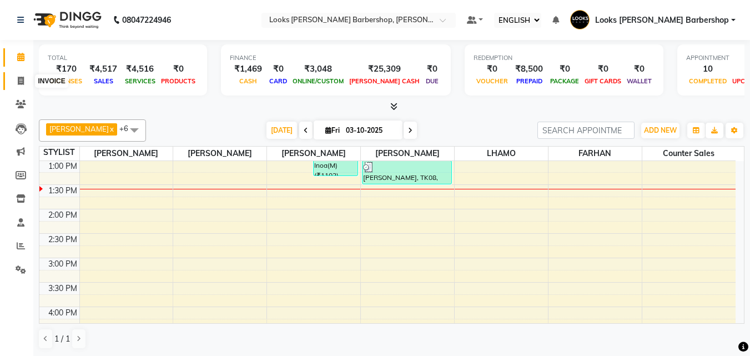
click at [19, 77] on icon at bounding box center [21, 81] width 6 height 8
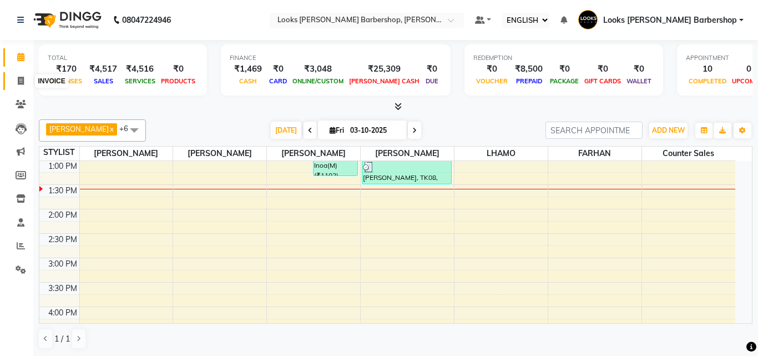
select select "service"
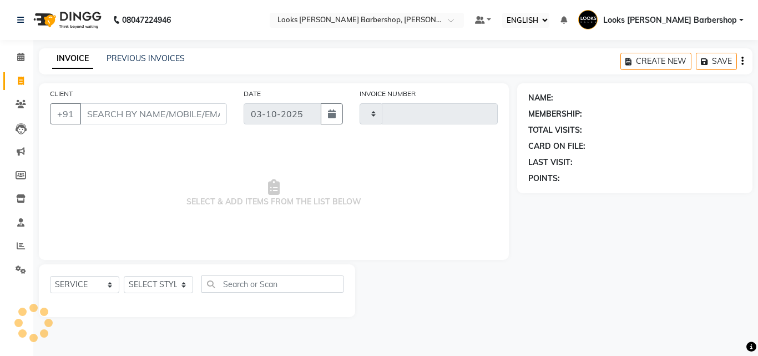
type input "4489"
select select "4323"
click at [99, 109] on input "CLIENT" at bounding box center [153, 113] width 147 height 21
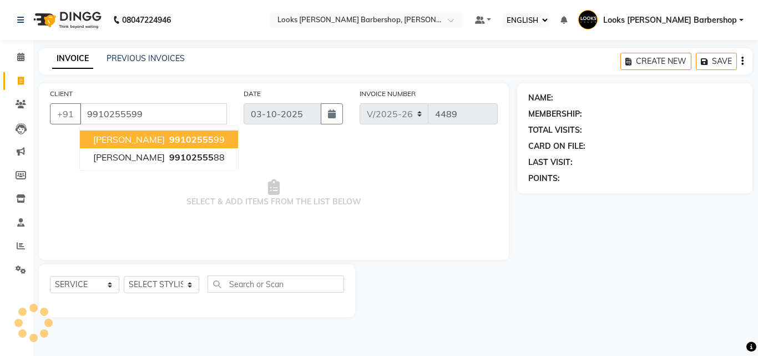
type input "9910255599"
select select "1: Object"
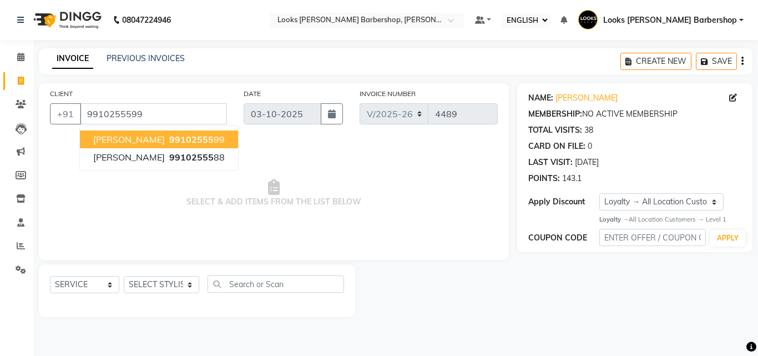
click at [139, 140] on span "[PERSON_NAME]" at bounding box center [129, 139] width 72 height 11
select select "1: Object"
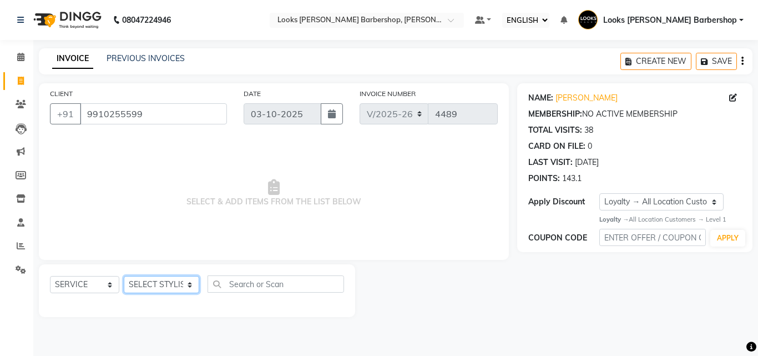
click at [181, 284] on select "SELECT STYLIST [PERSON_NAME] [PERSON_NAME] Amazon_Kart [PERSON_NAME] Counter Sa…" at bounding box center [161, 284] width 75 height 17
select select "23408"
click at [124, 276] on select "SELECT STYLIST [PERSON_NAME] [PERSON_NAME] Amazon_Kart [PERSON_NAME] Counter Sa…" at bounding box center [161, 284] width 75 height 17
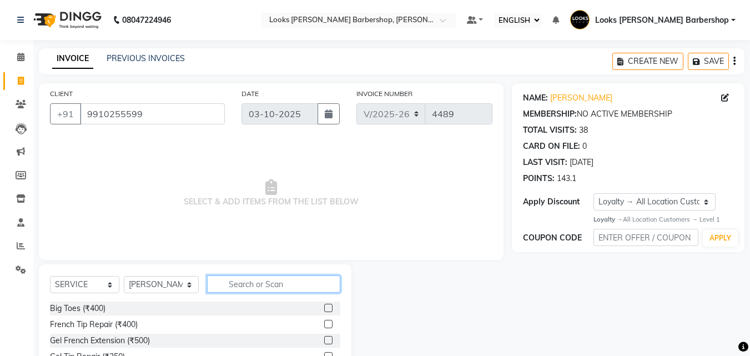
click at [245, 284] on input "text" at bounding box center [274, 283] width 134 height 17
type input "CUT"
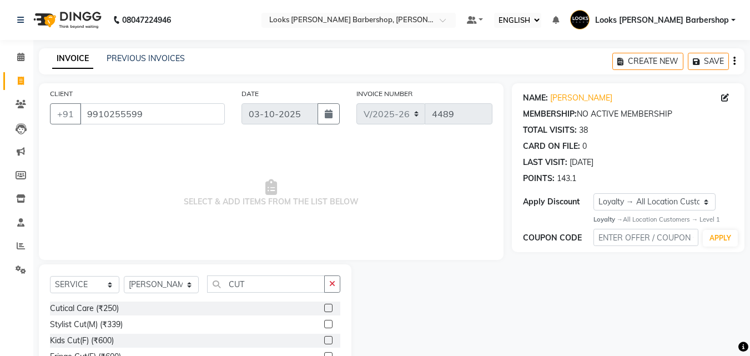
click at [324, 322] on label at bounding box center [328, 324] width 8 height 8
click at [324, 322] on input "checkbox" at bounding box center [327, 324] width 7 height 7
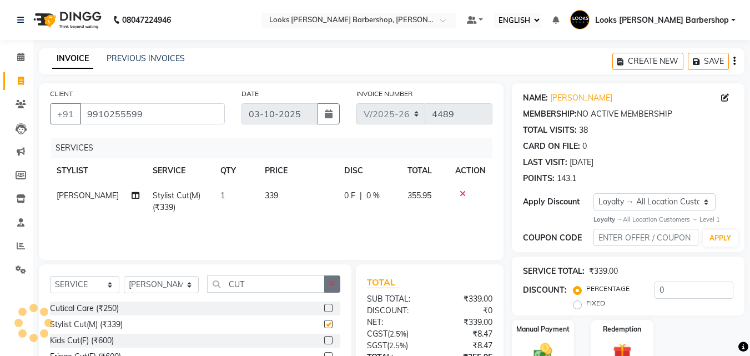
checkbox input "false"
click at [330, 282] on icon "button" at bounding box center [332, 284] width 6 height 8
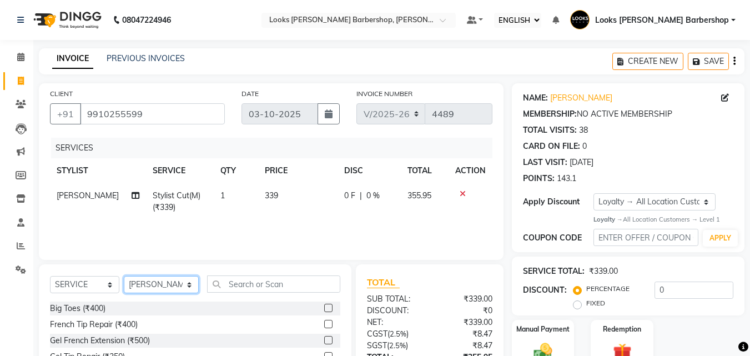
click at [185, 285] on select "SELECT STYLIST [PERSON_NAME] [PERSON_NAME] Amazon_Kart [PERSON_NAME] Counter Sa…" at bounding box center [161, 284] width 75 height 17
select select "23407"
click at [124, 276] on select "SELECT STYLIST [PERSON_NAME] [PERSON_NAME] Amazon_Kart [PERSON_NAME] Counter Sa…" at bounding box center [161, 284] width 75 height 17
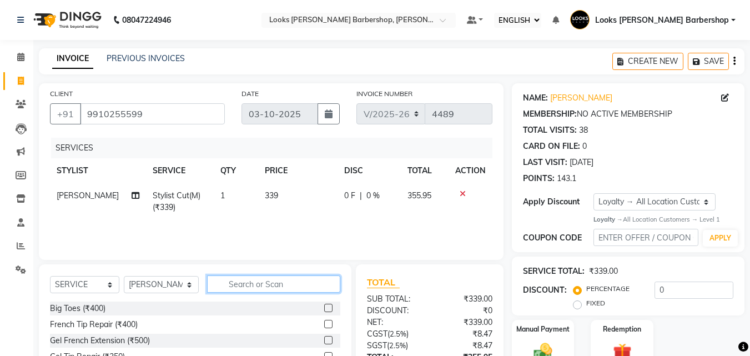
click at [237, 285] on input "text" at bounding box center [274, 283] width 134 height 17
type input "CUT"
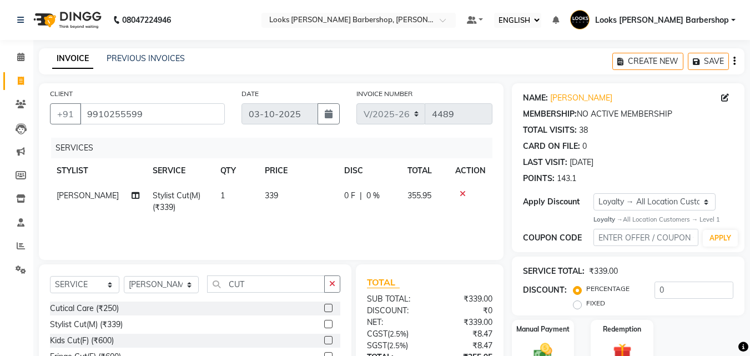
click at [324, 323] on label at bounding box center [328, 324] width 8 height 8
click at [324, 323] on input "checkbox" at bounding box center [327, 324] width 7 height 7
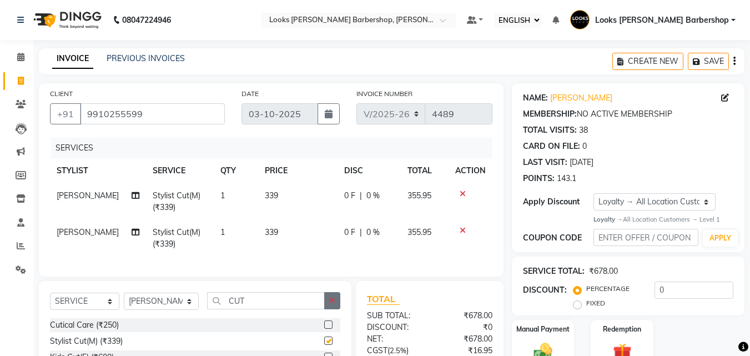
checkbox input "false"
click at [329, 309] on button "button" at bounding box center [332, 300] width 16 height 17
click at [184, 308] on select "SELECT STYLIST [PERSON_NAME] [PERSON_NAME] Amazon_Kart [PERSON_NAME] Counter Sa…" at bounding box center [161, 301] width 75 height 17
select select "93281"
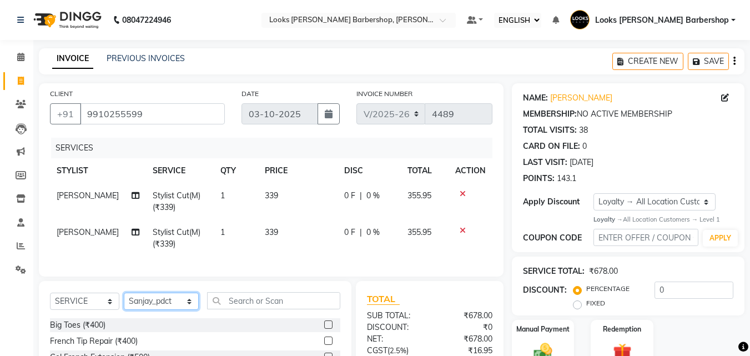
click at [124, 301] on select "SELECT STYLIST [PERSON_NAME] [PERSON_NAME] Amazon_Kart [PERSON_NAME] Counter Sa…" at bounding box center [161, 301] width 75 height 17
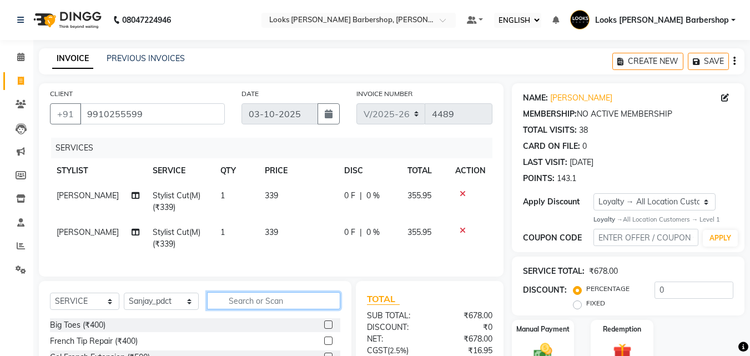
click at [224, 309] on input "text" at bounding box center [274, 300] width 134 height 17
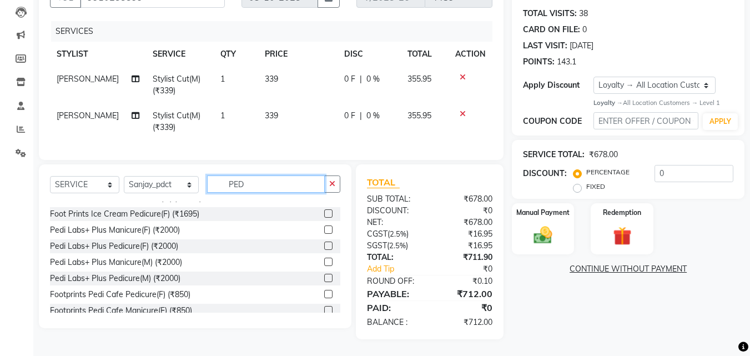
scroll to position [163, 0]
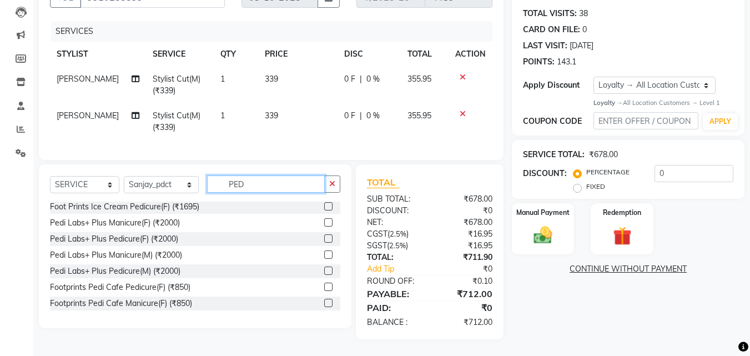
type input "PED"
click at [324, 288] on label at bounding box center [328, 287] width 8 height 8
click at [324, 288] on input "checkbox" at bounding box center [327, 287] width 7 height 7
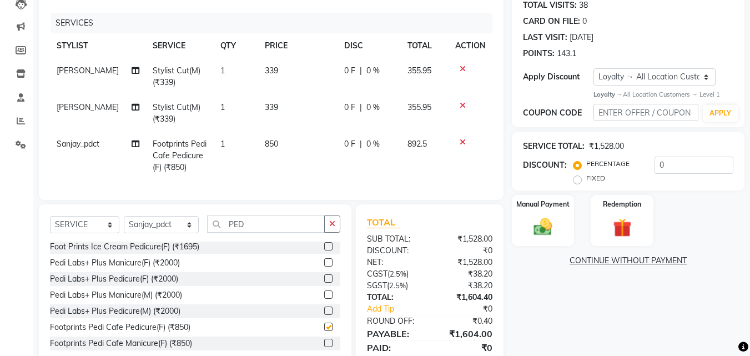
checkbox input "false"
click at [336, 229] on button "button" at bounding box center [332, 223] width 16 height 17
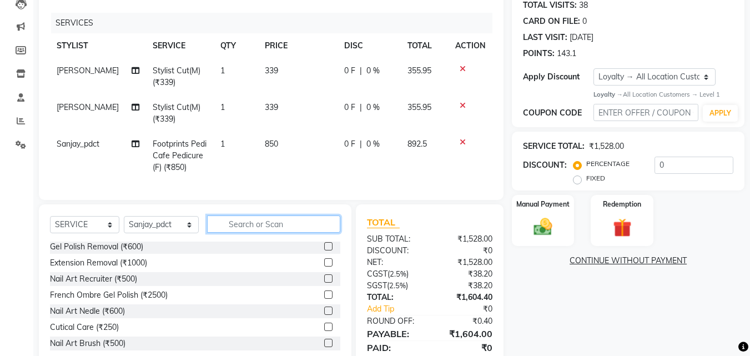
click at [266, 230] on input "text" at bounding box center [274, 223] width 134 height 17
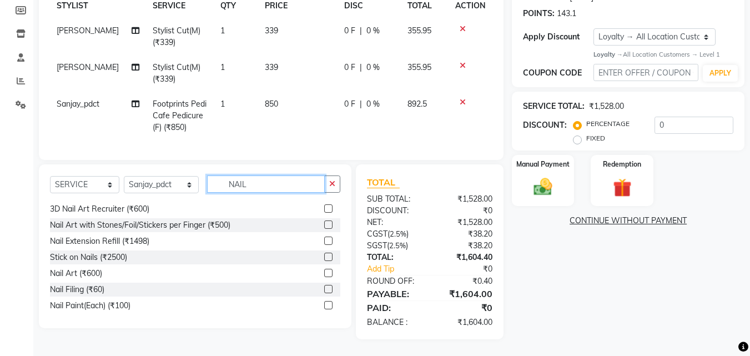
scroll to position [114, 0]
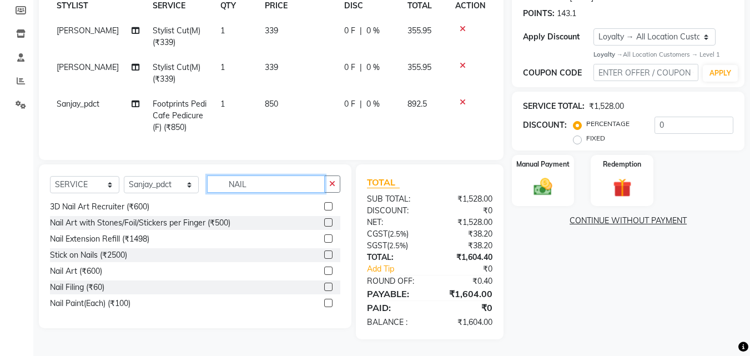
type input "NAIL"
click at [324, 301] on label at bounding box center [328, 303] width 8 height 8
click at [324, 301] on input "checkbox" at bounding box center [327, 303] width 7 height 7
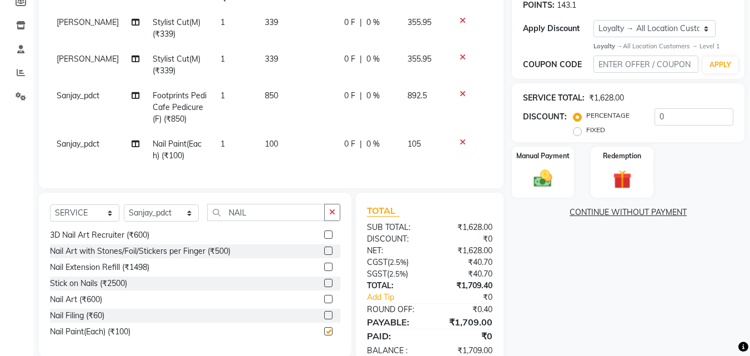
checkbox input "false"
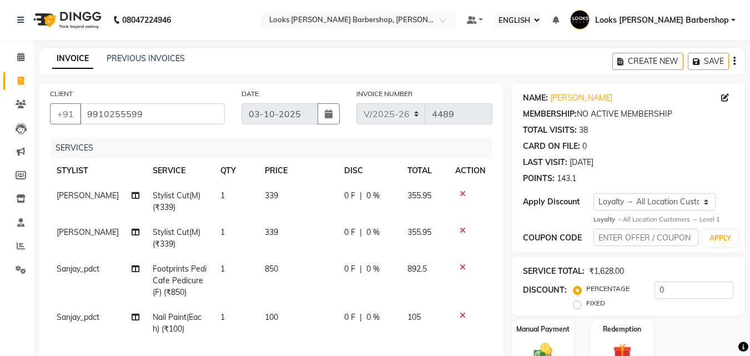
scroll to position [210, 0]
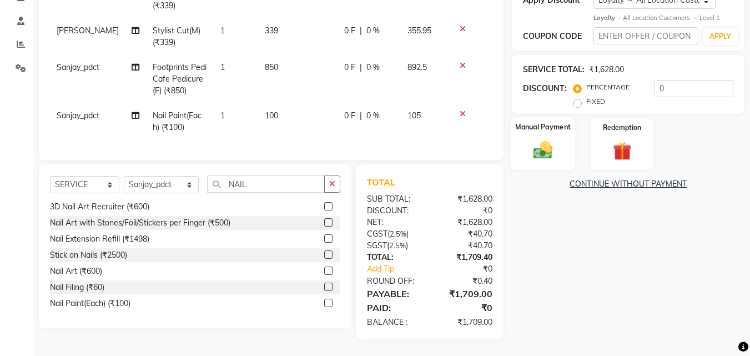
click at [543, 139] on img at bounding box center [542, 150] width 31 height 22
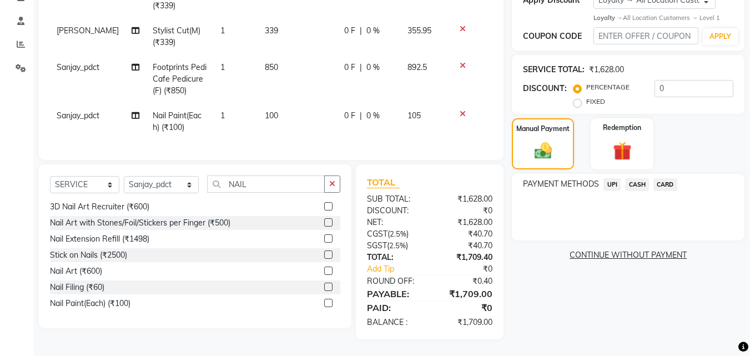
click at [662, 178] on span "CARD" at bounding box center [665, 184] width 24 height 13
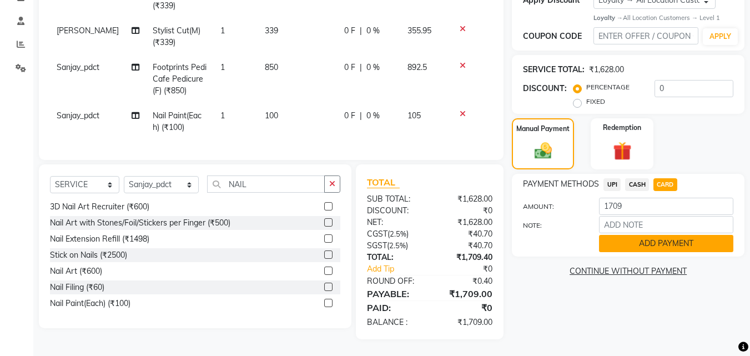
click at [637, 235] on button "ADD PAYMENT" at bounding box center [666, 243] width 134 height 17
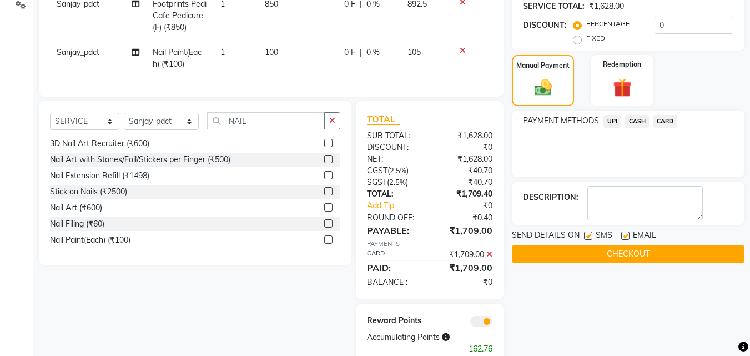
scroll to position [300, 0]
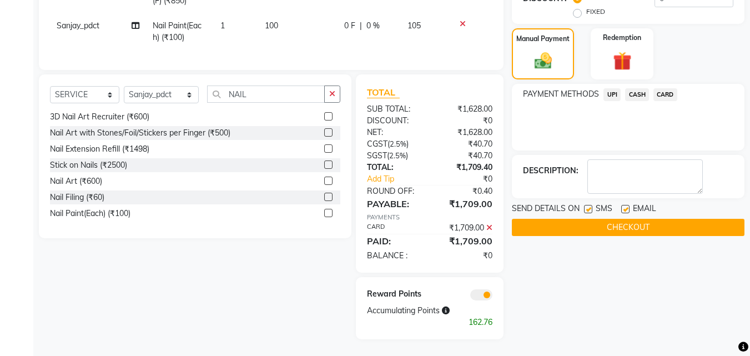
click at [638, 219] on button "CHECKOUT" at bounding box center [628, 227] width 233 height 17
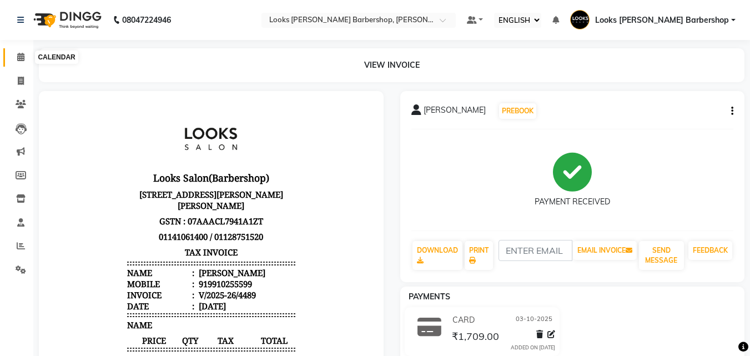
click at [20, 54] on icon at bounding box center [20, 57] width 7 height 8
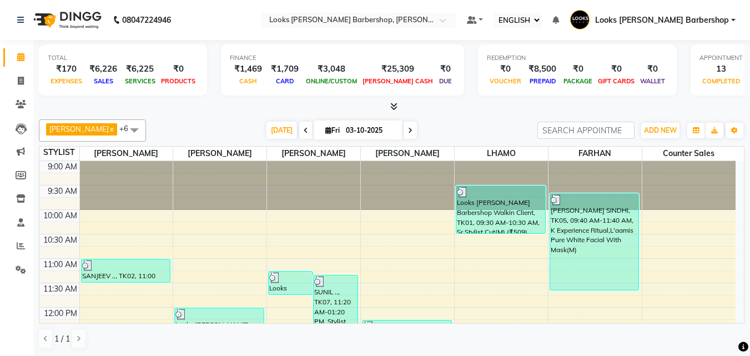
click at [730, 16] on link "Looks [PERSON_NAME] Barbershop" at bounding box center [652, 20] width 165 height 18
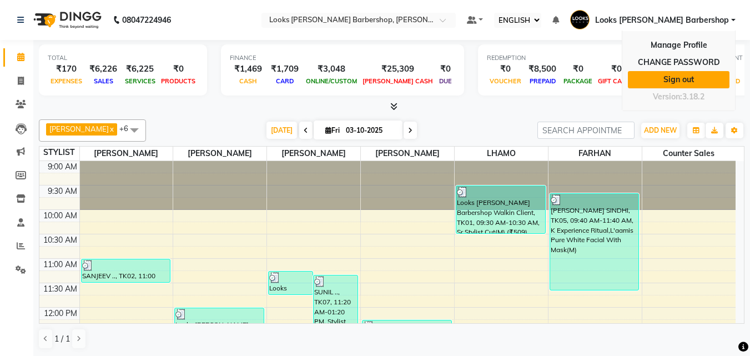
click at [684, 77] on link "Sign out" at bounding box center [679, 79] width 102 height 17
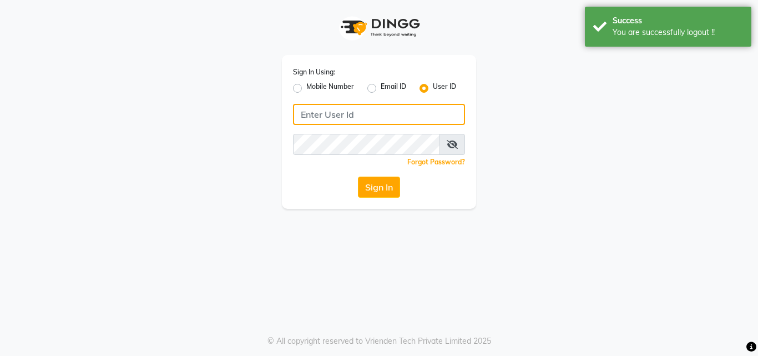
type input "E1785-13"
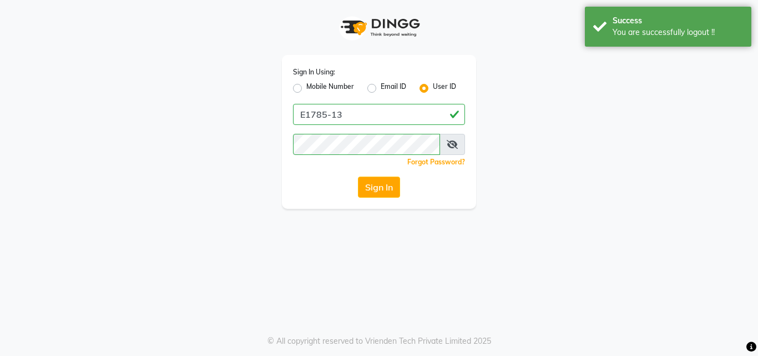
click at [302, 85] on div "Mobile Number" at bounding box center [323, 88] width 61 height 13
click at [306, 85] on label "Mobile Number" at bounding box center [330, 88] width 48 height 13
click at [306, 85] on input "Mobile Number" at bounding box center [309, 85] width 7 height 7
radio input "true"
radio input "false"
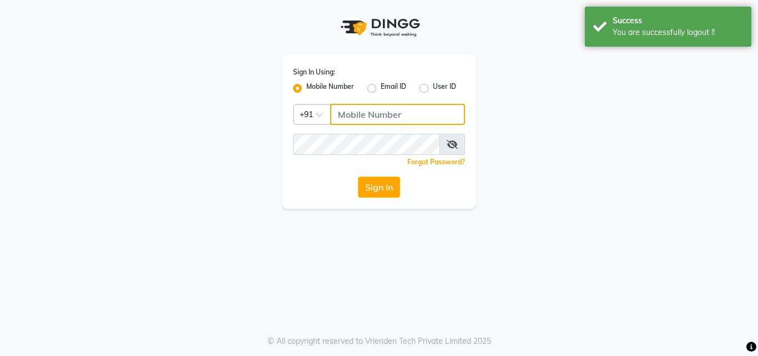
click at [359, 119] on input "Username" at bounding box center [397, 114] width 135 height 21
type input "9871898502"
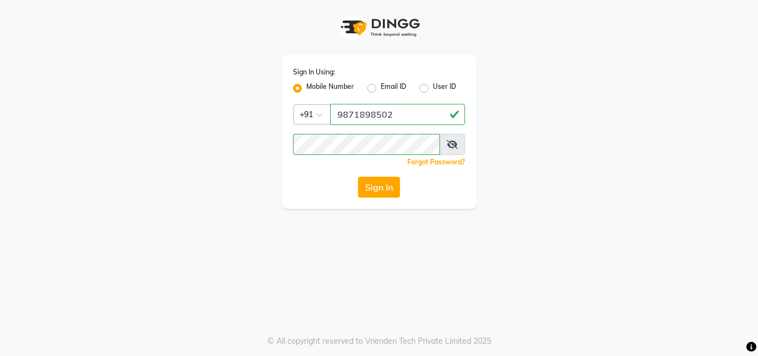
click at [650, 296] on div "Sign In Using: Mobile Number Email ID User ID Country Code × [PHONE_NUMBER] Rem…" at bounding box center [379, 178] width 758 height 356
click at [118, 147] on div "Sign In Using: Mobile Number Email ID User ID Country Code × [PHONE_NUMBER] Rem…" at bounding box center [379, 104] width 633 height 209
click at [12, 105] on app-login "Sign In Using: Mobile Number Email ID User ID Country Code × [PHONE_NUMBER] Rem…" at bounding box center [379, 104] width 758 height 209
click at [667, 190] on div "Sign In Using: Mobile Number Email ID User ID Country Code × [PHONE_NUMBER] Rem…" at bounding box center [379, 104] width 633 height 209
click at [497, 201] on div "Sign In Using: Mobile Number Email ID User ID Country Code × [PHONE_NUMBER] Rem…" at bounding box center [379, 104] width 633 height 209
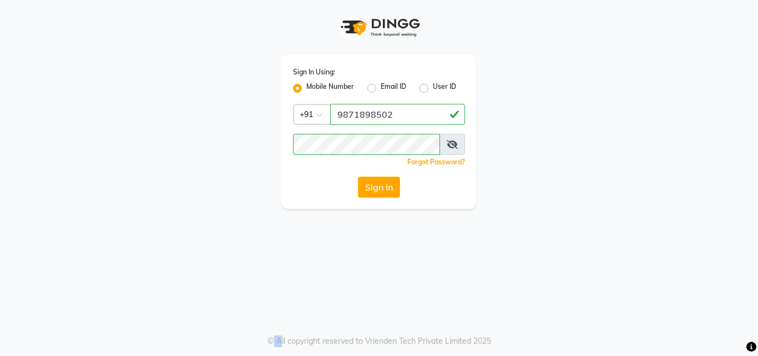
click at [497, 201] on div "Sign In Using: Mobile Number Email ID User ID Country Code × [PHONE_NUMBER] Rem…" at bounding box center [379, 104] width 633 height 209
click at [108, 147] on div "Sign In Using: Mobile Number Email ID User ID Country Code × [PHONE_NUMBER] Rem…" at bounding box center [379, 104] width 633 height 209
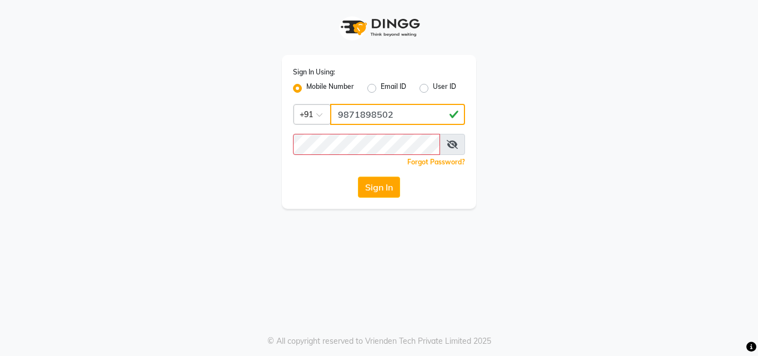
drag, startPoint x: 413, startPoint y: 119, endPoint x: 319, endPoint y: 127, distance: 94.7
click at [319, 127] on div "Sign In Using: Mobile Number Email ID User ID Country Code × [PHONE_NUMBER] Rem…" at bounding box center [379, 132] width 194 height 154
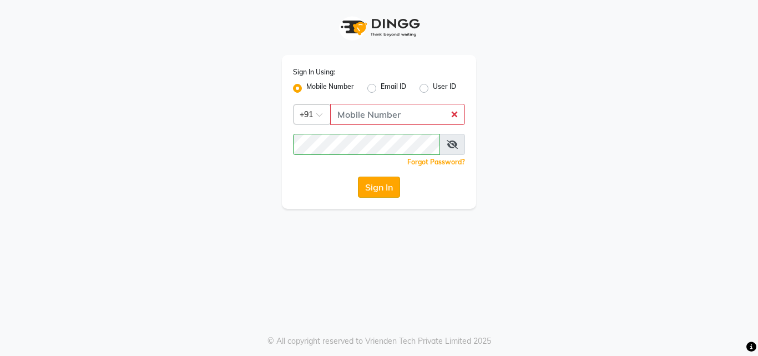
click at [382, 189] on button "Sign In" at bounding box center [379, 187] width 42 height 21
click at [389, 118] on input "Username" at bounding box center [397, 114] width 135 height 21
click at [381, 87] on label "Email ID" at bounding box center [394, 88] width 26 height 13
click at [381, 87] on input "Email ID" at bounding box center [384, 85] width 7 height 7
radio input "true"
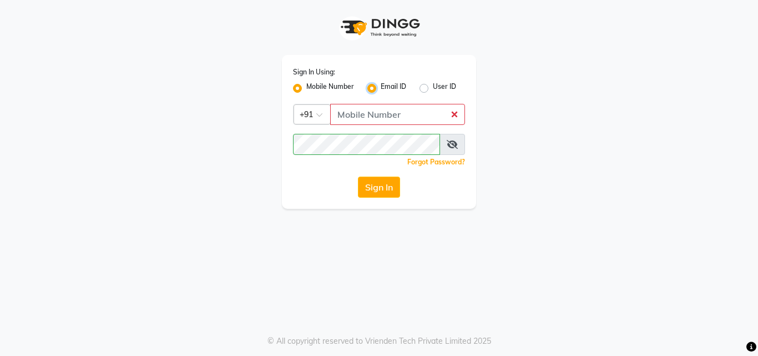
radio input "false"
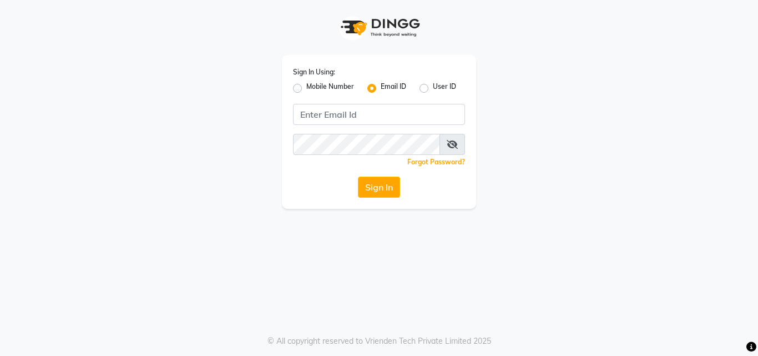
click at [433, 87] on label "User ID" at bounding box center [444, 88] width 23 height 13
click at [433, 87] on input "User ID" at bounding box center [436, 85] width 7 height 7
radio input "true"
radio input "false"
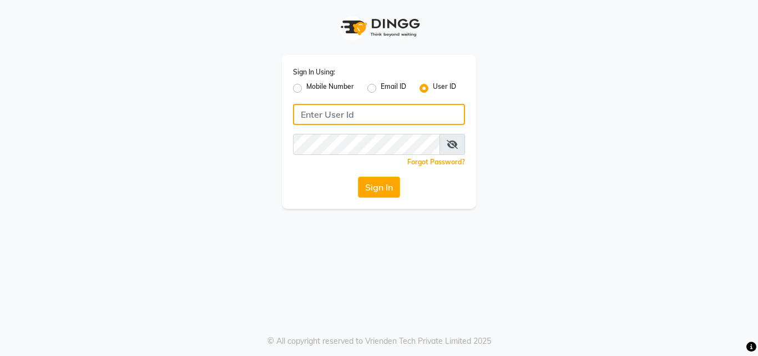
click at [405, 108] on input "Username" at bounding box center [379, 114] width 172 height 21
type input "E1785-13"
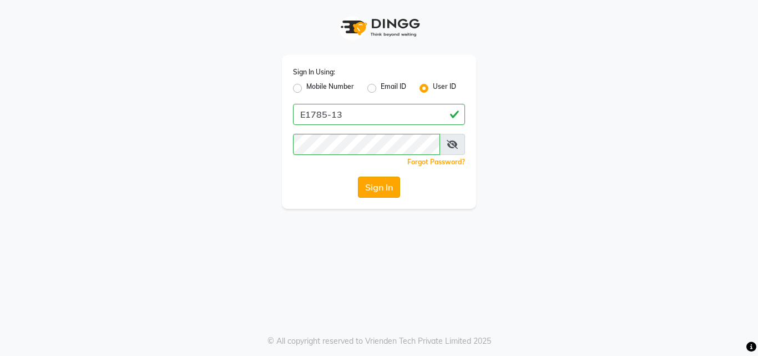
click at [362, 192] on button "Sign In" at bounding box center [379, 187] width 42 height 21
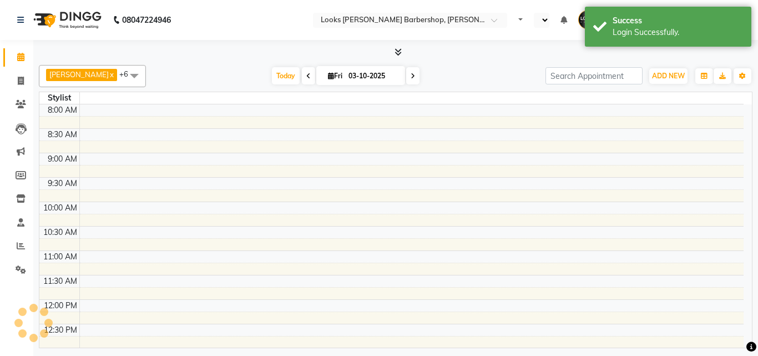
select select "en"
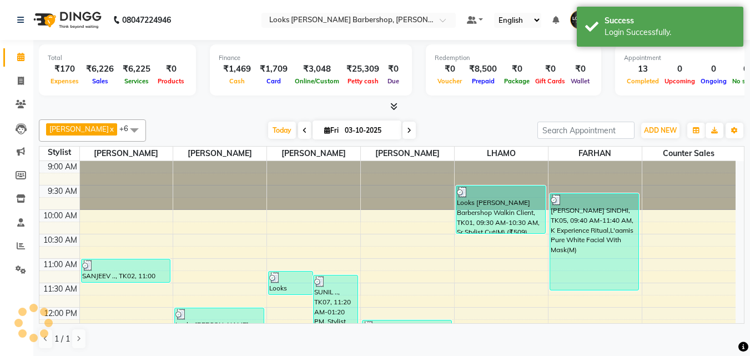
scroll to position [196, 0]
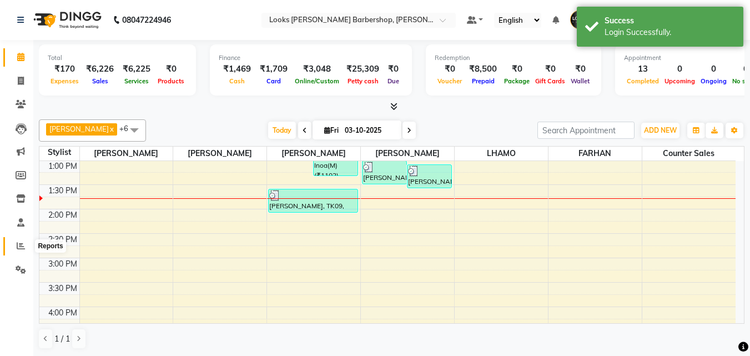
click at [23, 246] on icon at bounding box center [21, 245] width 8 height 8
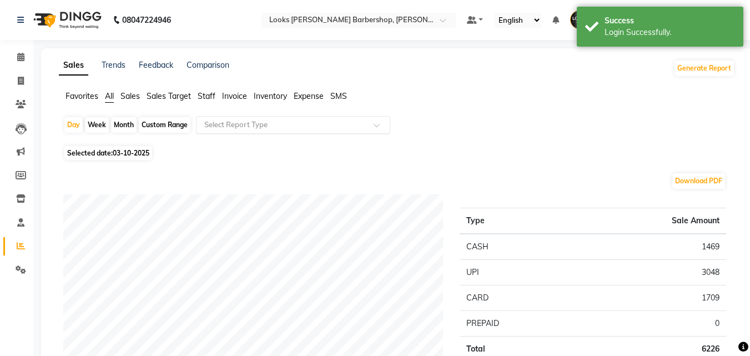
click at [243, 124] on input "text" at bounding box center [282, 124] width 160 height 11
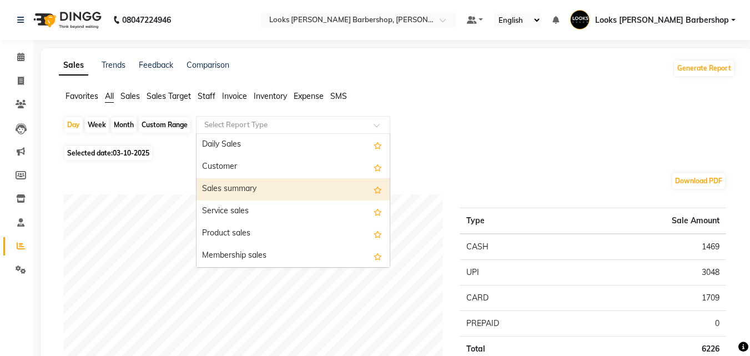
click at [226, 185] on div "Sales summary" at bounding box center [292, 189] width 193 height 22
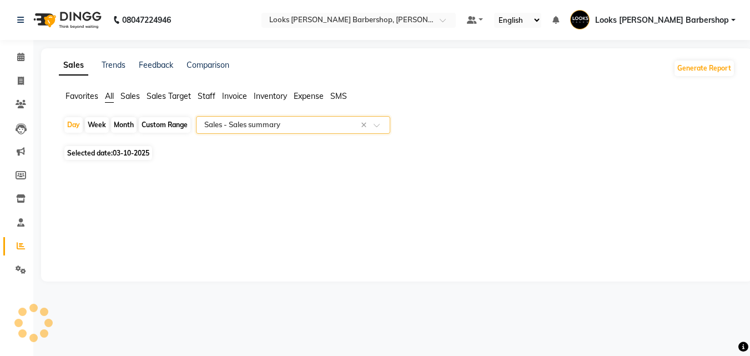
select select "full_report"
select select "pdf"
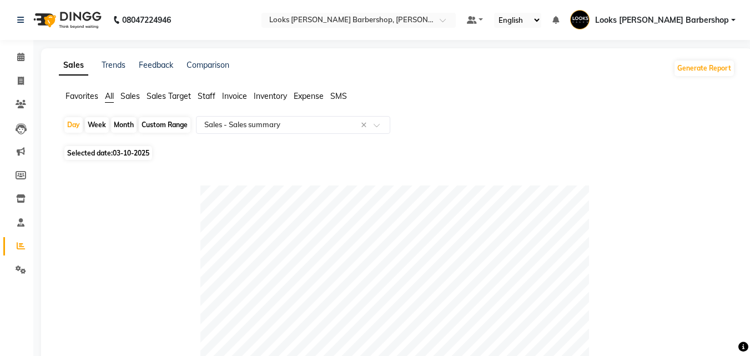
click at [158, 121] on div "Custom Range" at bounding box center [165, 125] width 52 height 16
select select "10"
select select "2025"
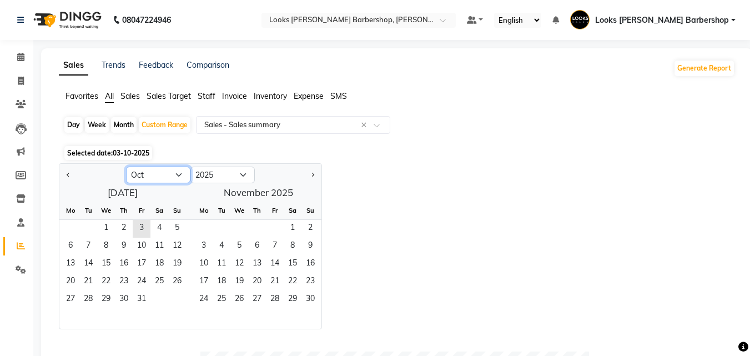
drag, startPoint x: 153, startPoint y: 169, endPoint x: 153, endPoint y: 180, distance: 11.1
click at [153, 169] on select "Jan Feb Mar Apr May Jun [DATE] Aug Sep Oct Nov Dec" at bounding box center [158, 175] width 64 height 17
select select "9"
click at [126, 167] on select "Jan Feb Mar Apr May Jun [DATE] Aug Sep Oct Nov Dec" at bounding box center [158, 175] width 64 height 17
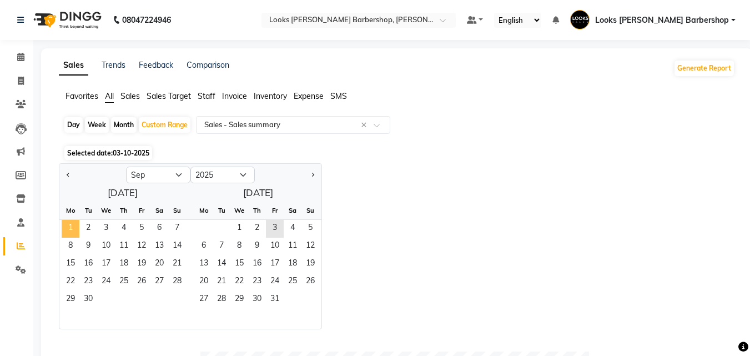
click at [68, 223] on span "1" at bounding box center [71, 229] width 18 height 18
click at [89, 298] on span "30" at bounding box center [88, 300] width 18 height 18
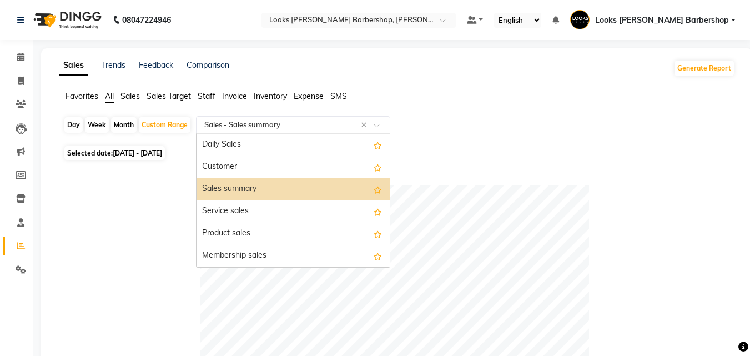
click at [291, 122] on input "text" at bounding box center [282, 124] width 160 height 11
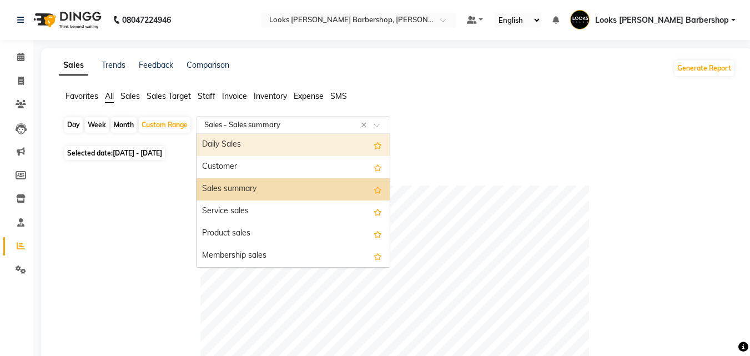
click at [228, 139] on div "Daily Sales" at bounding box center [292, 145] width 193 height 22
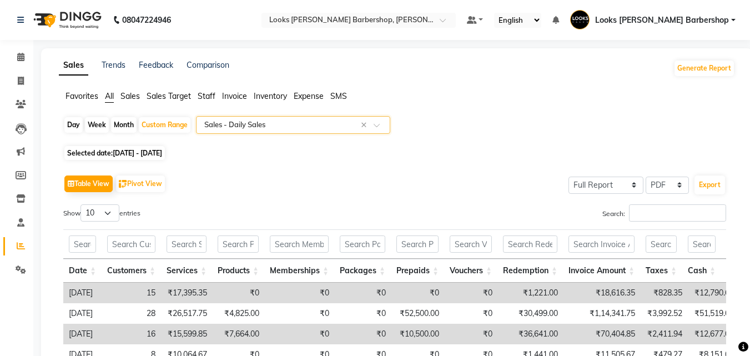
scroll to position [109, 0]
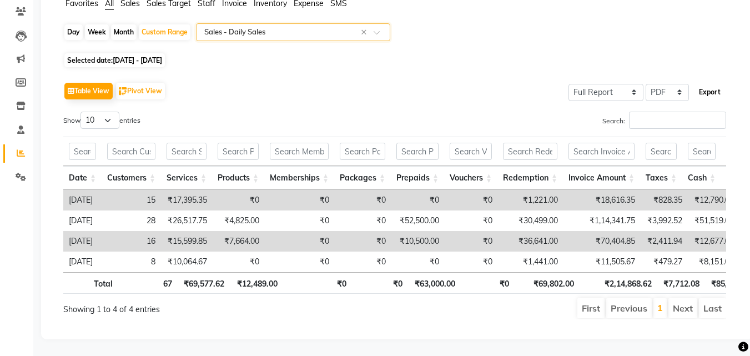
click at [713, 83] on button "Export" at bounding box center [709, 92] width 31 height 19
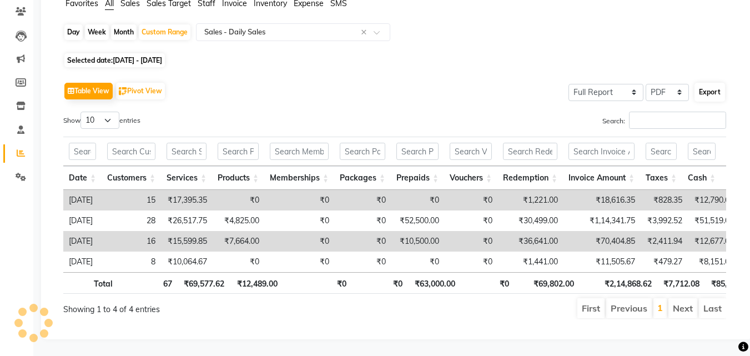
select select "serif"
select select "13px"
select select "template_1"
select select "A4"
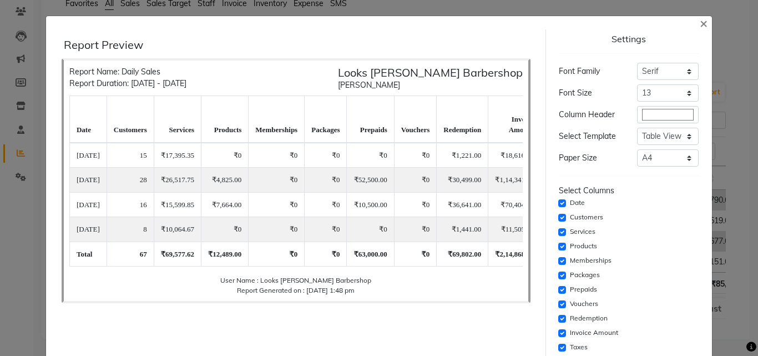
drag, startPoint x: 699, startPoint y: 18, endPoint x: 670, endPoint y: 55, distance: 46.3
click at [700, 19] on span "×" at bounding box center [704, 22] width 8 height 17
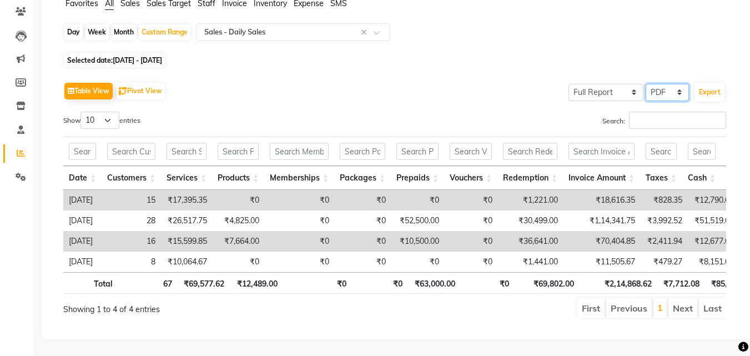
click at [666, 84] on select "Select CSV PDF" at bounding box center [667, 92] width 43 height 17
select select "csv"
click at [646, 84] on select "Select CSV PDF" at bounding box center [667, 92] width 43 height 17
click at [707, 83] on button "Export" at bounding box center [709, 92] width 31 height 19
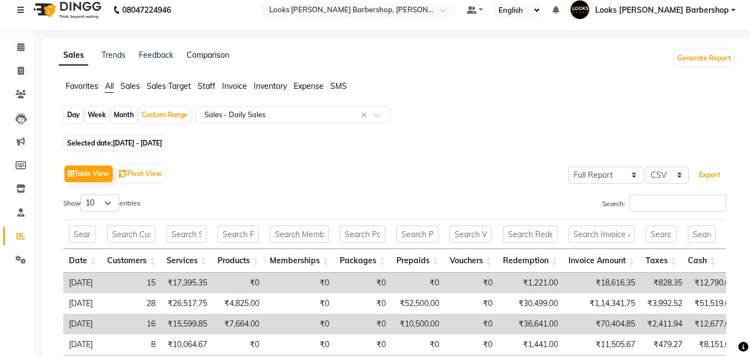
scroll to position [0, 0]
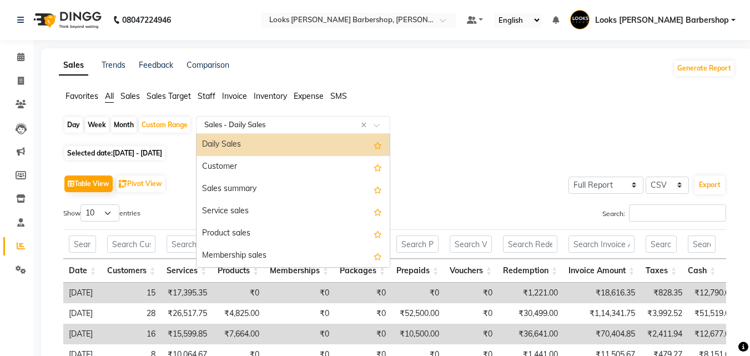
click at [244, 123] on input "text" at bounding box center [282, 124] width 160 height 11
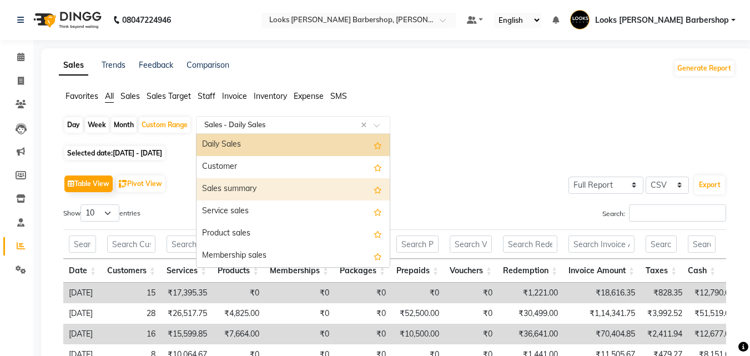
click at [250, 190] on div "Sales summary" at bounding box center [292, 189] width 193 height 22
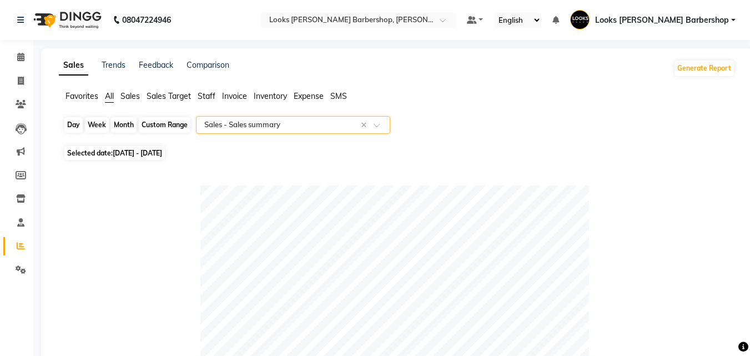
click at [173, 120] on div "Custom Range" at bounding box center [165, 125] width 52 height 16
select select "9"
select select "2025"
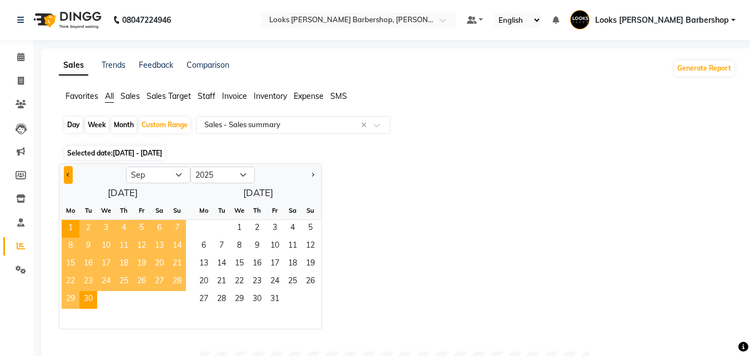
click at [65, 173] on button "Previous month" at bounding box center [68, 175] width 9 height 18
select select "8"
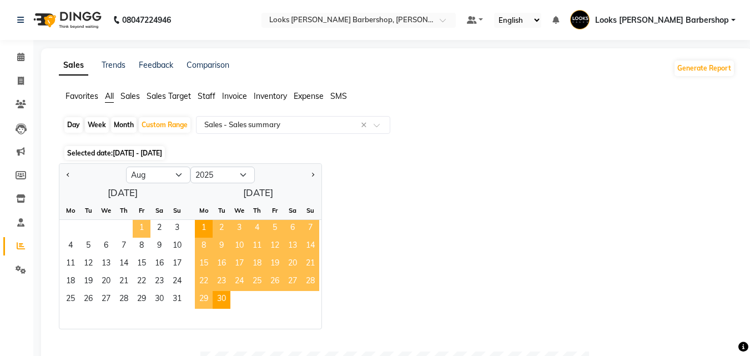
click at [142, 226] on span "1" at bounding box center [142, 229] width 18 height 18
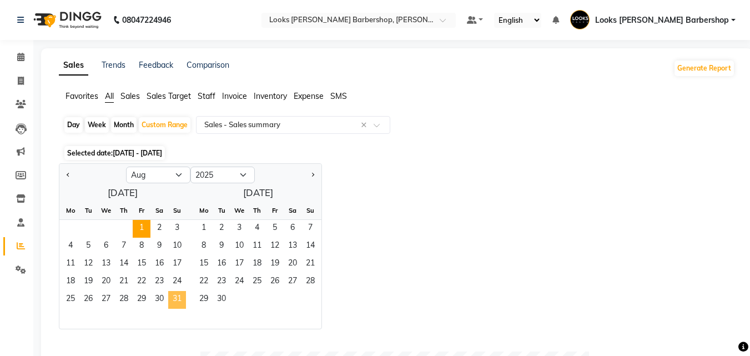
click at [177, 298] on span "31" at bounding box center [177, 300] width 18 height 18
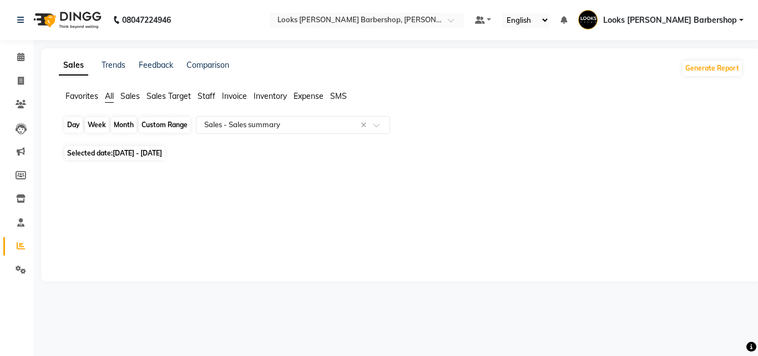
click at [178, 124] on div "Custom Range" at bounding box center [165, 125] width 52 height 16
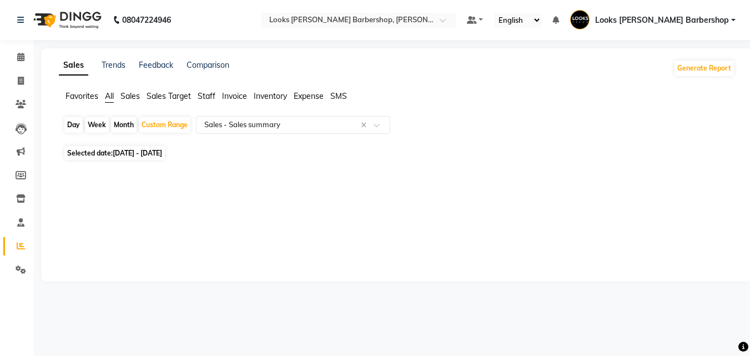
select select "8"
select select "2025"
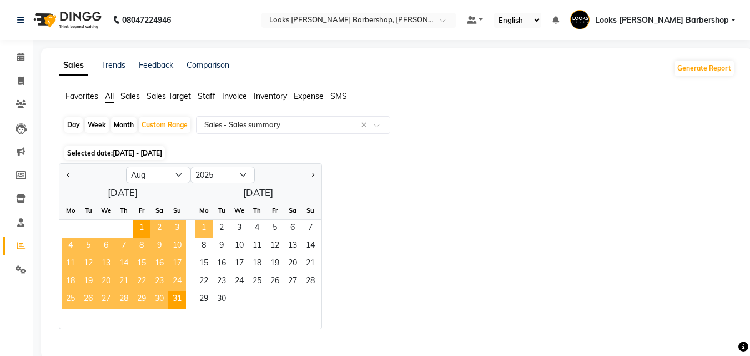
click at [206, 224] on span "1" at bounding box center [204, 229] width 18 height 18
select select "9"
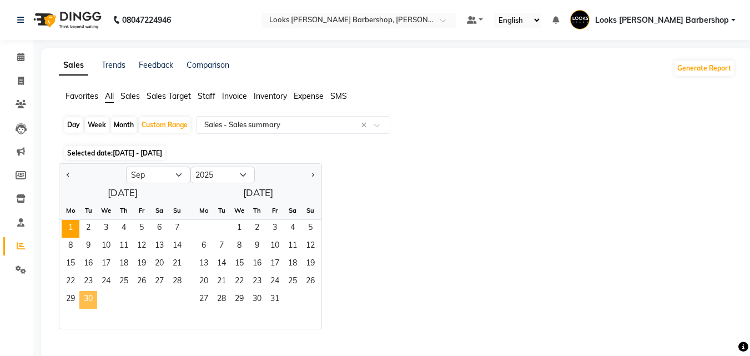
click at [90, 297] on span "30" at bounding box center [88, 300] width 18 height 18
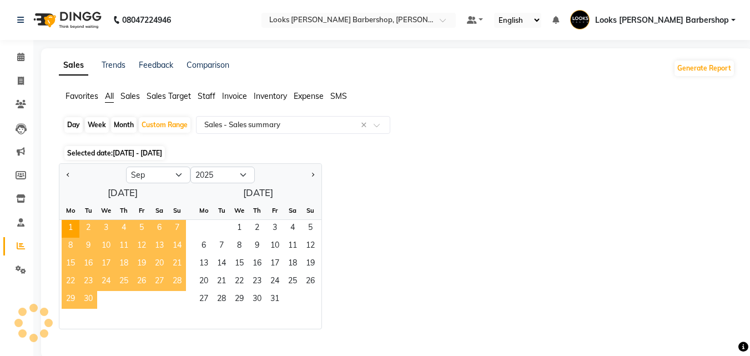
select select "full_report"
select select "csv"
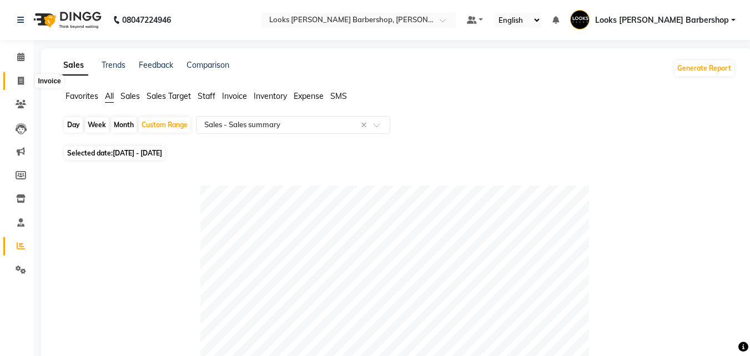
click at [24, 79] on span at bounding box center [20, 81] width 19 height 13
select select "service"
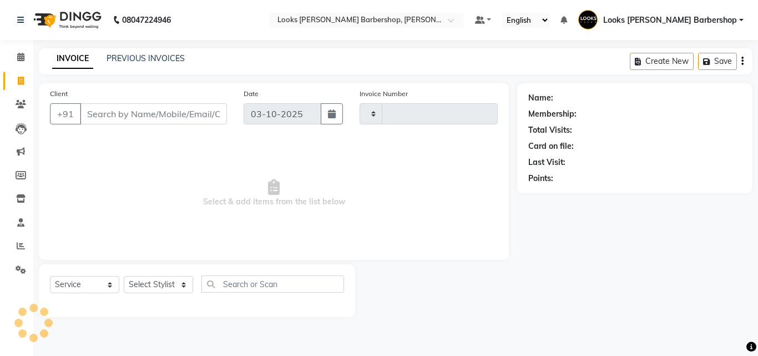
type input "4490"
select select "4323"
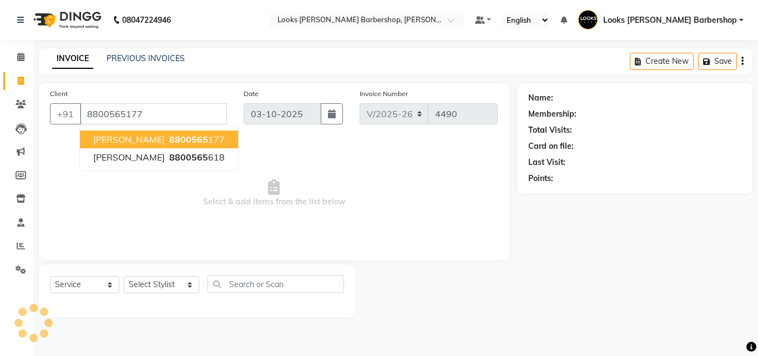
type input "8800565177"
select select "1: Object"
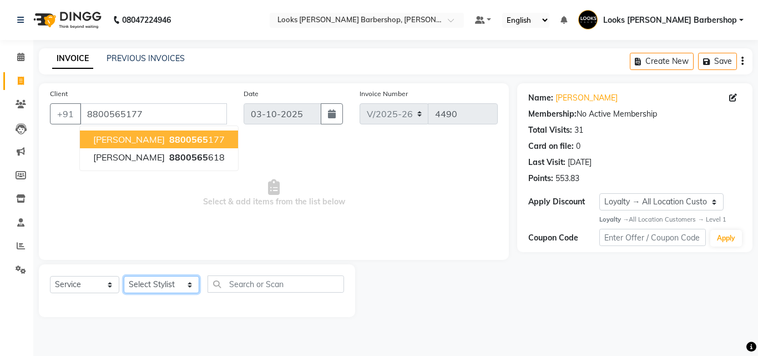
click at [167, 292] on select "Select Stylist [PERSON_NAME] [PERSON_NAME] Amazon_Kart [PERSON_NAME] Counter Sa…" at bounding box center [161, 284] width 75 height 17
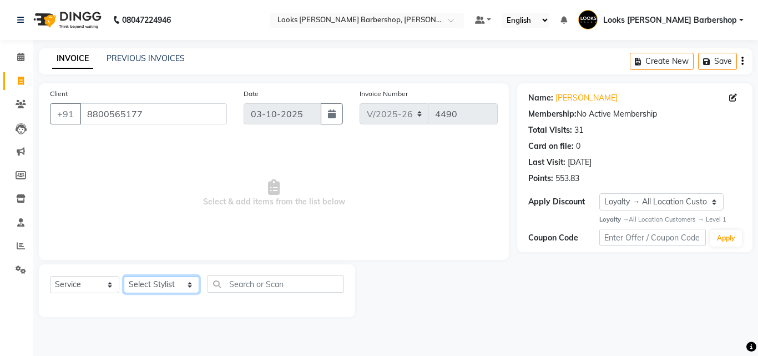
select select "23408"
click at [124, 276] on select "Select Stylist [PERSON_NAME] [PERSON_NAME] Amazon_Kart [PERSON_NAME] Counter Sa…" at bounding box center [161, 284] width 75 height 17
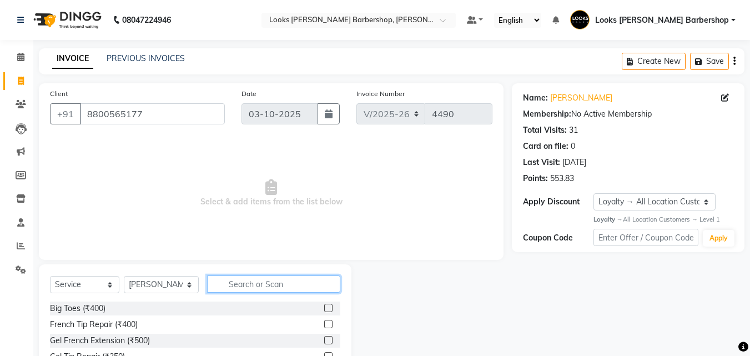
click at [231, 286] on input "text" at bounding box center [274, 283] width 134 height 17
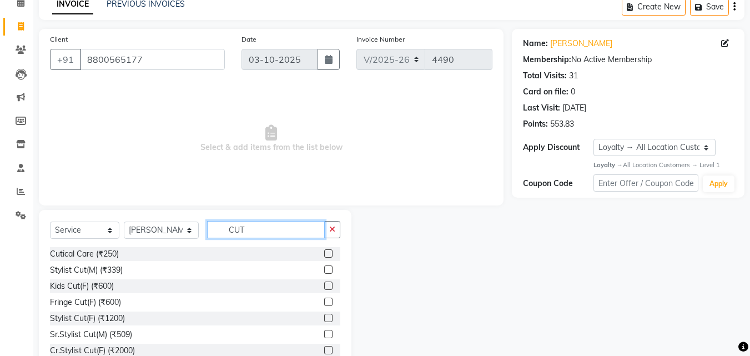
scroll to position [89, 0]
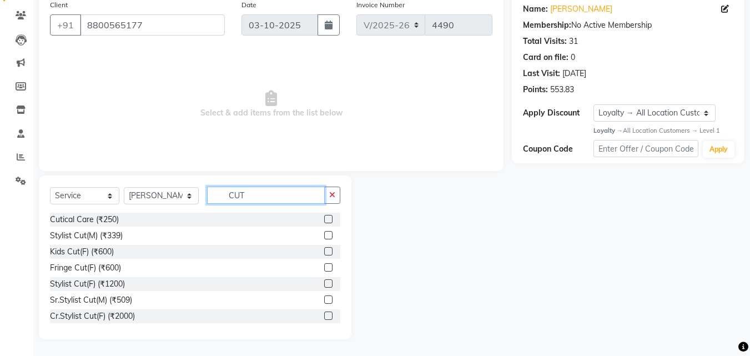
type input "CUT"
click at [324, 236] on label at bounding box center [328, 235] width 8 height 8
click at [324, 236] on input "checkbox" at bounding box center [327, 235] width 7 height 7
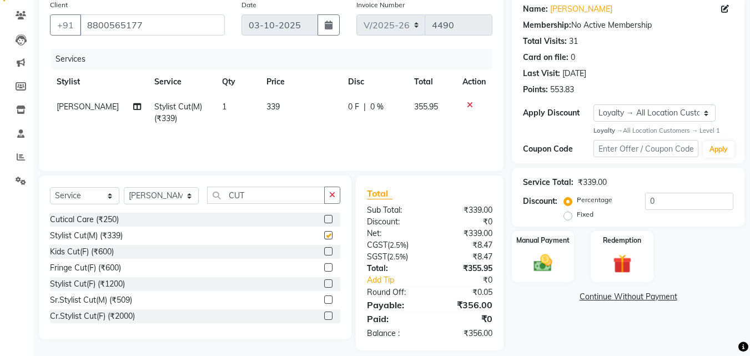
checkbox input "false"
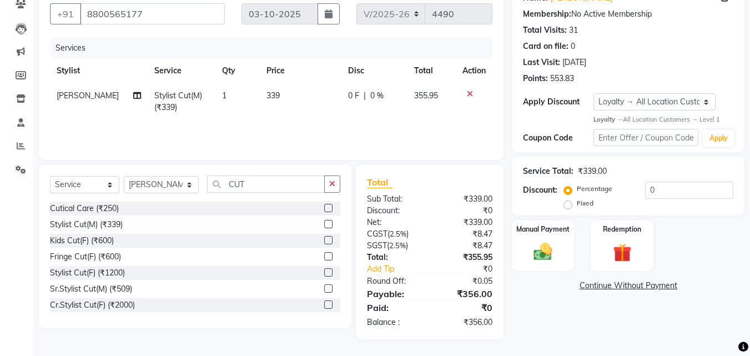
click at [468, 95] on icon at bounding box center [470, 94] width 6 height 8
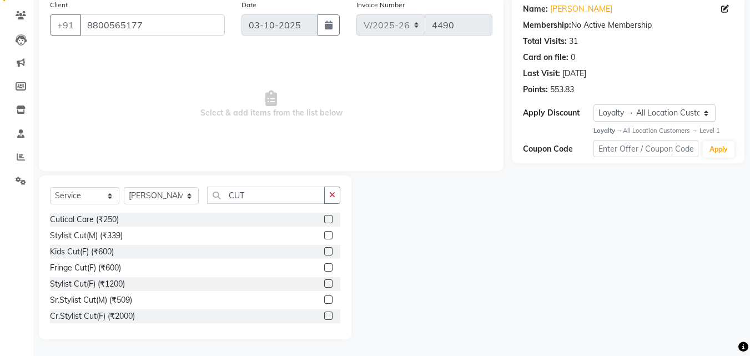
scroll to position [89, 0]
click at [329, 190] on button "button" at bounding box center [332, 194] width 16 height 17
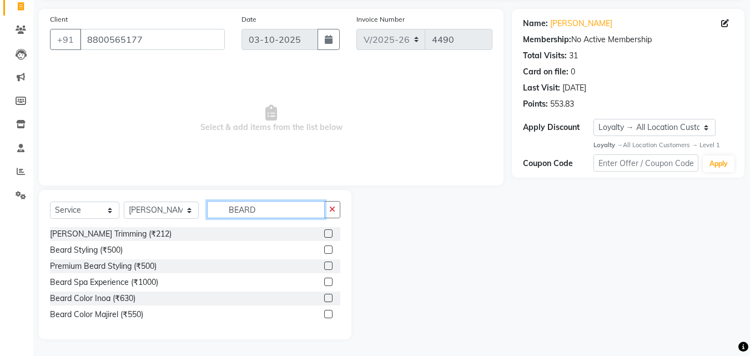
scroll to position [74, 0]
type input "BEARD"
click at [330, 232] on label at bounding box center [328, 233] width 8 height 8
click at [330, 232] on input "checkbox" at bounding box center [327, 233] width 7 height 7
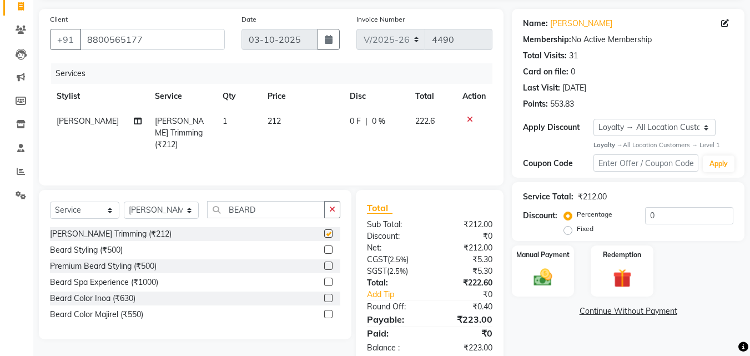
scroll to position [100, 0]
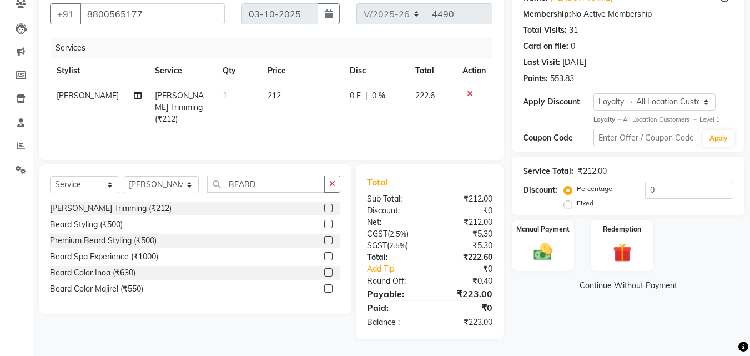
checkbox input "false"
click at [536, 255] on img at bounding box center [542, 252] width 31 height 22
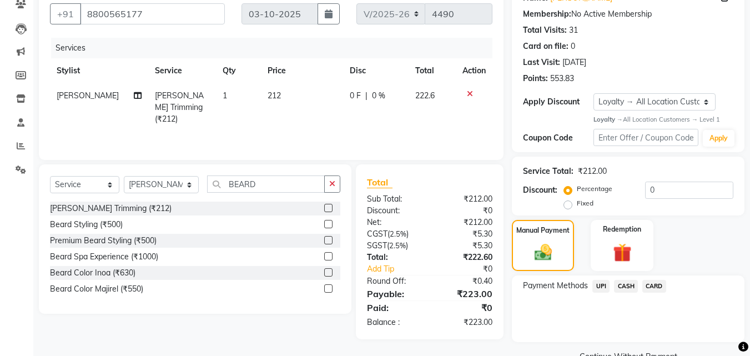
click at [624, 285] on span "CASH" at bounding box center [626, 286] width 24 height 13
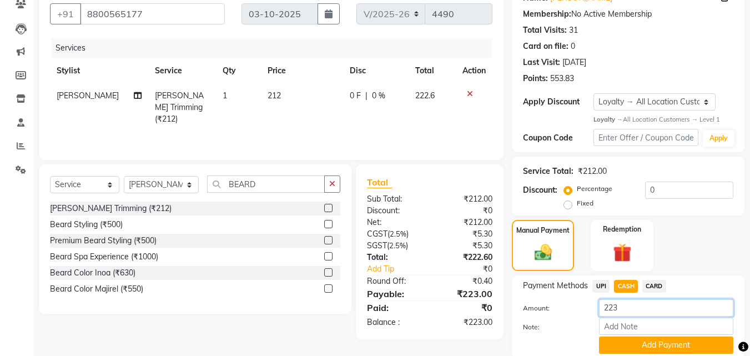
click at [626, 307] on input "223" at bounding box center [666, 307] width 134 height 17
type input "2"
type input "500"
click at [697, 345] on button "Add Payment" at bounding box center [666, 344] width 134 height 17
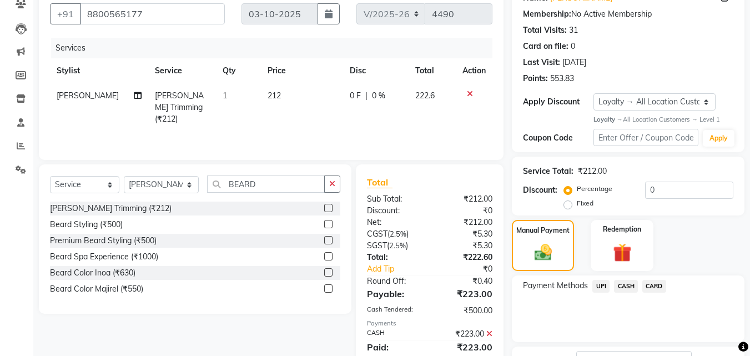
scroll to position [218, 0]
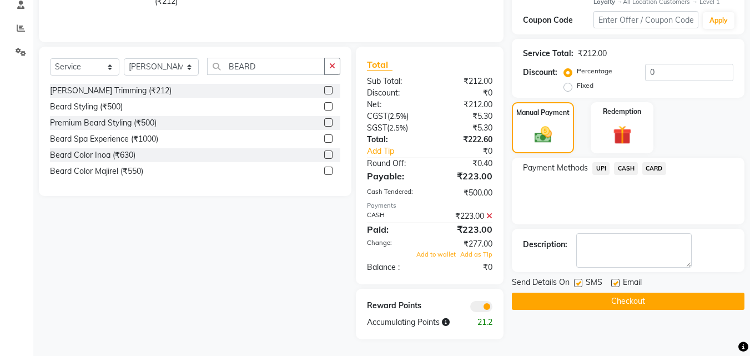
click at [617, 306] on button "Checkout" at bounding box center [628, 301] width 233 height 17
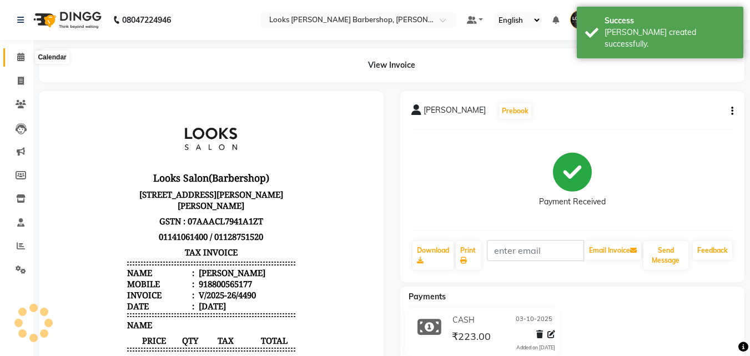
click at [16, 60] on span at bounding box center [20, 57] width 19 height 13
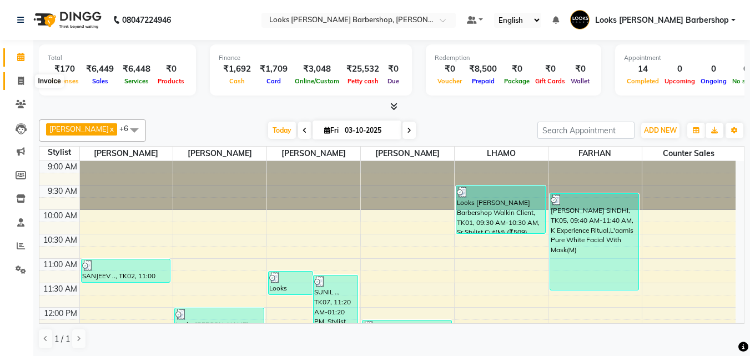
click at [14, 78] on span at bounding box center [20, 81] width 19 height 13
select select "service"
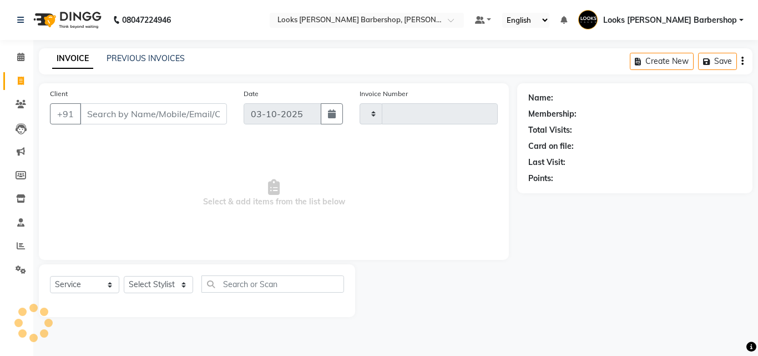
type input "4491"
select select "4323"
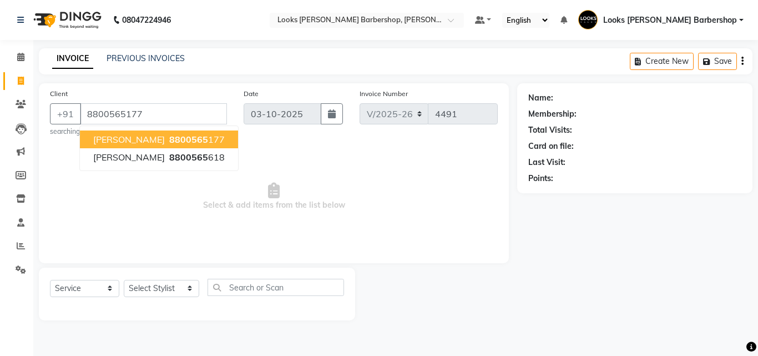
type input "8800565177"
select select "1: Object"
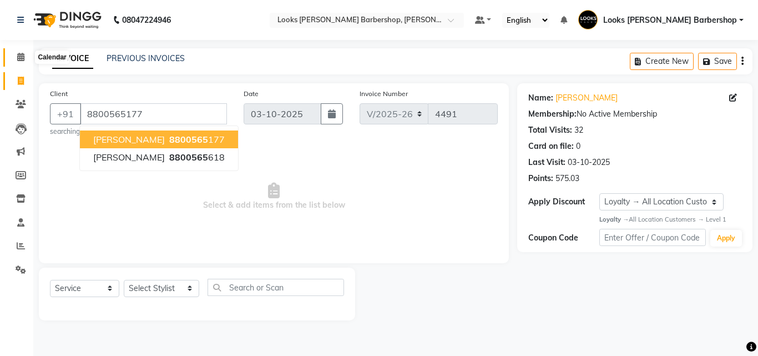
click at [17, 63] on span at bounding box center [20, 57] width 19 height 13
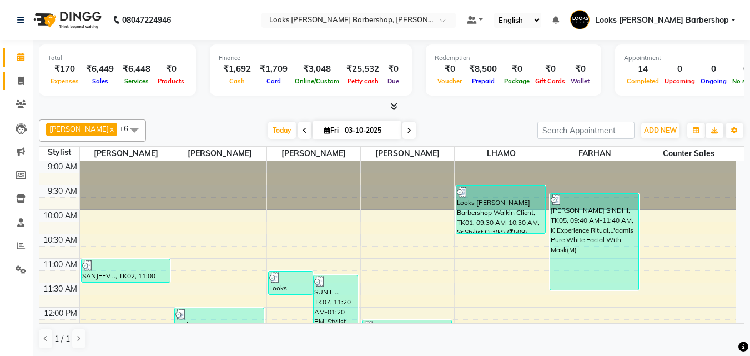
click at [6, 89] on link "Invoice" at bounding box center [16, 81] width 27 height 18
select select "service"
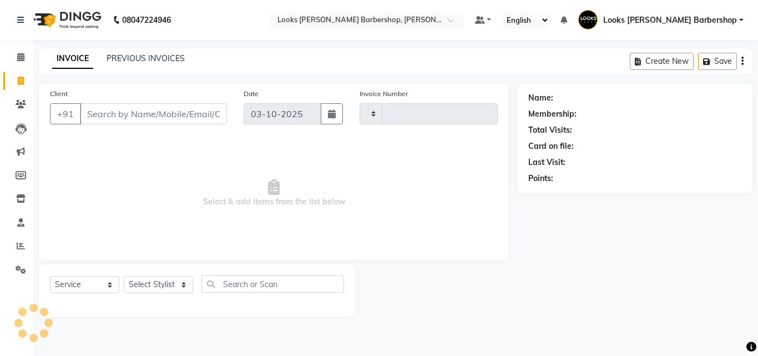
type input "4491"
select select "4323"
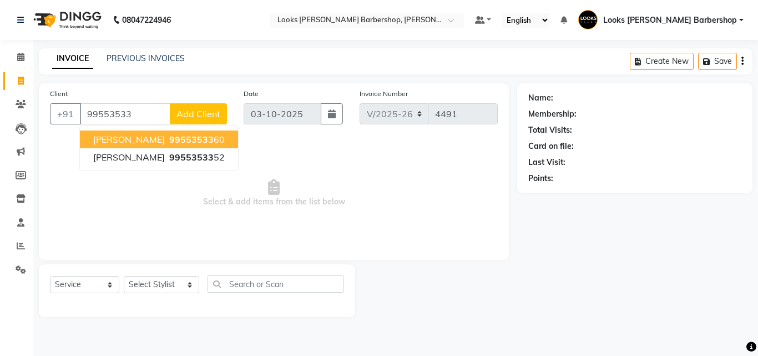
click at [169, 137] on span "99553533" at bounding box center [191, 139] width 44 height 11
type input "9955353360"
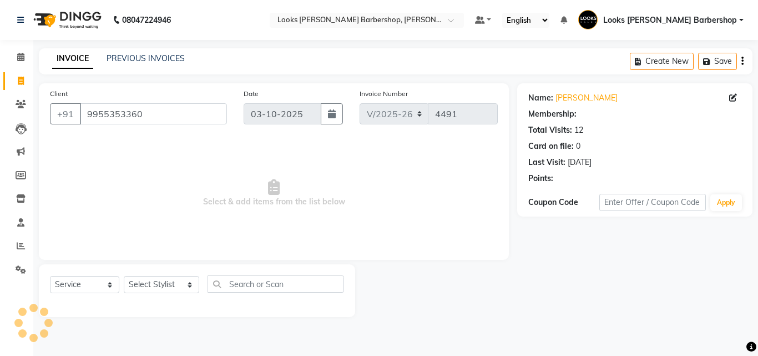
select select "1: Object"
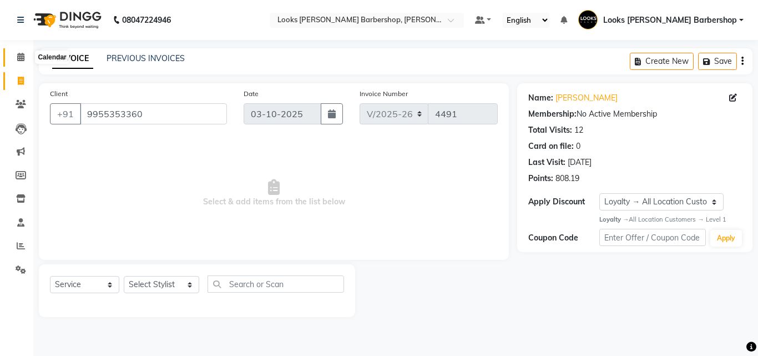
click at [25, 62] on span at bounding box center [20, 57] width 19 height 13
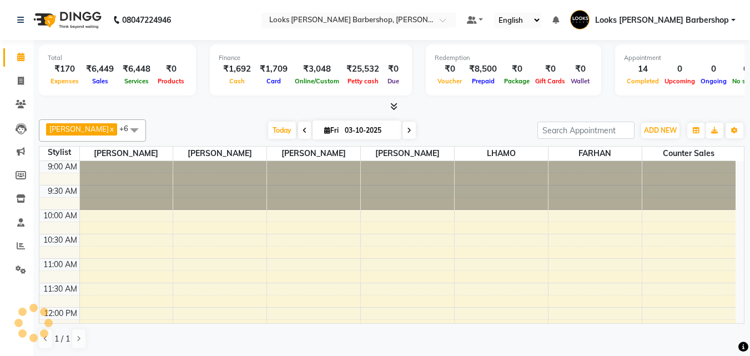
scroll to position [245, 0]
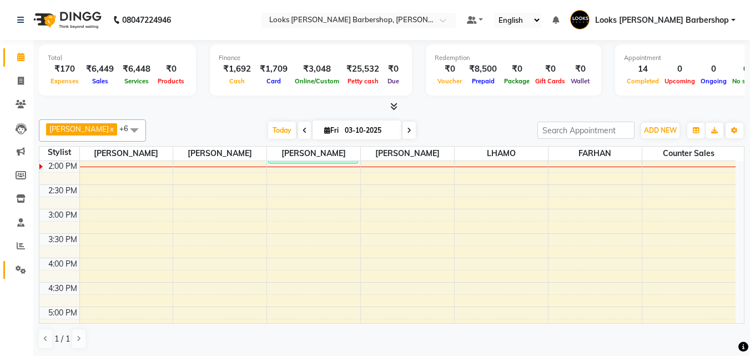
click at [24, 263] on link "Settings" at bounding box center [16, 270] width 27 height 18
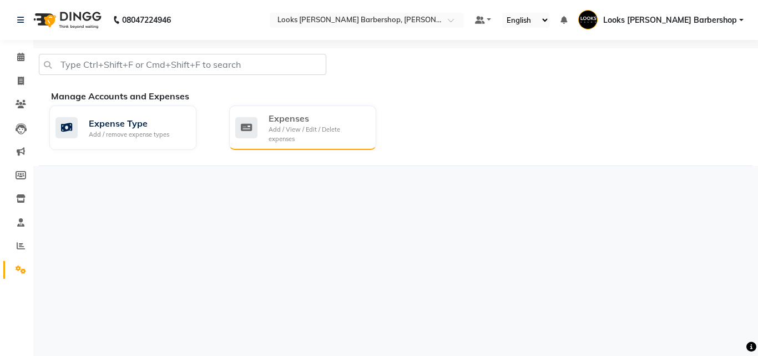
click at [324, 120] on div "Expenses" at bounding box center [318, 118] width 99 height 13
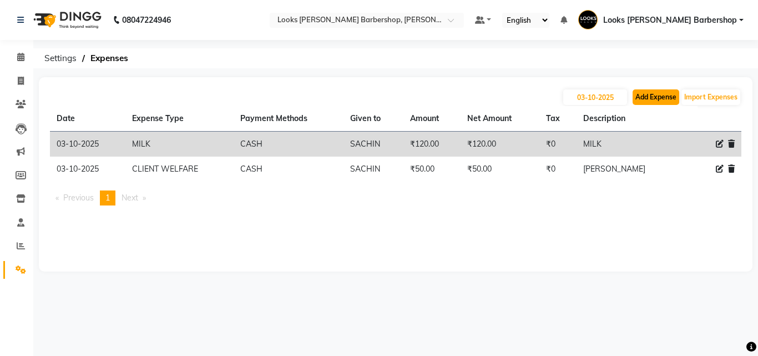
click at [670, 94] on button "Add Expense" at bounding box center [656, 97] width 47 height 16
select select "1"
select select "3128"
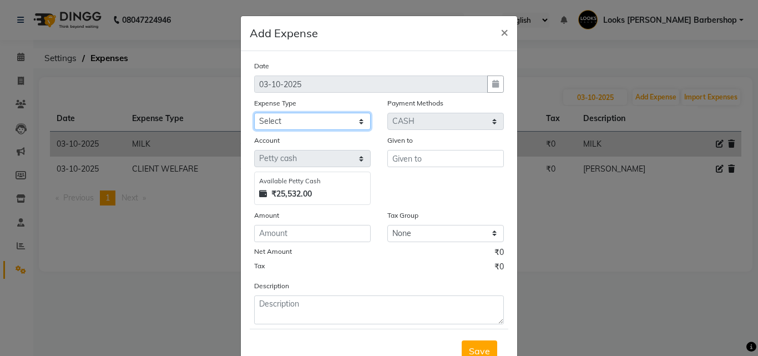
click at [294, 125] on select "Select Accommodation Aesthetics Bank Deposit BLINKIT Cash Handover Client Refun…" at bounding box center [312, 121] width 117 height 17
click at [254, 113] on select "Select Accommodation Aesthetics Bank Deposit BLINKIT Cash Handover Client Refun…" at bounding box center [312, 121] width 117 height 17
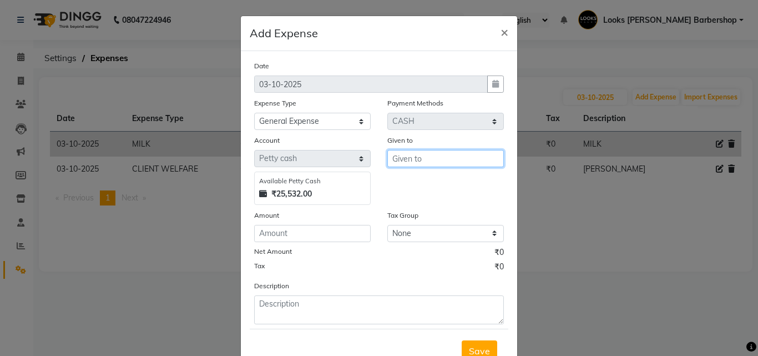
click at [412, 162] on input "text" at bounding box center [445, 158] width 117 height 17
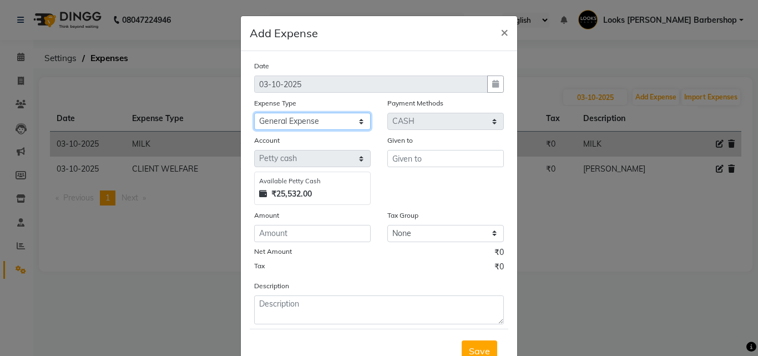
click at [318, 119] on select "Select Accommodation Aesthetics Bank Deposit BLINKIT Cash Handover Client Refun…" at bounding box center [312, 121] width 117 height 17
select select "24889"
click at [254, 113] on select "Select Accommodation Aesthetics Bank Deposit BLINKIT Cash Handover Client Refun…" at bounding box center [312, 121] width 117 height 17
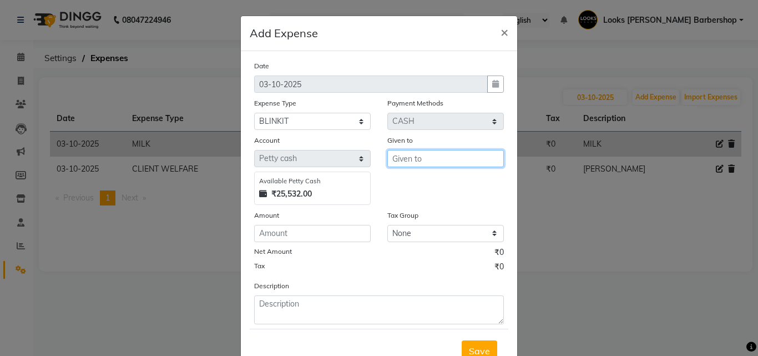
click at [401, 158] on input "text" at bounding box center [445, 158] width 117 height 17
type input "BLINKIT"
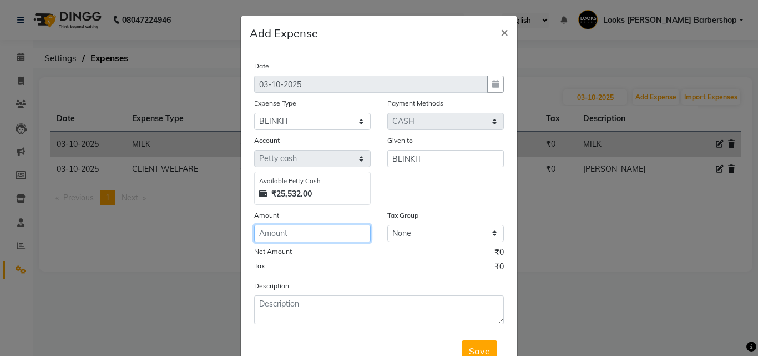
click at [305, 236] on input "number" at bounding box center [312, 233] width 117 height 17
type input "370"
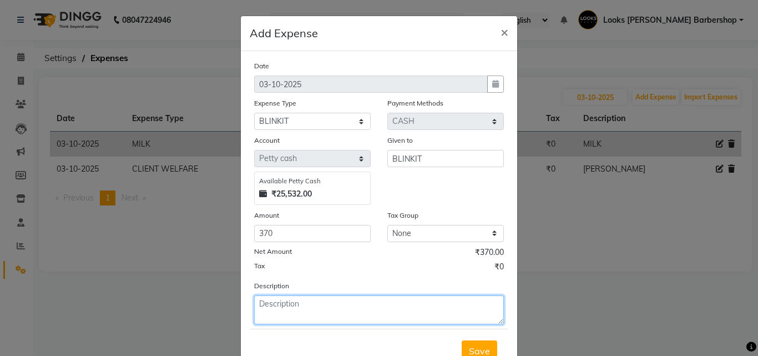
click at [308, 312] on textarea at bounding box center [379, 309] width 250 height 29
type textarea "FOR PHNYL"
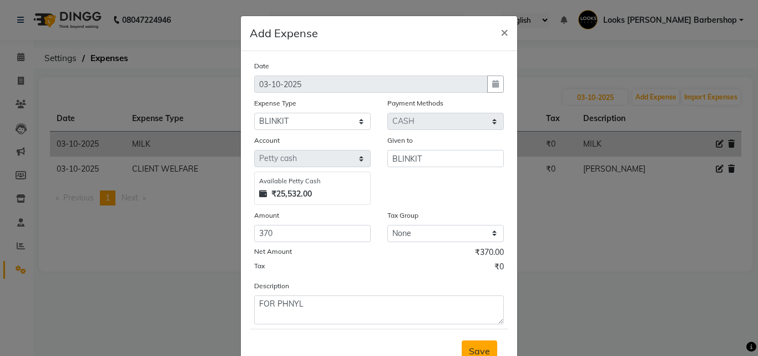
click at [466, 344] on button "Save" at bounding box center [480, 350] width 36 height 21
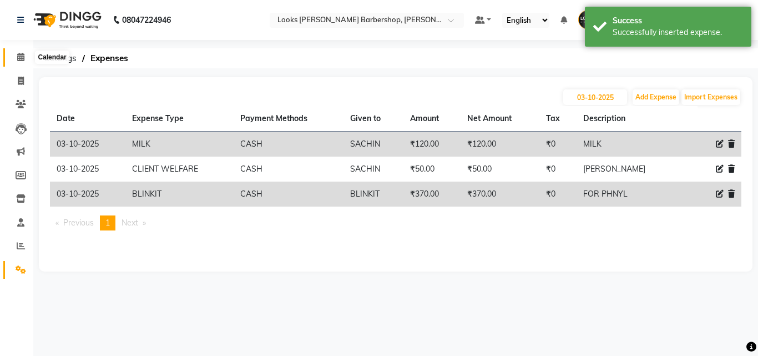
click at [26, 61] on span at bounding box center [20, 57] width 19 height 13
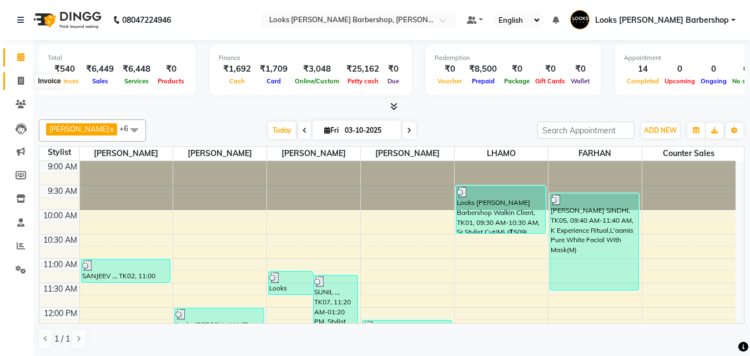
click at [18, 80] on icon at bounding box center [21, 81] width 6 height 8
select select "service"
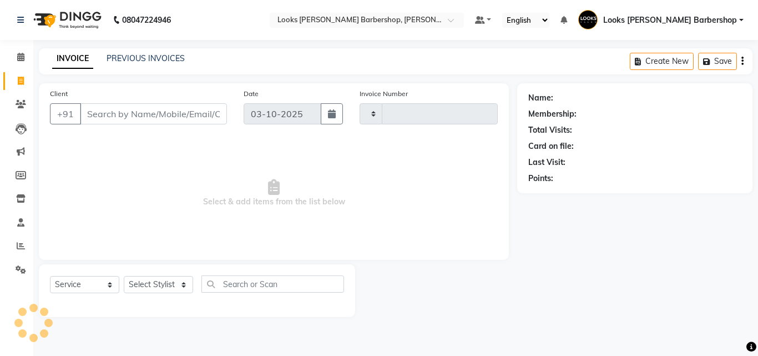
type input "4491"
select select "4323"
click at [98, 113] on input "Client" at bounding box center [153, 113] width 147 height 21
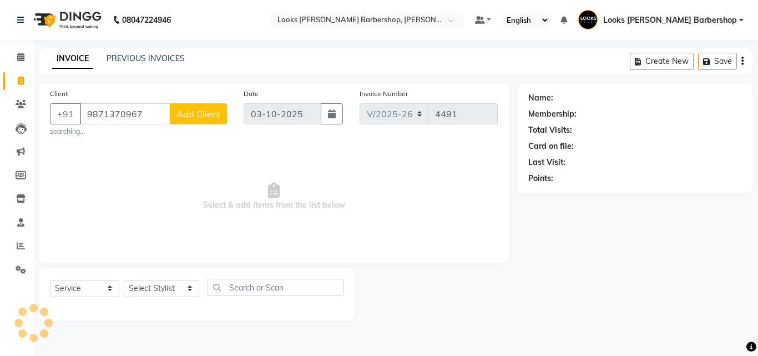
type input "9871370967"
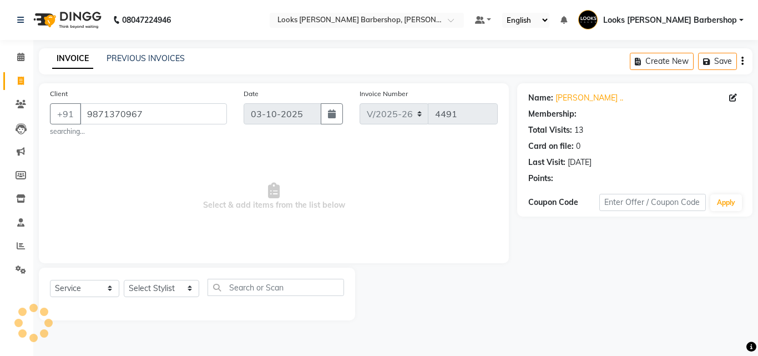
select select "1: Object"
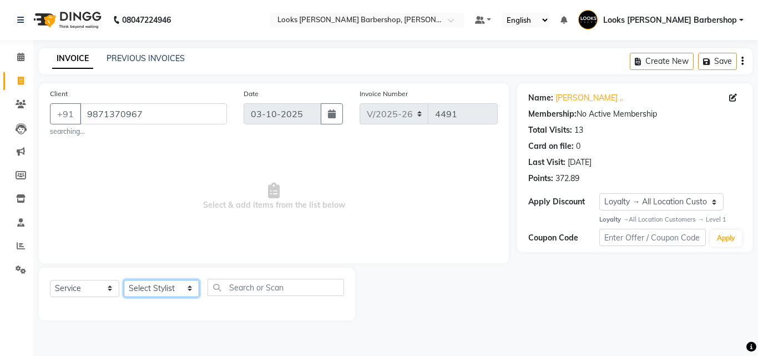
click at [184, 286] on select "Select Stylist [PERSON_NAME] [PERSON_NAME] Amazon_Kart [PERSON_NAME] Counter Sa…" at bounding box center [161, 288] width 75 height 17
select select "23408"
click at [124, 280] on select "Select Stylist [PERSON_NAME] [PERSON_NAME] Amazon_Kart [PERSON_NAME] Counter Sa…" at bounding box center [161, 288] width 75 height 17
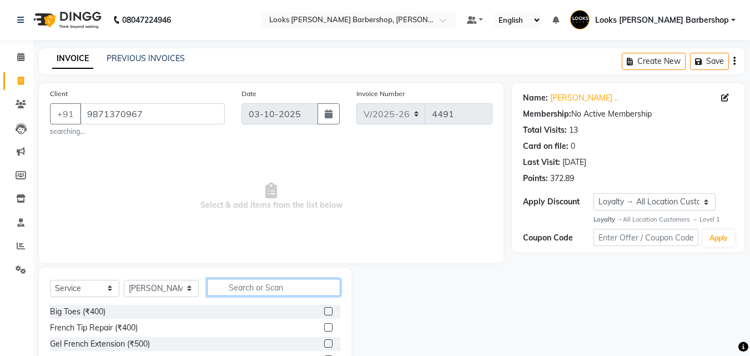
click at [238, 284] on input "text" at bounding box center [274, 287] width 134 height 17
type input "CUT"
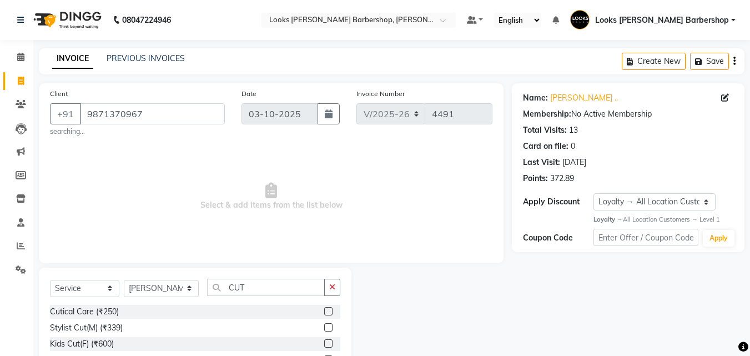
click at [324, 326] on label at bounding box center [328, 327] width 8 height 8
click at [324, 326] on input "checkbox" at bounding box center [327, 327] width 7 height 7
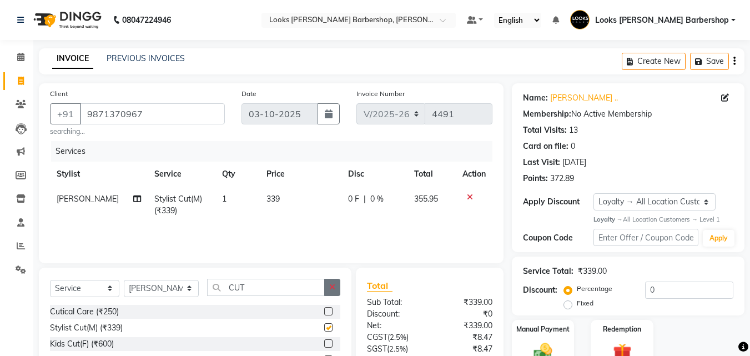
checkbox input "false"
drag, startPoint x: 337, startPoint y: 288, endPoint x: 235, endPoint y: 288, distance: 101.6
click at [320, 288] on div "CUT" at bounding box center [274, 287] width 133 height 17
click at [182, 289] on select "Select Stylist [PERSON_NAME] [PERSON_NAME] Amazon_Kart [PERSON_NAME] Counter Sa…" at bounding box center [161, 288] width 75 height 17
select select "23405"
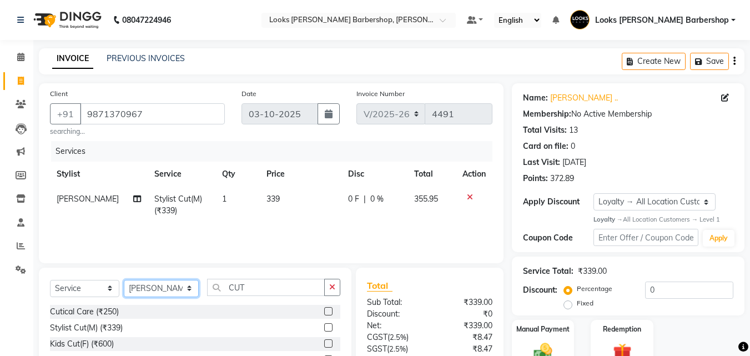
click at [124, 280] on select "Select Stylist [PERSON_NAME] [PERSON_NAME] Amazon_Kart [PERSON_NAME] Counter Sa…" at bounding box center [161, 288] width 75 height 17
drag, startPoint x: 335, startPoint y: 287, endPoint x: 324, endPoint y: 287, distance: 11.7
click at [330, 287] on icon "button" at bounding box center [332, 287] width 6 height 8
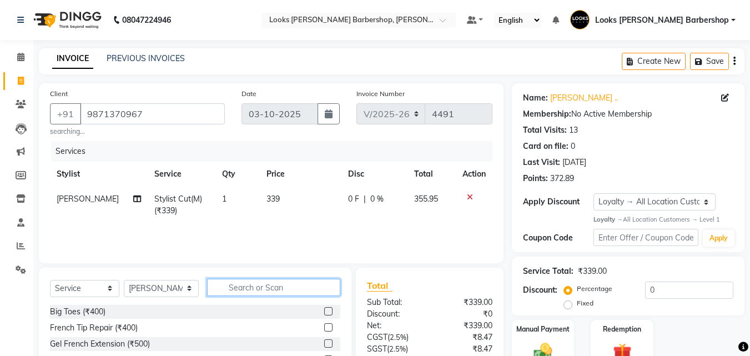
click at [315, 288] on input "text" at bounding box center [274, 287] width 134 height 17
type input "CUT"
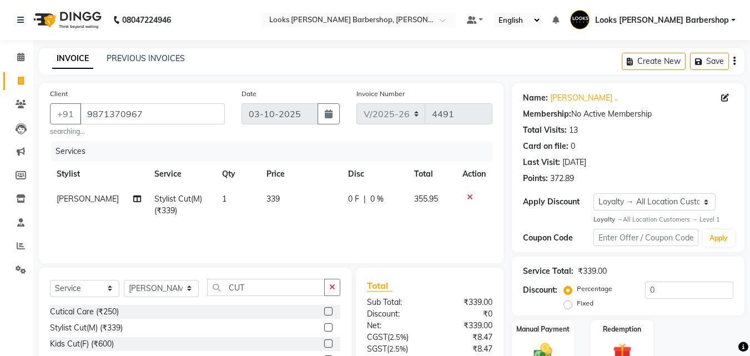
click at [324, 325] on label at bounding box center [328, 327] width 8 height 8
click at [324, 325] on input "checkbox" at bounding box center [327, 327] width 7 height 7
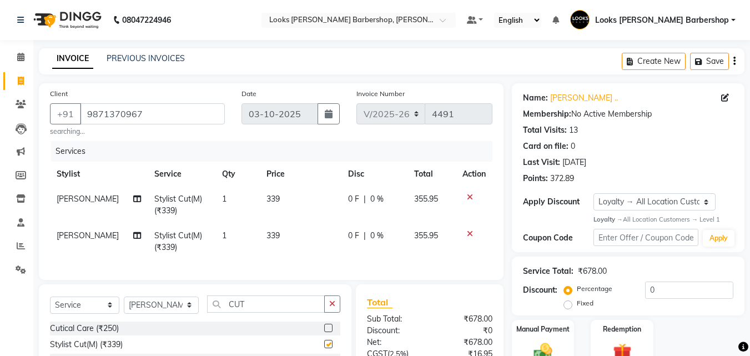
checkbox input "false"
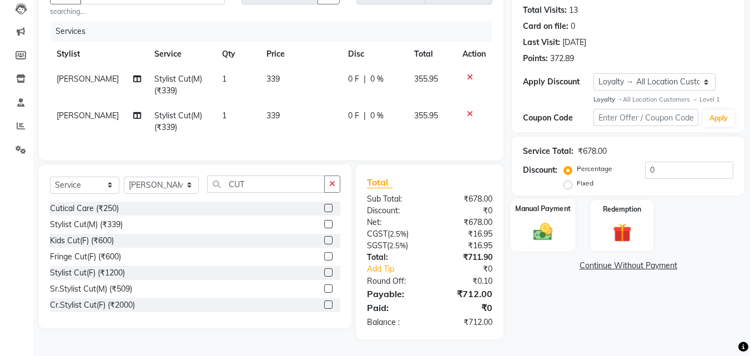
click at [538, 221] on img at bounding box center [542, 232] width 31 height 22
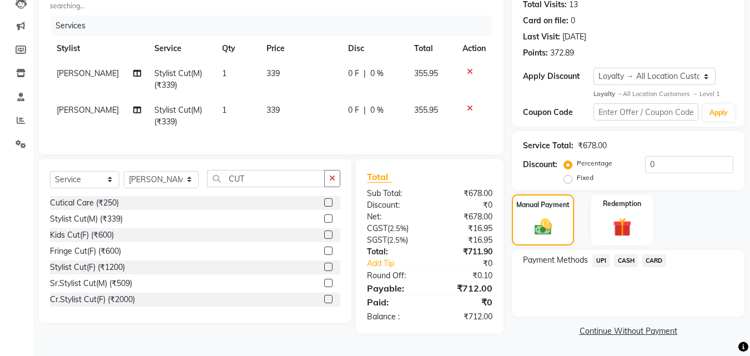
click at [632, 260] on span "CASH" at bounding box center [626, 260] width 24 height 13
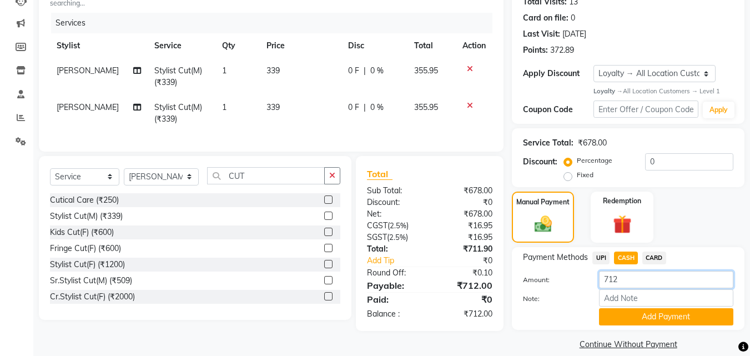
click at [623, 281] on input "712" at bounding box center [666, 279] width 134 height 17
type input "7"
type input "1000"
click at [614, 319] on button "Add Payment" at bounding box center [666, 316] width 134 height 17
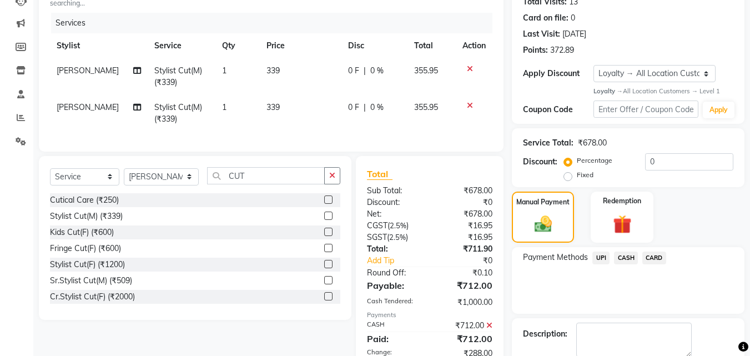
scroll to position [246, 0]
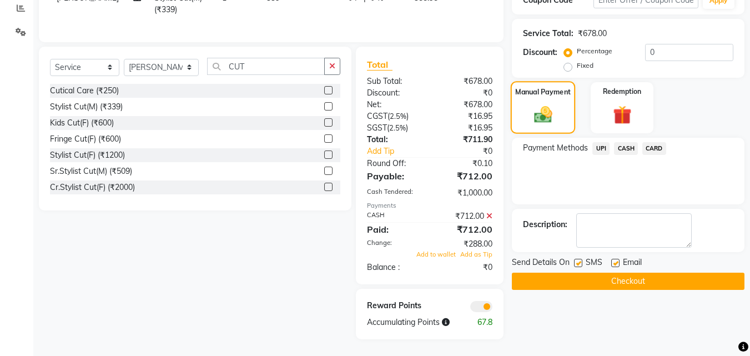
click at [534, 109] on img at bounding box center [542, 114] width 29 height 21
click at [626, 142] on span "CASH" at bounding box center [626, 148] width 24 height 13
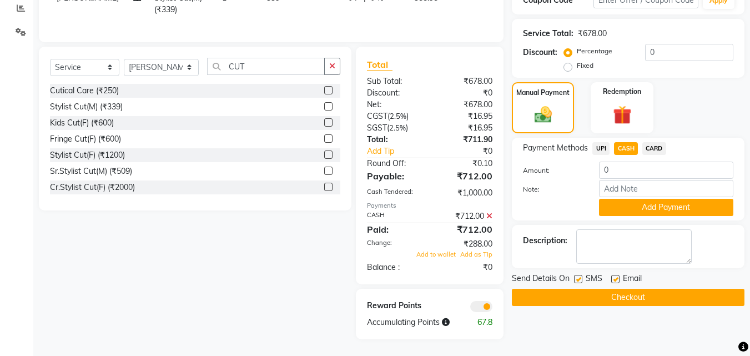
click at [614, 200] on button "Add Payment" at bounding box center [666, 207] width 134 height 17
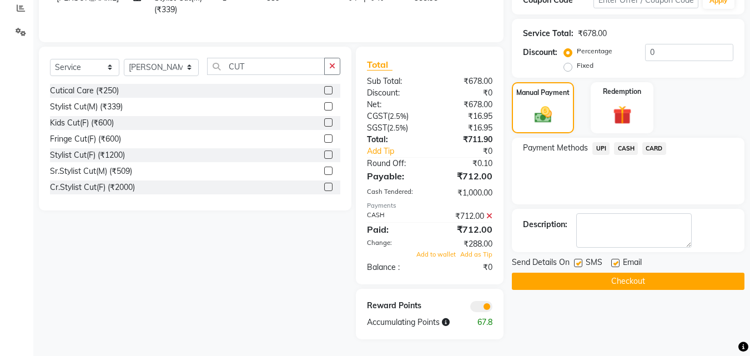
click at [613, 273] on button "Checkout" at bounding box center [628, 281] width 233 height 17
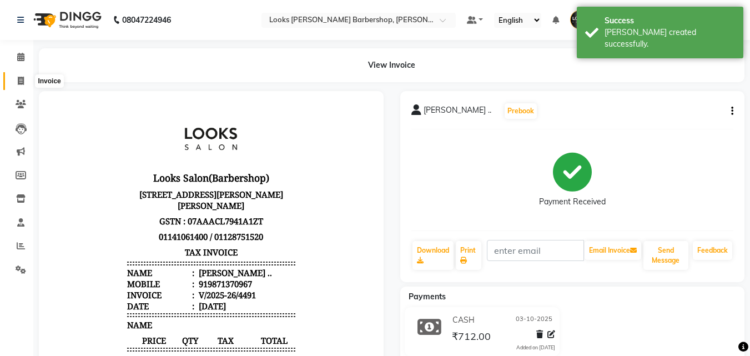
click at [18, 78] on icon at bounding box center [21, 81] width 6 height 8
select select "service"
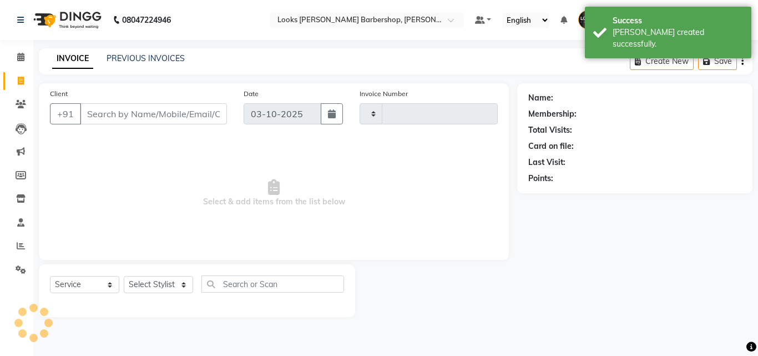
type input "4492"
select select "4323"
drag, startPoint x: 117, startPoint y: 110, endPoint x: 107, endPoint y: 85, distance: 27.4
click at [114, 106] on input "Client" at bounding box center [153, 113] width 147 height 21
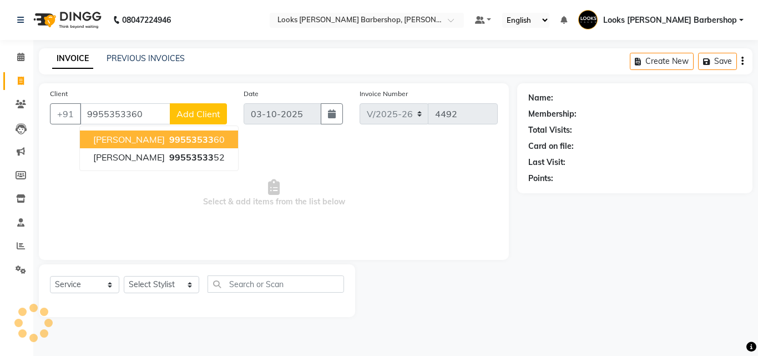
type input "9955353360"
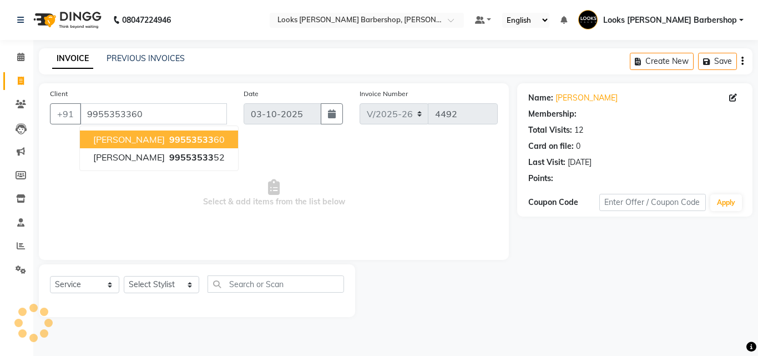
select select "1: Object"
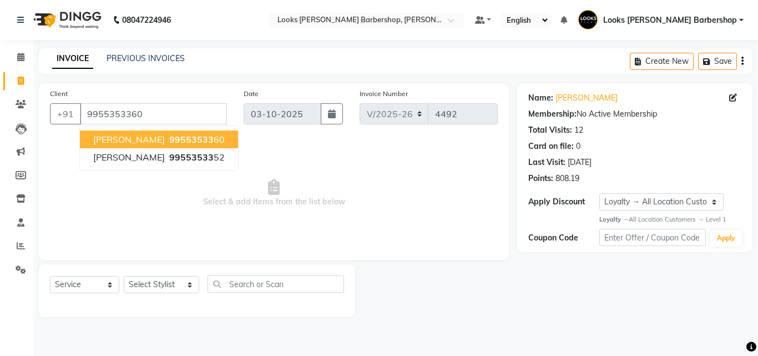
click at [167, 137] on ngb-highlight "99553533 60" at bounding box center [196, 139] width 58 height 11
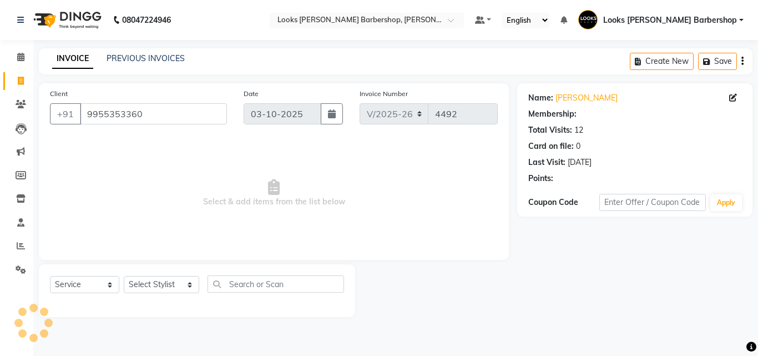
select select "1: Object"
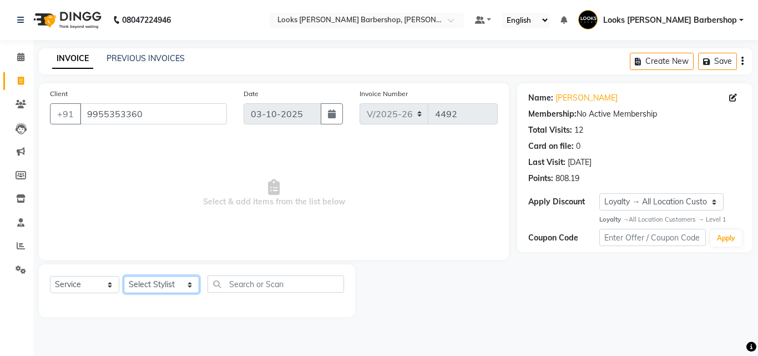
click at [186, 284] on select "Select Stylist [PERSON_NAME] [PERSON_NAME] Amazon_Kart [PERSON_NAME] Counter Sa…" at bounding box center [161, 284] width 75 height 17
select select "23410"
click at [124, 276] on select "Select Stylist [PERSON_NAME] [PERSON_NAME] Amazon_Kart [PERSON_NAME] Counter Sa…" at bounding box center [161, 284] width 75 height 17
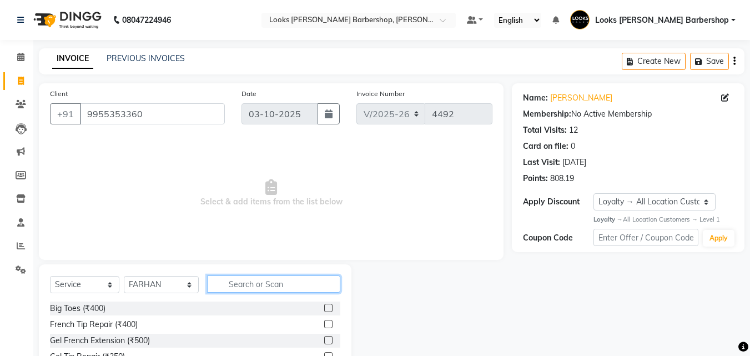
click at [228, 282] on input "text" at bounding box center [274, 283] width 134 height 17
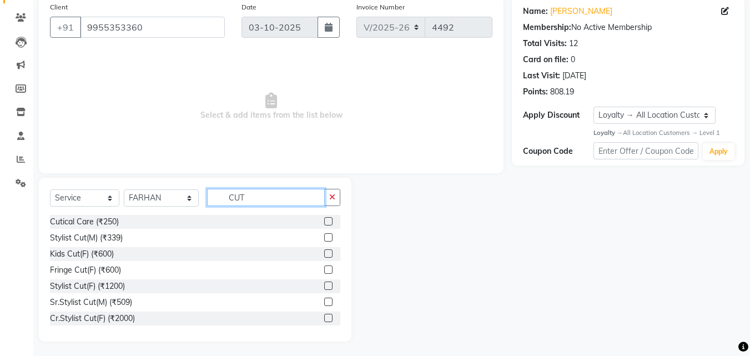
scroll to position [89, 0]
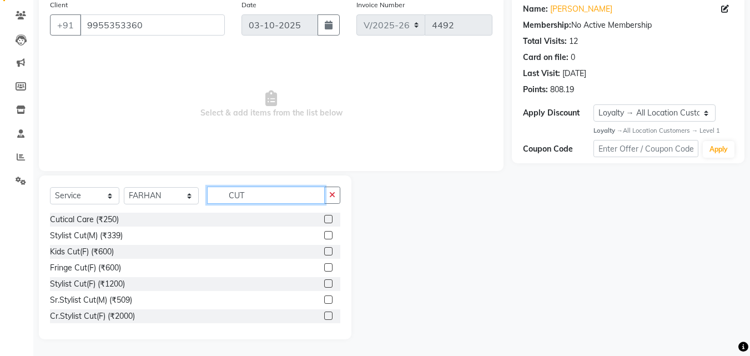
type input "CUT"
click at [324, 298] on label at bounding box center [328, 299] width 8 height 8
click at [324, 298] on input "checkbox" at bounding box center [327, 299] width 7 height 7
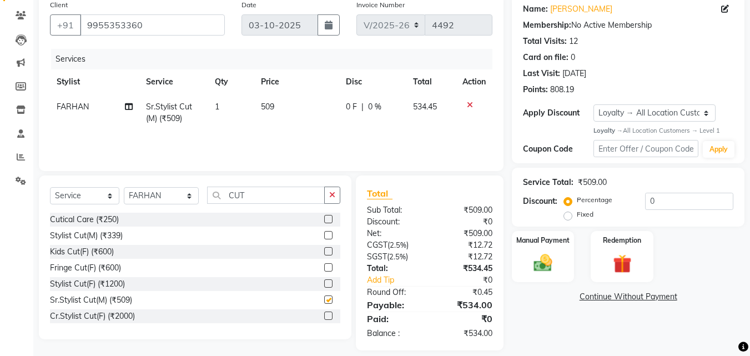
checkbox input "false"
click at [334, 195] on icon "button" at bounding box center [332, 195] width 6 height 8
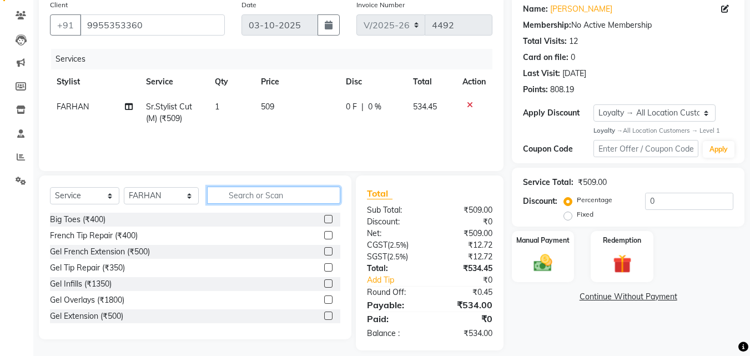
click at [283, 198] on input "text" at bounding box center [274, 194] width 134 height 17
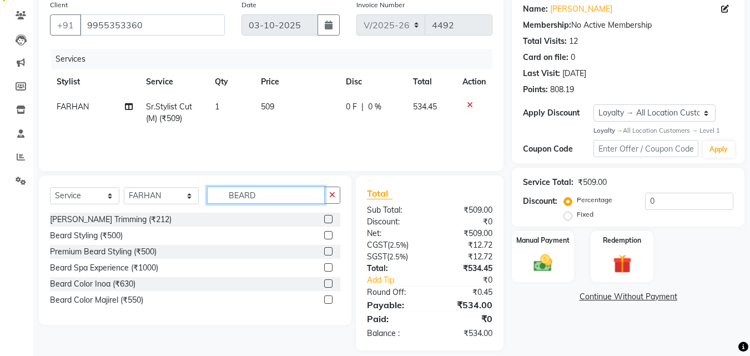
type input "BEARD"
click at [326, 216] on label at bounding box center [328, 219] width 8 height 8
click at [326, 216] on input "checkbox" at bounding box center [327, 219] width 7 height 7
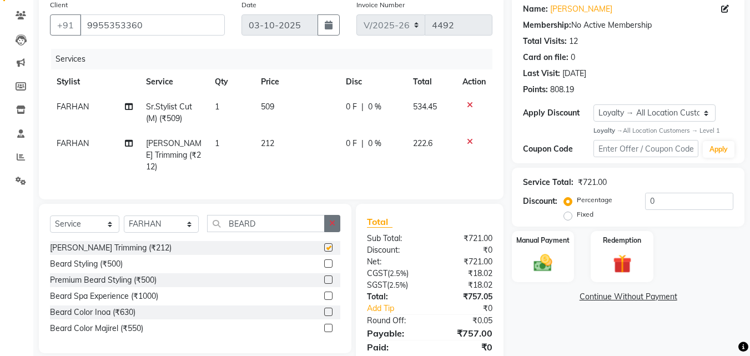
checkbox input "false"
click at [616, 260] on img at bounding box center [621, 264] width 31 height 24
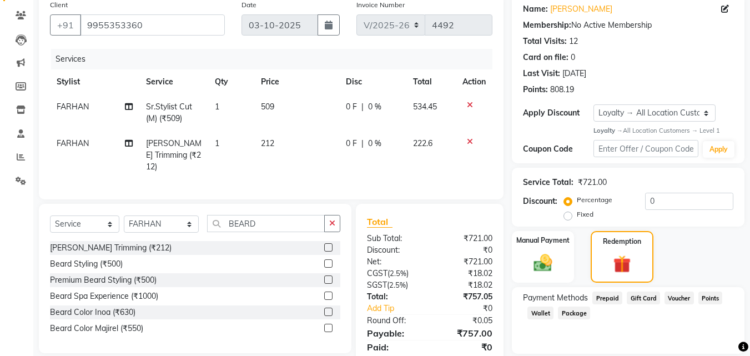
scroll to position [126, 0]
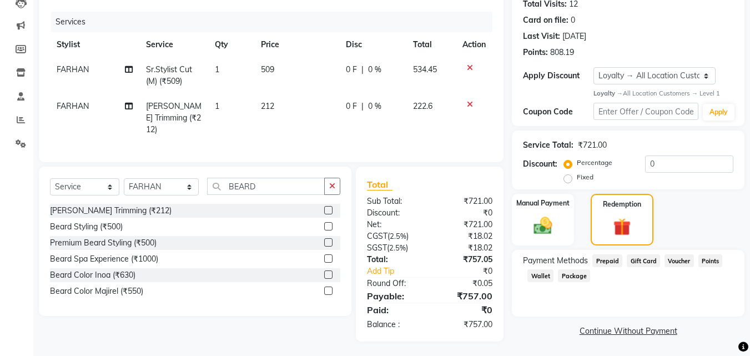
click at [711, 261] on span "Points" at bounding box center [710, 260] width 24 height 13
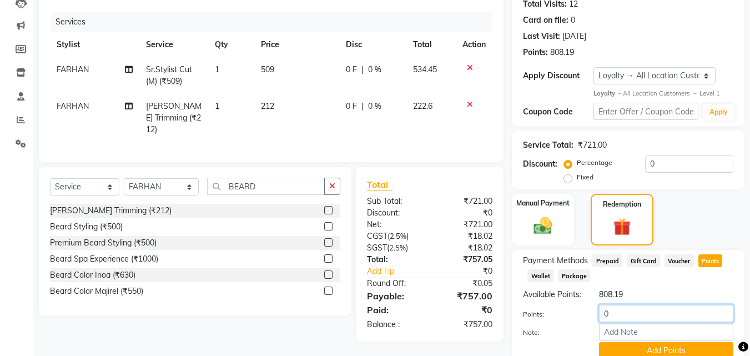
click at [619, 322] on input "0" at bounding box center [666, 313] width 134 height 17
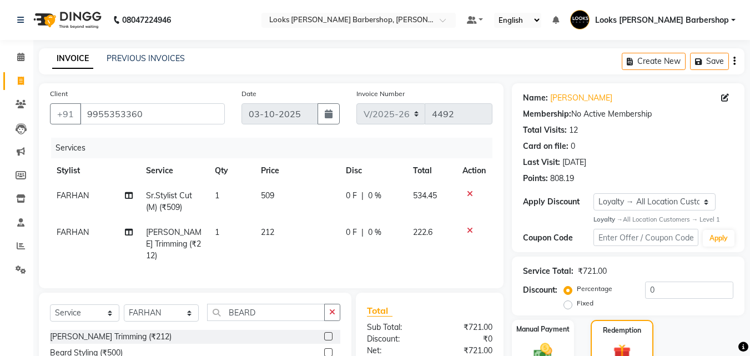
scroll to position [185, 0]
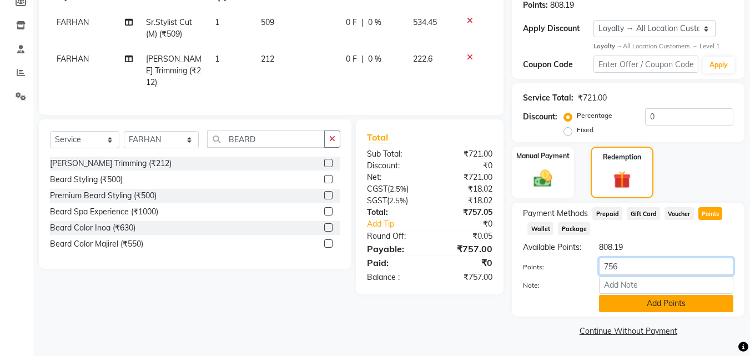
type input "756"
click at [624, 300] on button "Add Points" at bounding box center [666, 303] width 134 height 17
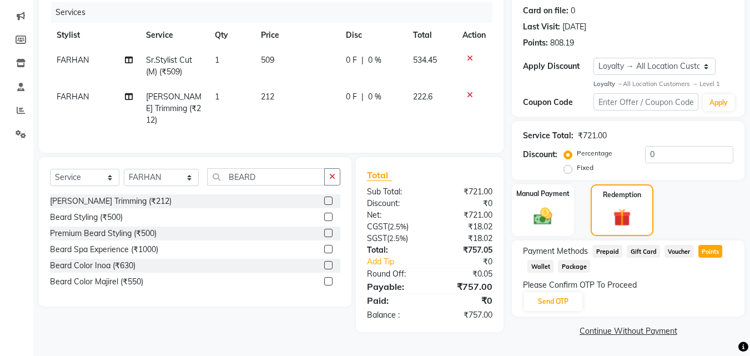
scroll to position [135, 0]
click at [547, 296] on button "Send OTP" at bounding box center [553, 301] width 58 height 19
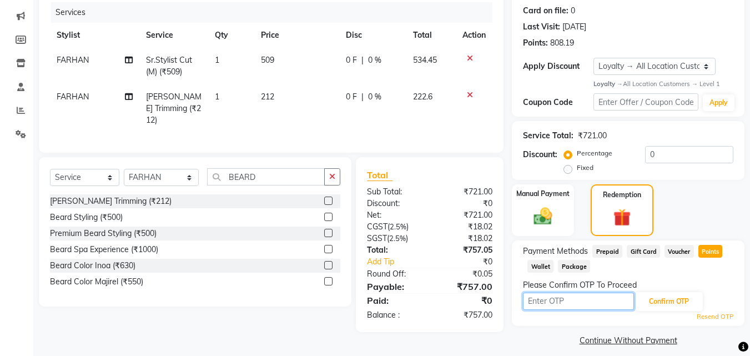
drag, startPoint x: 549, startPoint y: 297, endPoint x: 554, endPoint y: 301, distance: 6.8
click at [549, 297] on input "text" at bounding box center [578, 301] width 111 height 17
type input "7770"
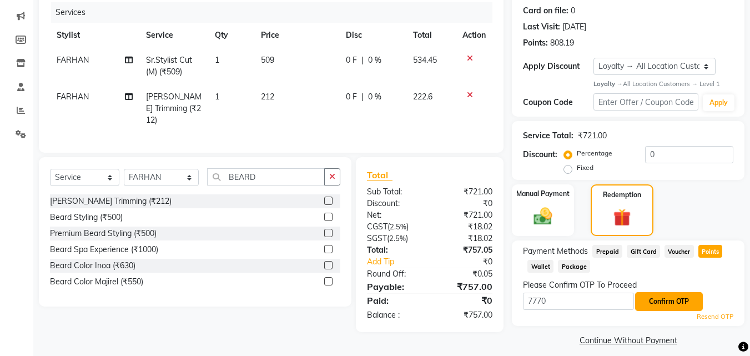
click at [664, 300] on button "Confirm OTP" at bounding box center [669, 301] width 68 height 19
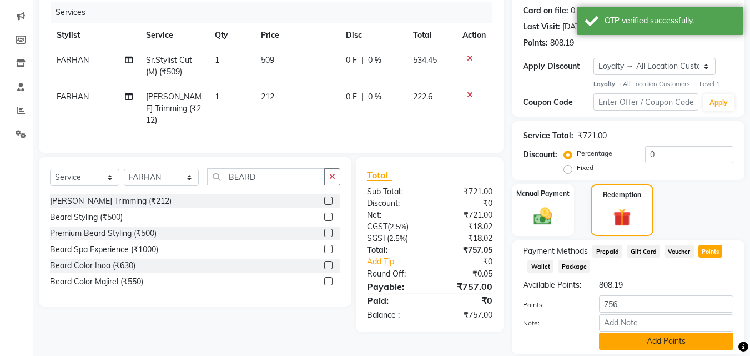
click at [664, 350] on button "Add Points" at bounding box center [666, 340] width 134 height 17
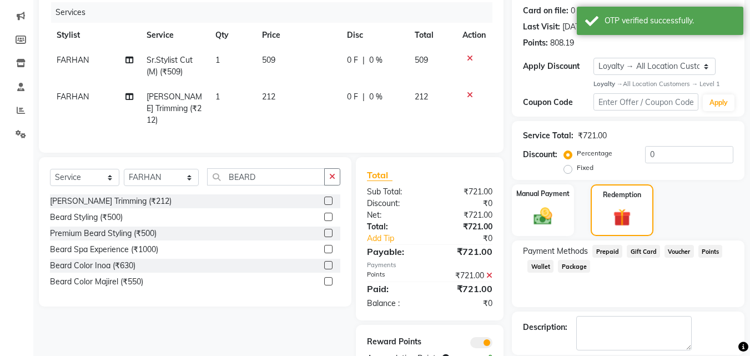
scroll to position [189, 0]
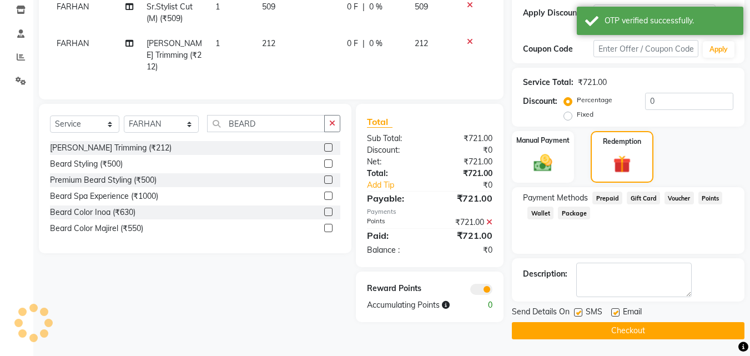
click at [631, 327] on button "Checkout" at bounding box center [628, 330] width 233 height 17
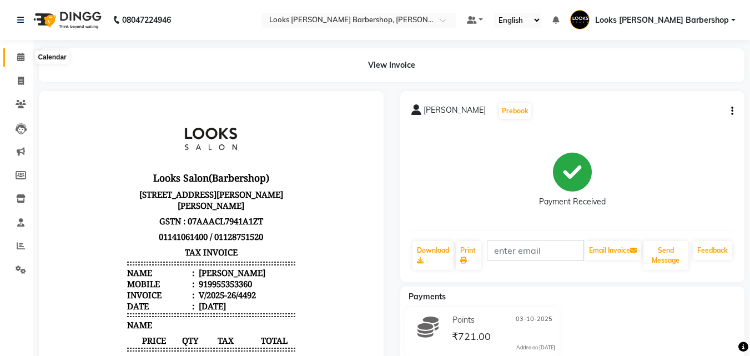
click at [21, 53] on icon at bounding box center [20, 57] width 7 height 8
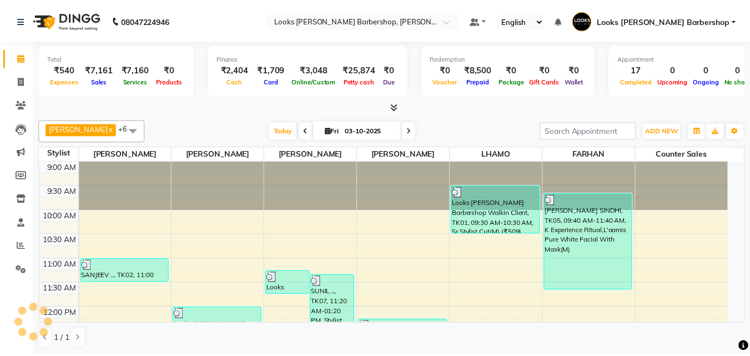
scroll to position [245, 0]
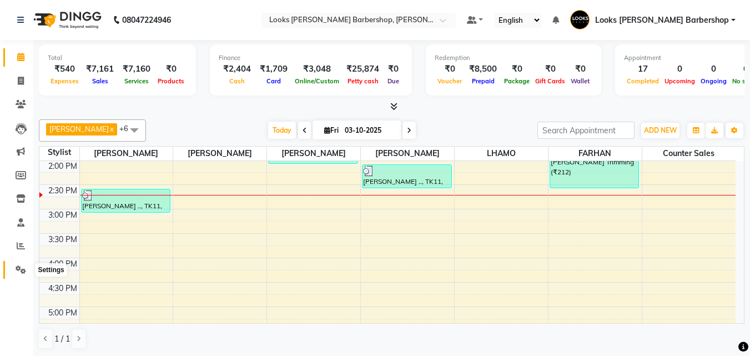
click at [18, 269] on icon at bounding box center [21, 269] width 11 height 8
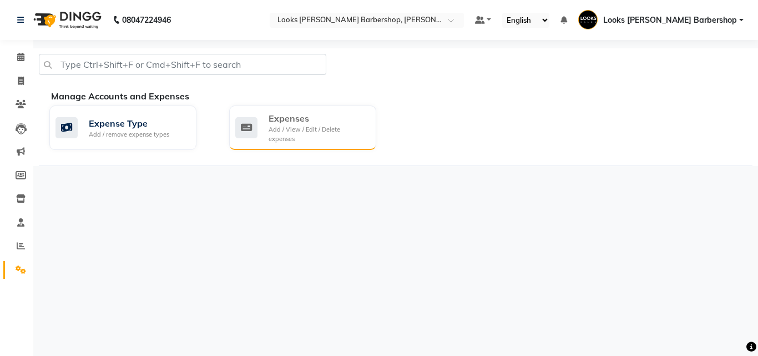
click at [280, 117] on div "Expenses" at bounding box center [318, 118] width 99 height 13
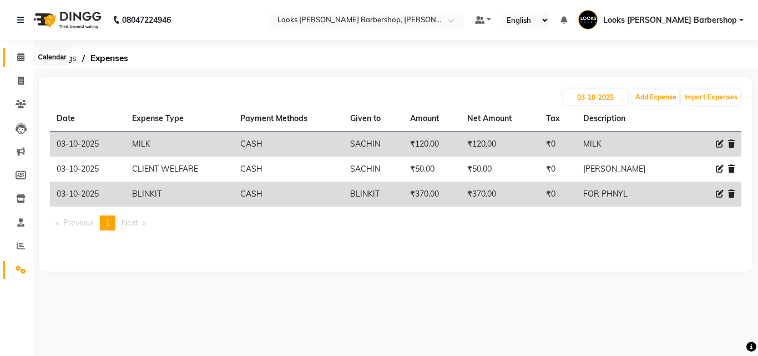
click at [23, 54] on icon at bounding box center [20, 57] width 7 height 8
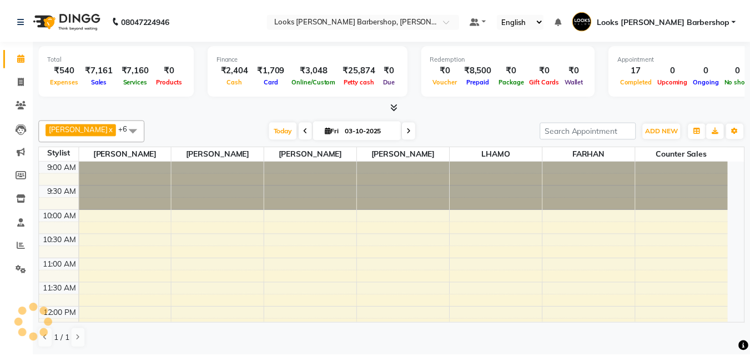
scroll to position [245, 0]
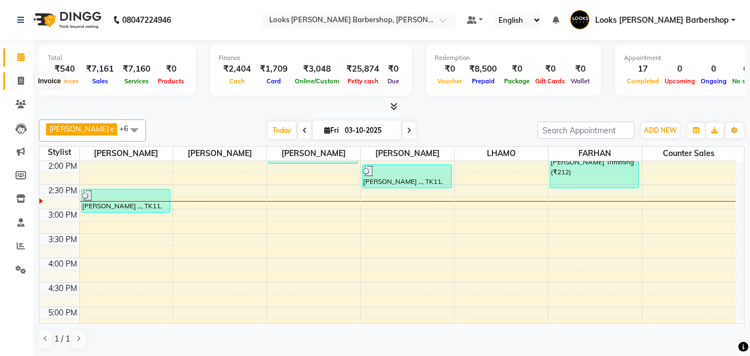
click at [21, 75] on span at bounding box center [20, 81] width 19 height 13
select select "service"
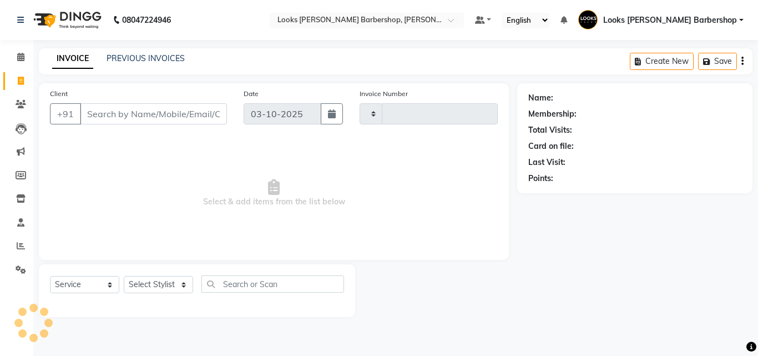
type input "4493"
select select "4323"
click at [98, 110] on input "Client" at bounding box center [153, 113] width 147 height 21
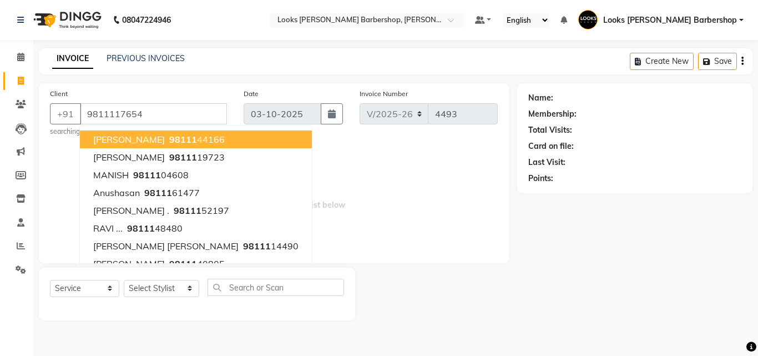
type input "9811117654"
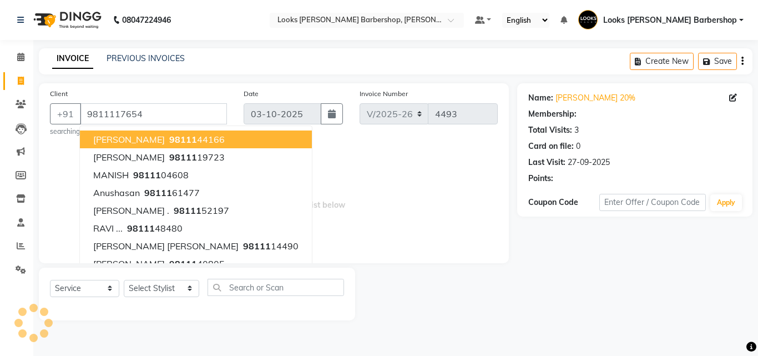
select select "1: Object"
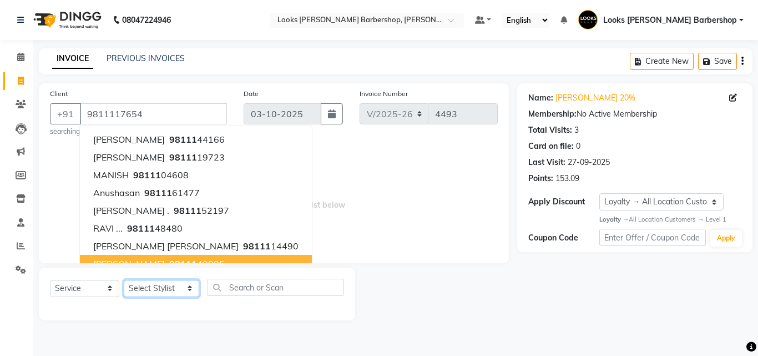
click at [184, 287] on select "Select Stylist [PERSON_NAME] [PERSON_NAME] Amazon_Kart [PERSON_NAME] Counter Sa…" at bounding box center [161, 288] width 75 height 17
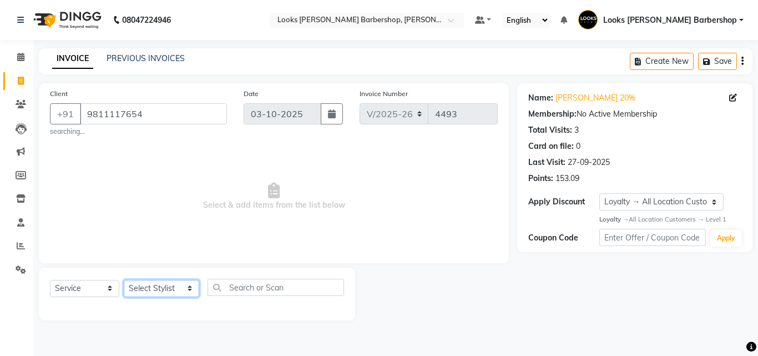
select select "23484"
click at [124, 280] on select "Select Stylist [PERSON_NAME] [PERSON_NAME] Amazon_Kart [PERSON_NAME] Counter Sa…" at bounding box center [161, 288] width 75 height 17
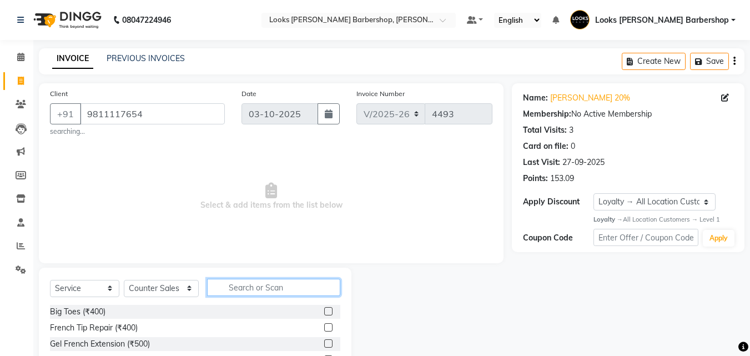
click at [244, 285] on input "text" at bounding box center [274, 287] width 134 height 17
type input "CLEANUP"
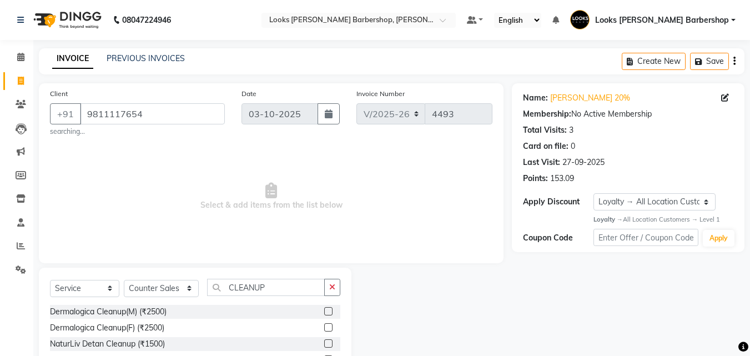
click at [324, 310] on label at bounding box center [328, 311] width 8 height 8
click at [324, 310] on input "checkbox" at bounding box center [327, 311] width 7 height 7
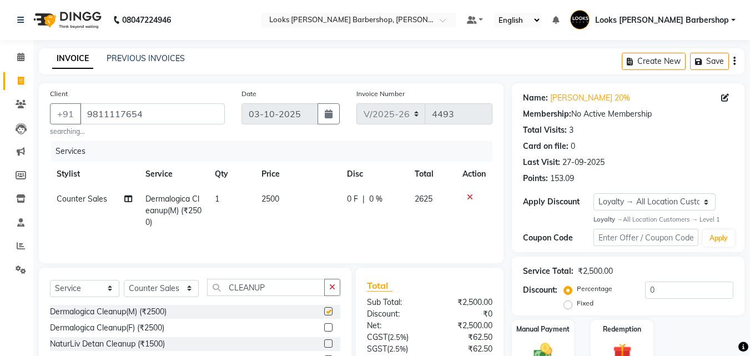
checkbox input "false"
click at [331, 288] on icon "button" at bounding box center [332, 287] width 6 height 8
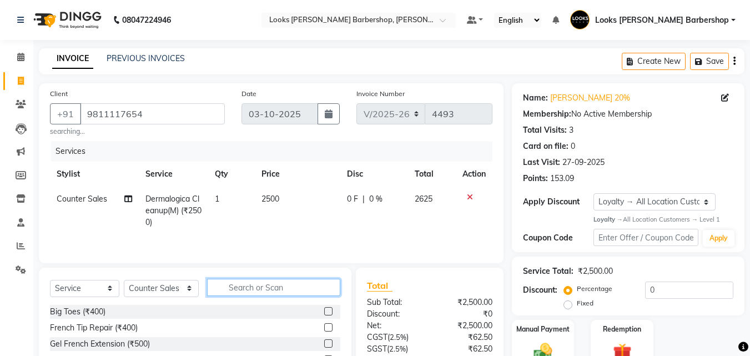
click at [294, 285] on input "text" at bounding box center [274, 287] width 134 height 17
type input "BEARD"
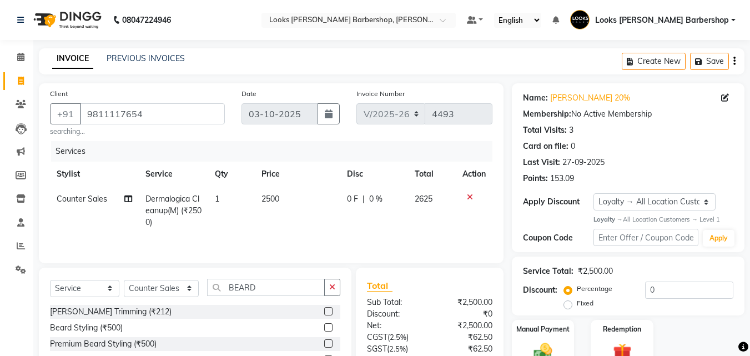
click at [329, 312] on label at bounding box center [328, 311] width 8 height 8
click at [329, 312] on input "checkbox" at bounding box center [327, 311] width 7 height 7
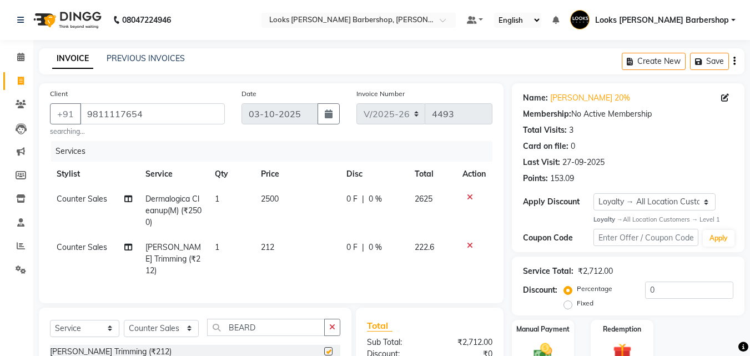
checkbox input "false"
drag, startPoint x: 332, startPoint y: 324, endPoint x: 326, endPoint y: 323, distance: 6.1
click at [332, 323] on icon "button" at bounding box center [332, 327] width 6 height 8
click at [320, 322] on input "text" at bounding box center [274, 327] width 134 height 17
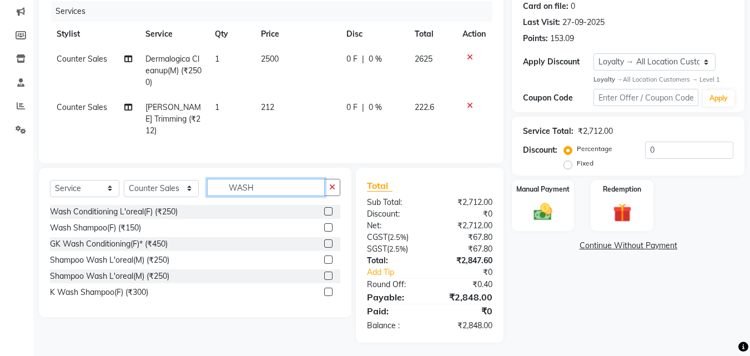
type input "WASH"
click at [328, 223] on label at bounding box center [328, 227] width 8 height 8
click at [328, 224] on input "checkbox" at bounding box center [327, 227] width 7 height 7
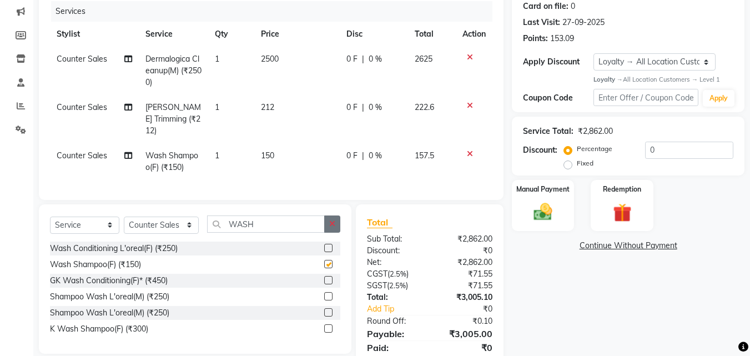
checkbox input "false"
click at [281, 143] on td "150" at bounding box center [296, 161] width 85 height 37
select select "23484"
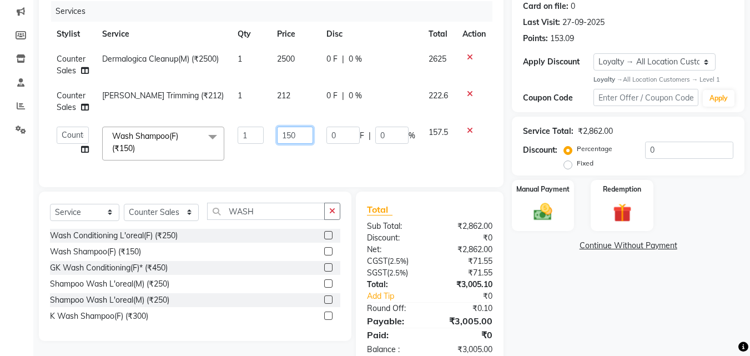
click at [294, 134] on input "150" at bounding box center [295, 135] width 37 height 17
type input "153"
click at [572, 325] on div "Name: [PERSON_NAME] 20% Membership: No Active Membership Total Visits: 3 Card o…" at bounding box center [632, 154] width 241 height 423
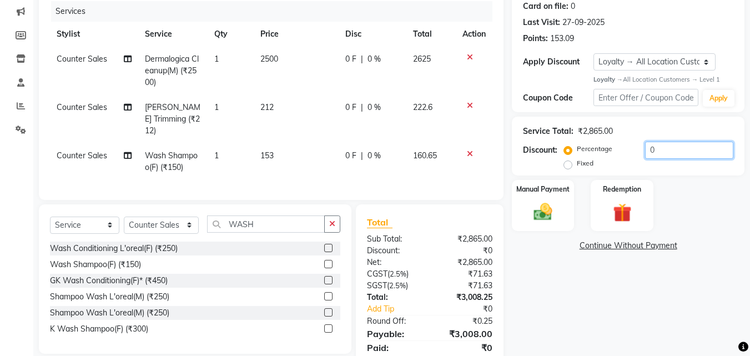
click at [663, 149] on input "0" at bounding box center [689, 150] width 88 height 17
type input "20"
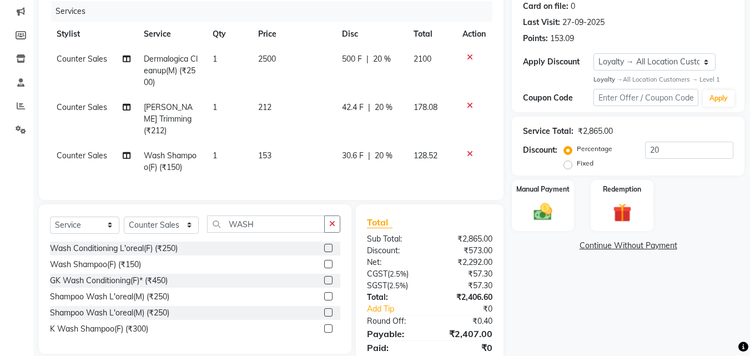
click at [583, 318] on div "Name: [PERSON_NAME] 20% Membership: No Active Membership Total Visits: 3 Card o…" at bounding box center [632, 161] width 241 height 436
click at [554, 201] on img at bounding box center [542, 212] width 31 height 22
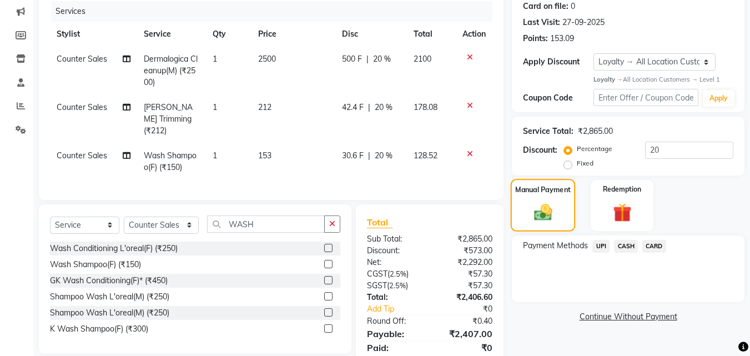
click at [553, 202] on img at bounding box center [542, 212] width 29 height 21
click at [549, 202] on img at bounding box center [542, 212] width 29 height 21
click at [536, 214] on img at bounding box center [542, 212] width 29 height 21
click at [629, 244] on span "CASH" at bounding box center [626, 246] width 24 height 13
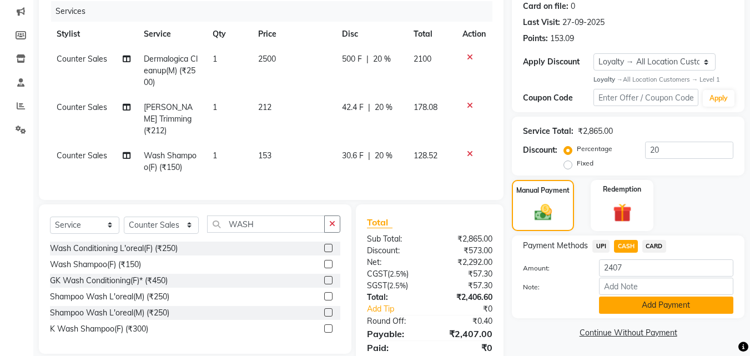
click at [627, 298] on button "Add Payment" at bounding box center [666, 304] width 134 height 17
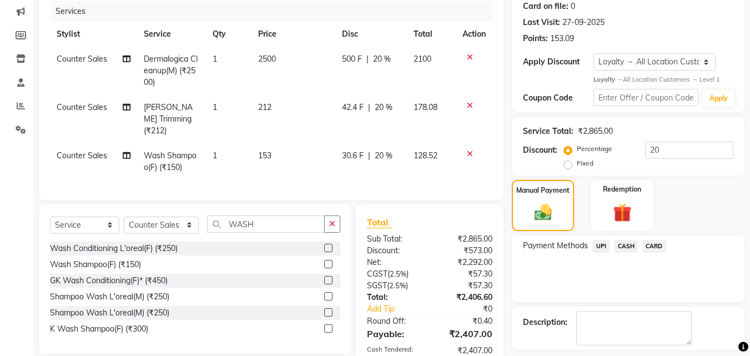
scroll to position [283, 0]
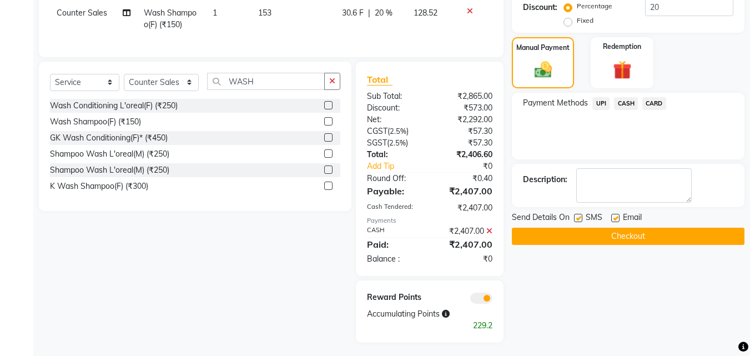
click at [616, 238] on button "Checkout" at bounding box center [628, 236] width 233 height 17
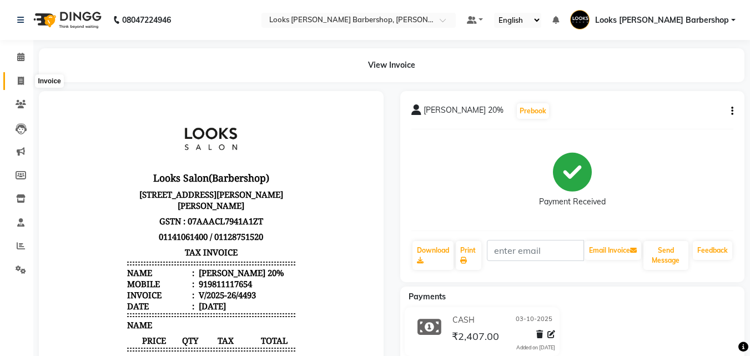
click at [21, 81] on icon at bounding box center [21, 81] width 6 height 8
select select "service"
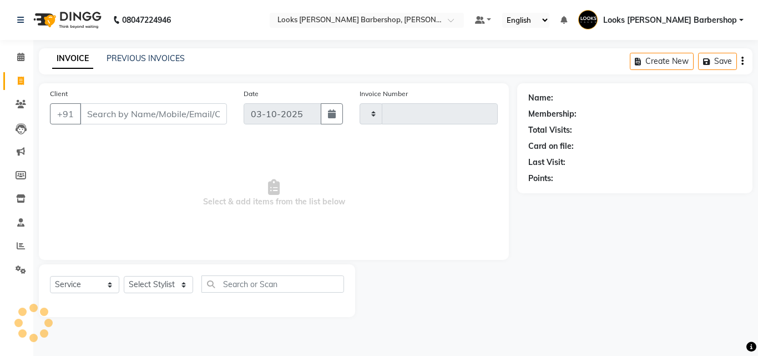
type input "4494"
select select "4323"
drag, startPoint x: 114, startPoint y: 107, endPoint x: 108, endPoint y: 90, distance: 17.6
click at [114, 104] on input "Client" at bounding box center [153, 113] width 147 height 21
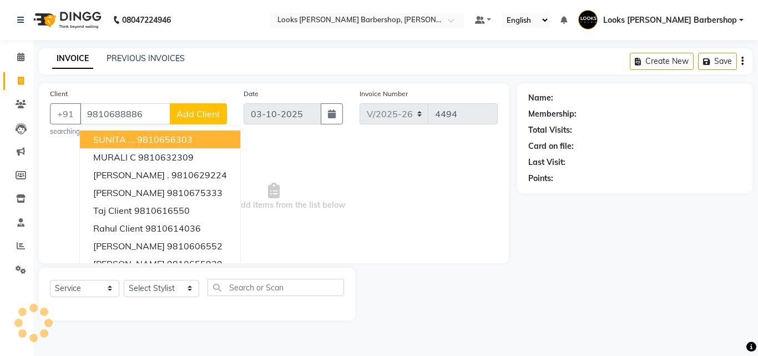
type input "9810688886"
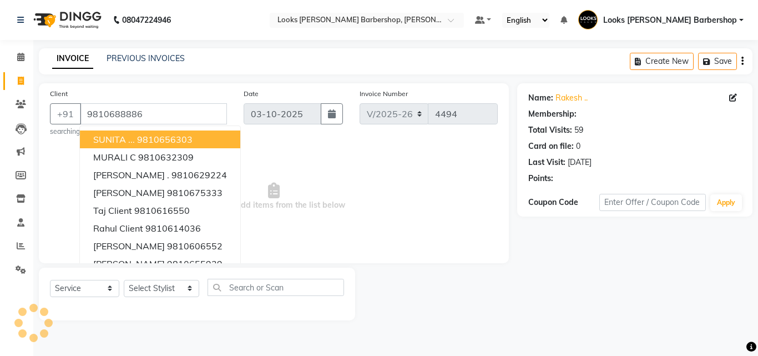
select select "1: Object"
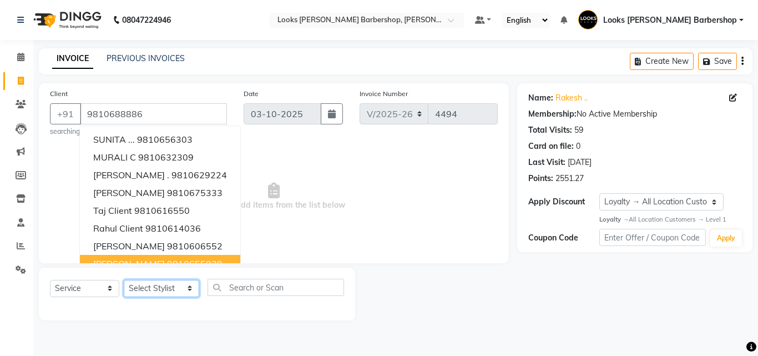
click at [185, 287] on select "Select Stylist [PERSON_NAME] [PERSON_NAME] Amazon_Kart [PERSON_NAME] Counter Sa…" at bounding box center [161, 288] width 75 height 17
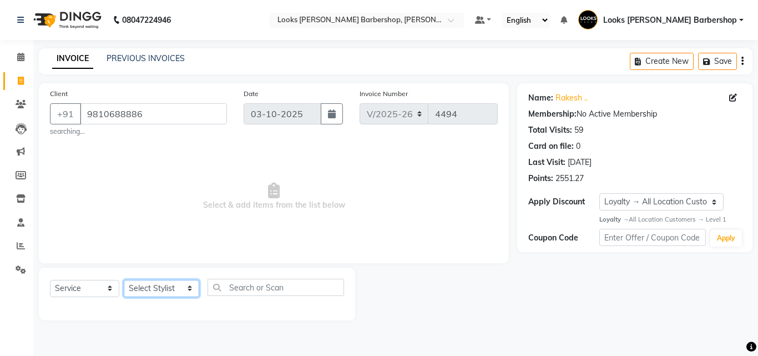
select select "23407"
click at [124, 280] on select "Select Stylist [PERSON_NAME] [PERSON_NAME] Amazon_Kart [PERSON_NAME] Counter Sa…" at bounding box center [161, 288] width 75 height 17
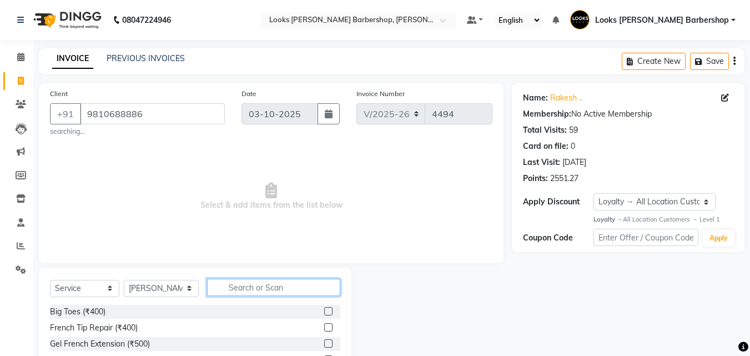
click at [223, 280] on input "text" at bounding box center [274, 287] width 134 height 17
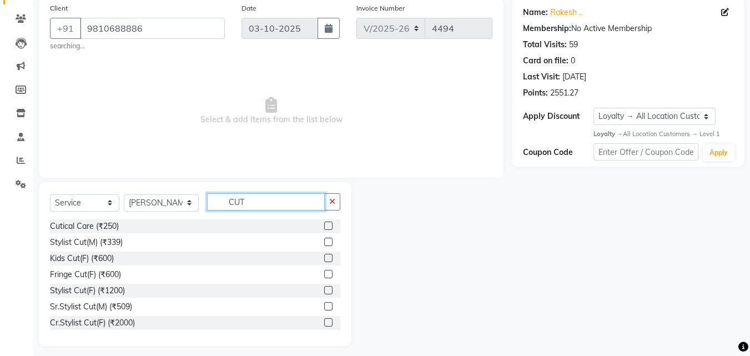
scroll to position [92, 0]
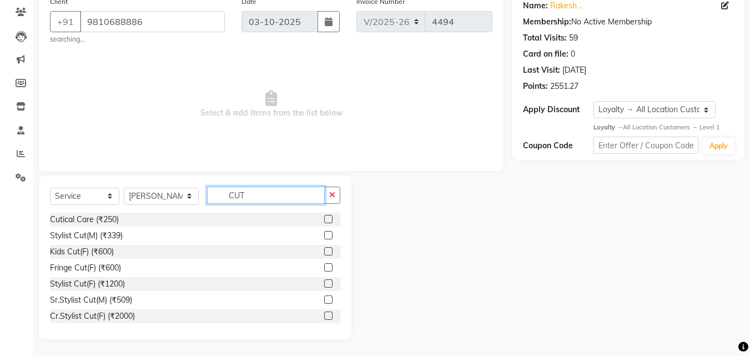
type input "CUT"
click at [324, 234] on label at bounding box center [328, 235] width 8 height 8
click at [324, 234] on input "checkbox" at bounding box center [327, 235] width 7 height 7
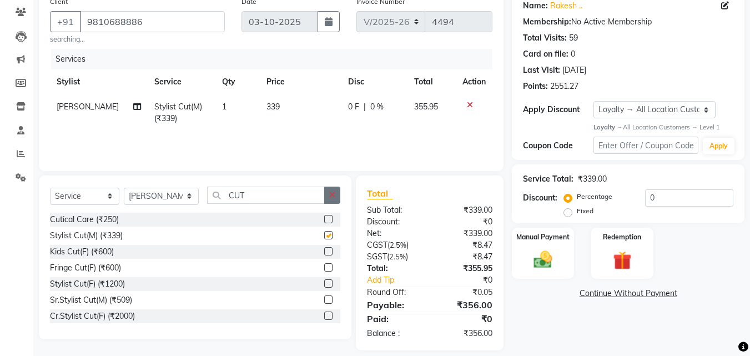
checkbox input "false"
click at [334, 191] on icon "button" at bounding box center [332, 195] width 6 height 8
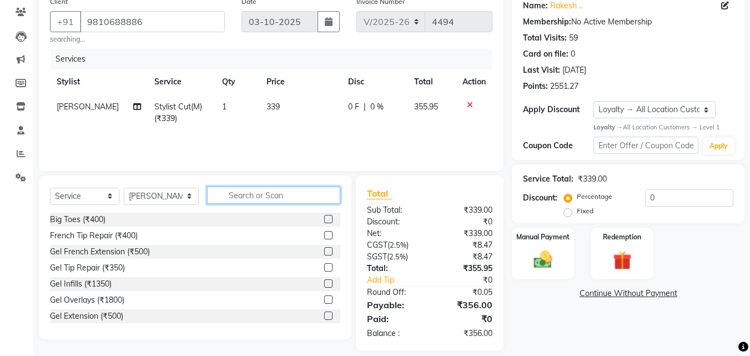
click at [321, 195] on input "text" at bounding box center [274, 194] width 134 height 17
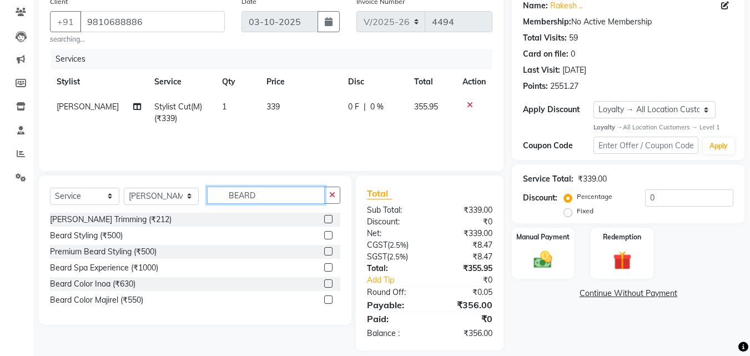
type input "BEARD"
click at [326, 219] on label at bounding box center [328, 219] width 8 height 8
click at [326, 219] on input "checkbox" at bounding box center [327, 219] width 7 height 7
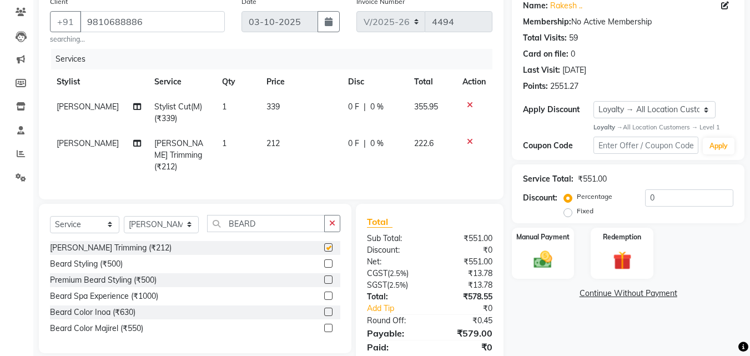
checkbox input "false"
click at [535, 246] on div "Manual Payment" at bounding box center [543, 252] width 65 height 53
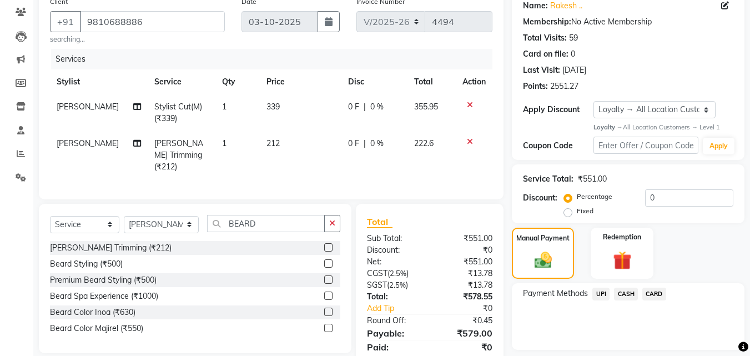
click at [626, 295] on span "CASH" at bounding box center [626, 294] width 24 height 13
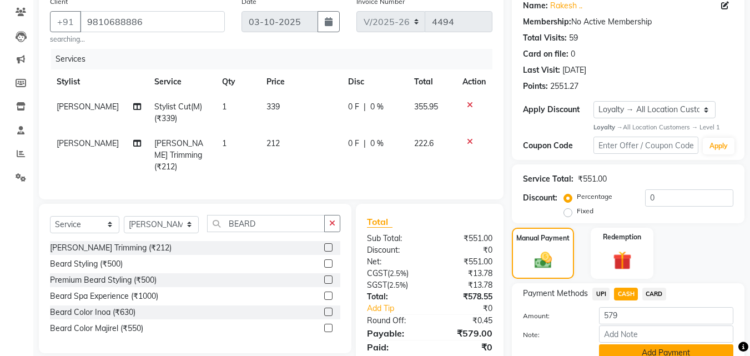
click at [617, 347] on button "Add Payment" at bounding box center [666, 352] width 134 height 17
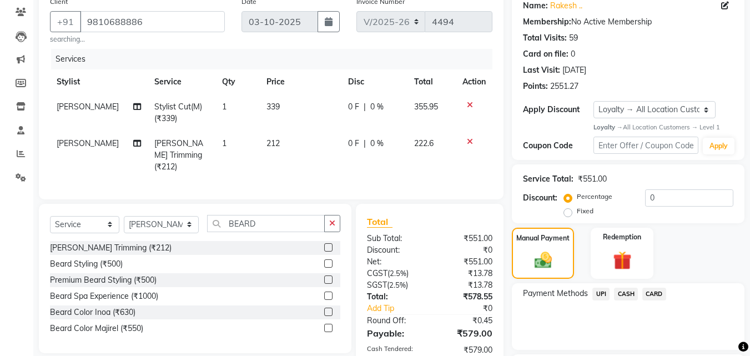
scroll to position [223, 0]
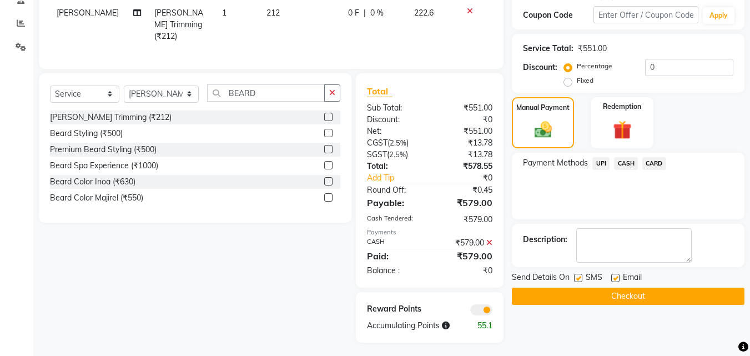
click at [620, 295] on button "Checkout" at bounding box center [628, 296] width 233 height 17
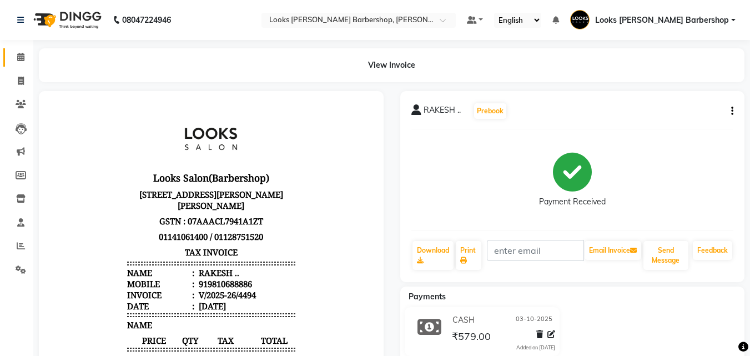
click at [20, 51] on link "Calendar" at bounding box center [16, 57] width 27 height 18
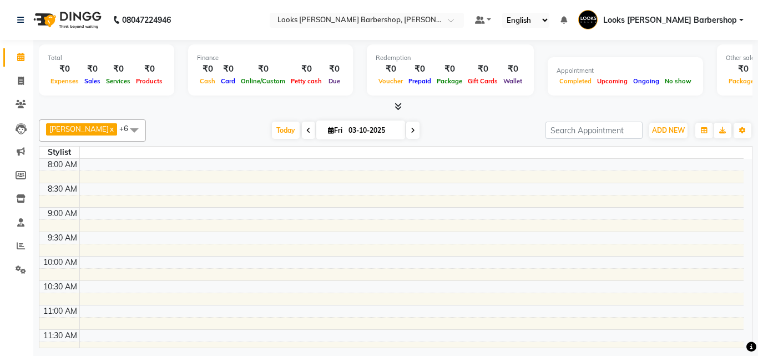
click at [454, 143] on div "[PERSON_NAME] x Counter Sales x LHAMO x [PERSON_NAME] x [PERSON_NAME] x RAM MUR…" at bounding box center [396, 231] width 714 height 233
click at [156, 122] on div "[DATE] [DATE]" at bounding box center [346, 130] width 389 height 17
click at [92, 129] on span "[PERSON_NAME] x" at bounding box center [81, 129] width 71 height 12
click at [404, 106] on div at bounding box center [396, 107] width 714 height 12
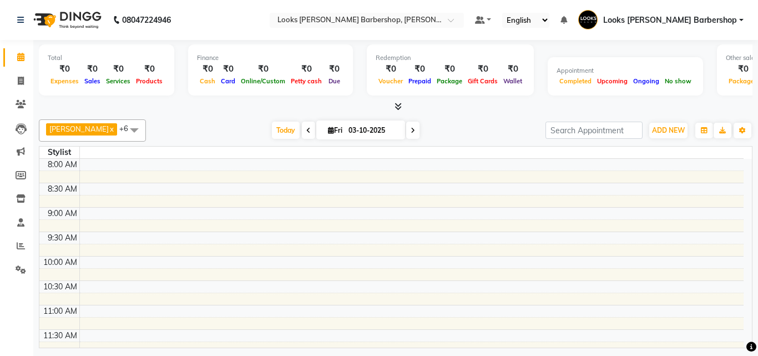
click at [395, 105] on icon at bounding box center [398, 106] width 7 height 8
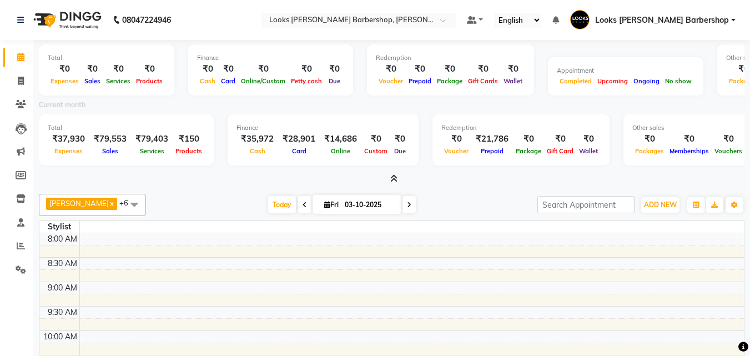
click at [397, 174] on span at bounding box center [392, 179] width 12 height 12
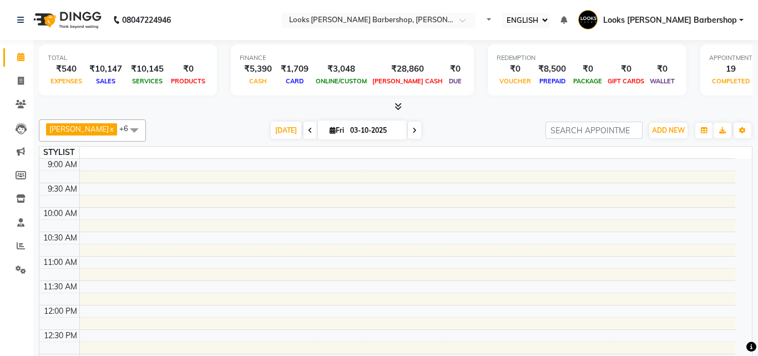
select select "ec"
